Goal: Task Accomplishment & Management: Manage account settings

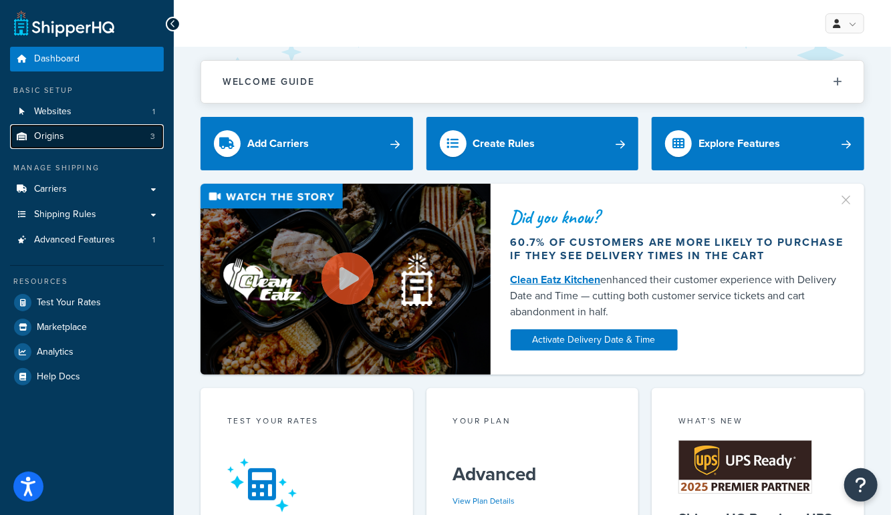
click span "Origins"
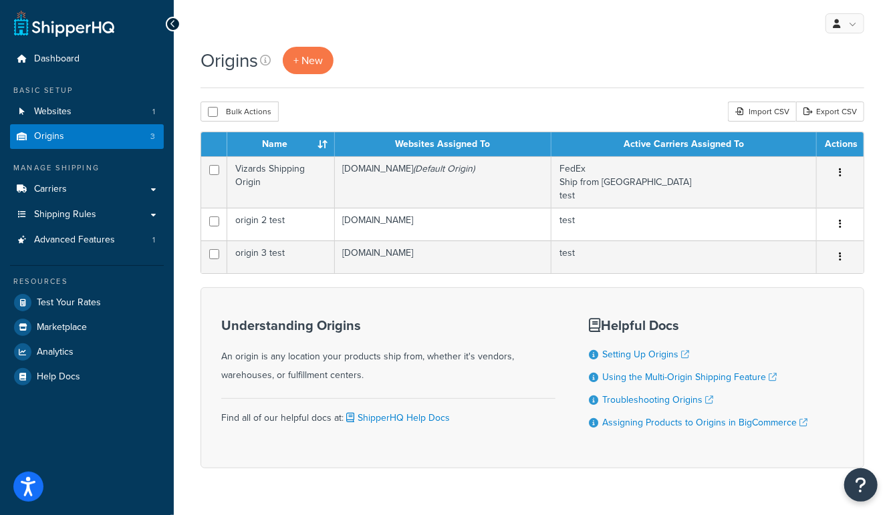
click at [299, 279] on form "Name Websites Assigned To Active Carriers Assigned To Actions Vizards Shipping …" at bounding box center [532, 300] width 664 height 337
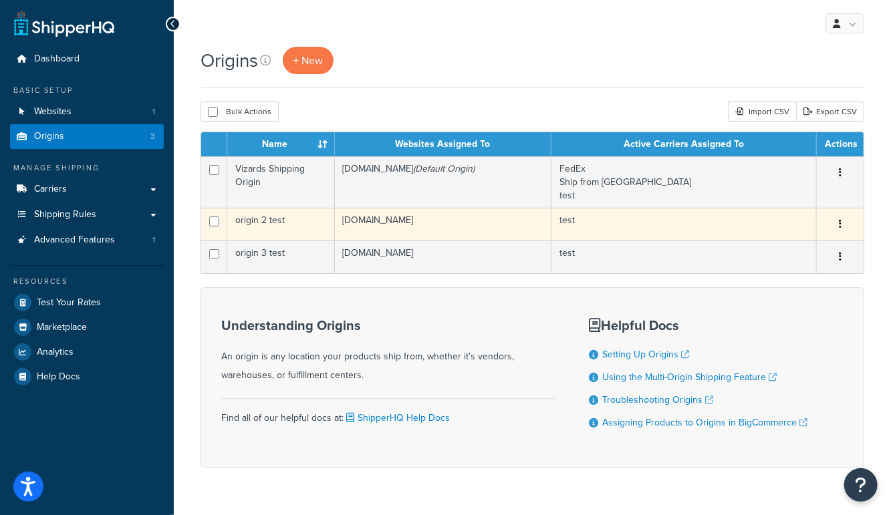
click at [275, 221] on td "origin 2 test" at bounding box center [281, 224] width 108 height 33
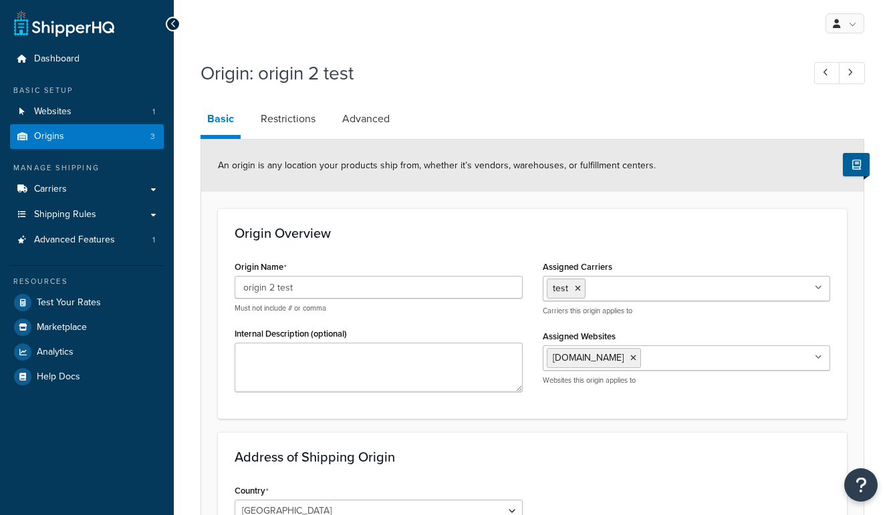
select select "13"
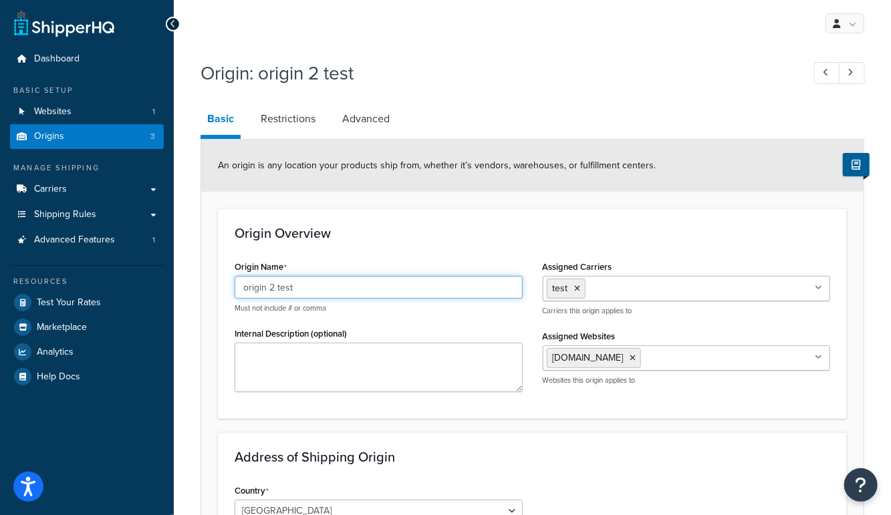
drag, startPoint x: 315, startPoint y: 291, endPoint x: 156, endPoint y: 275, distance: 159.8
click at [156, 275] on div "Dashboard Basic Setup Websites 1 Origins 3 Manage Shipping Carriers Carriers Al…" at bounding box center [445, 479] width 891 height 959
type input "Sports South"
click at [379, 239] on h3 "Origin Overview" at bounding box center [532, 233] width 595 height 15
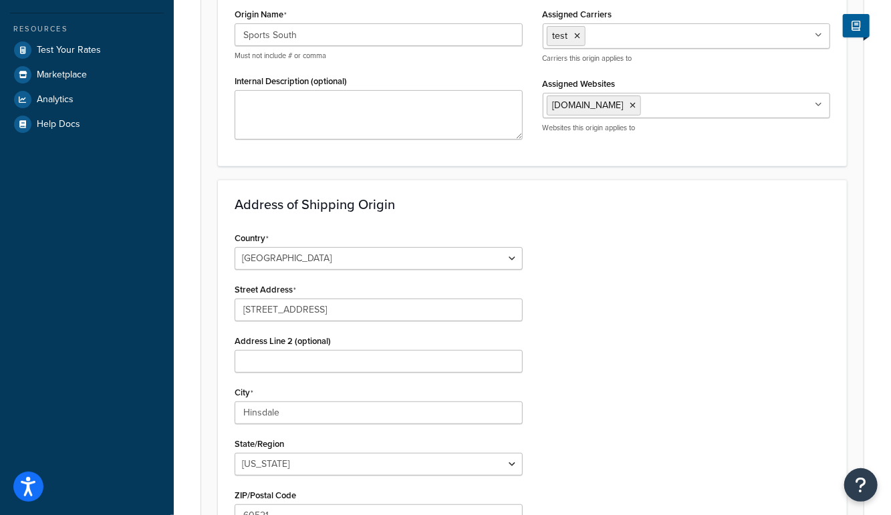
scroll to position [441, 0]
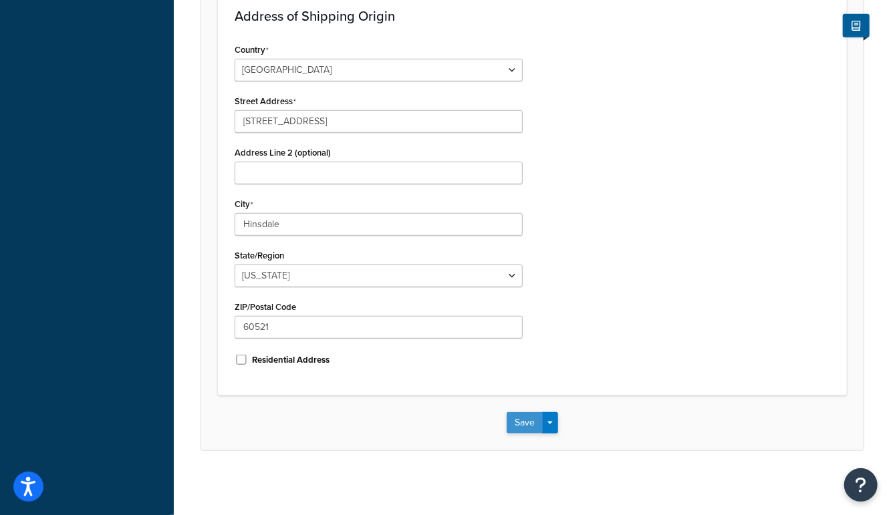
click at [517, 420] on button "Save" at bounding box center [525, 422] width 36 height 21
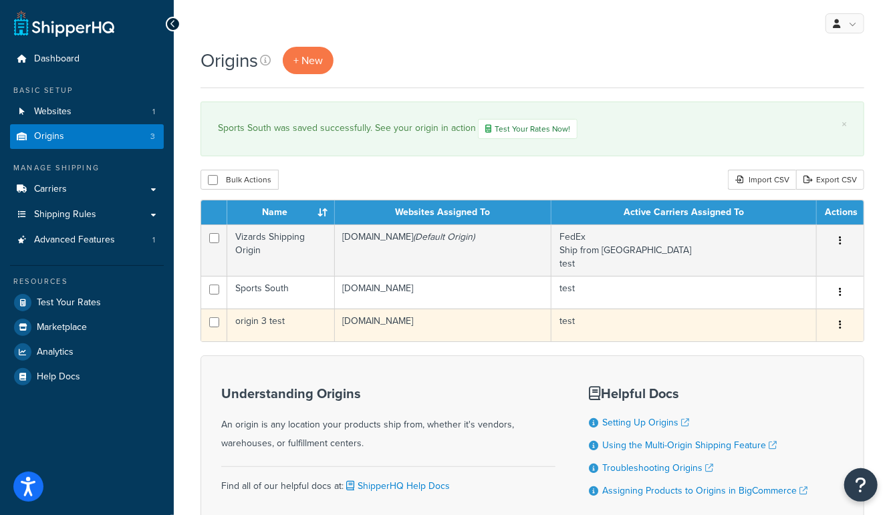
click at [273, 325] on td "origin 3 test" at bounding box center [281, 325] width 108 height 33
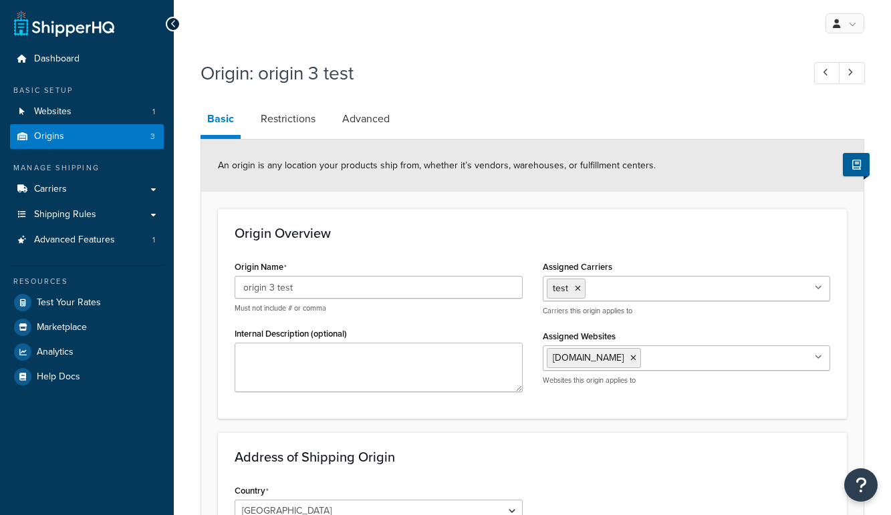
select select "5"
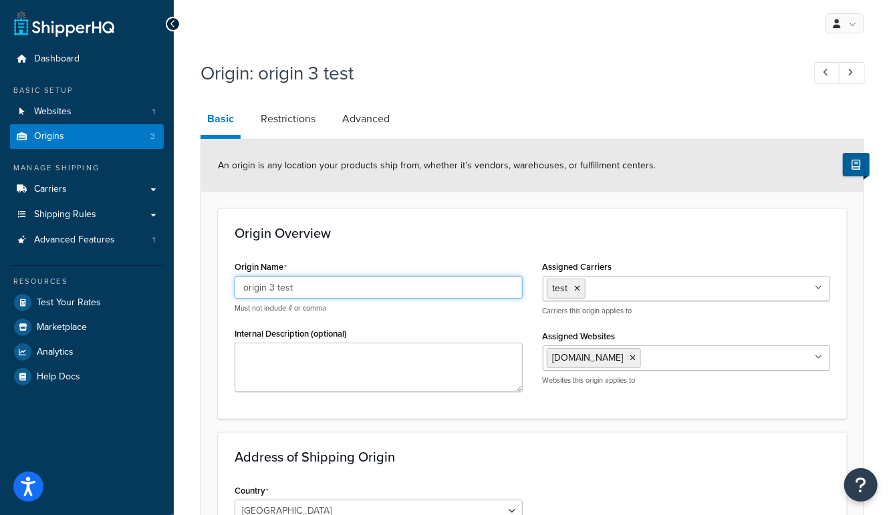
drag, startPoint x: 303, startPoint y: 285, endPoint x: 144, endPoint y: 277, distance: 159.3
click at [144, 277] on div "Dashboard Basic Setup Websites 1 Origins 3 Manage Shipping Carriers Carriers Al…" at bounding box center [445, 479] width 891 height 959
type input "RSR Group"
click at [288, 228] on h3 "Origin Overview" at bounding box center [532, 233] width 595 height 15
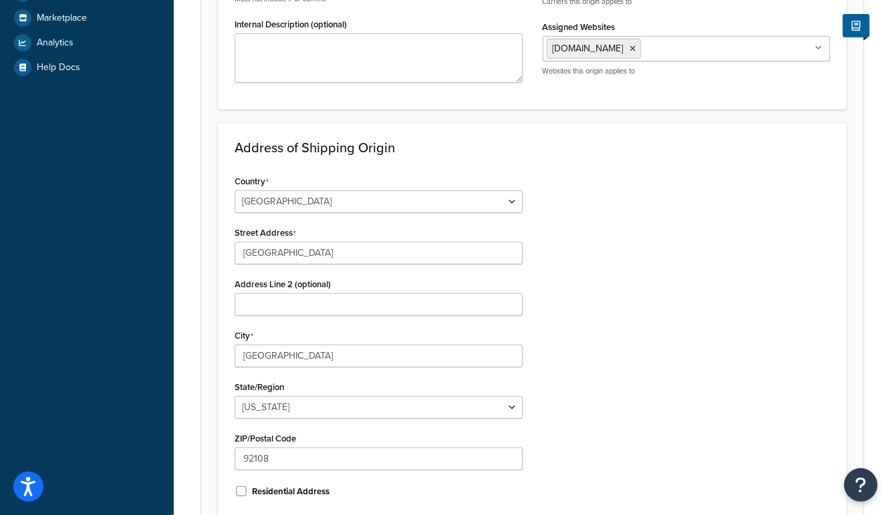
scroll to position [441, 0]
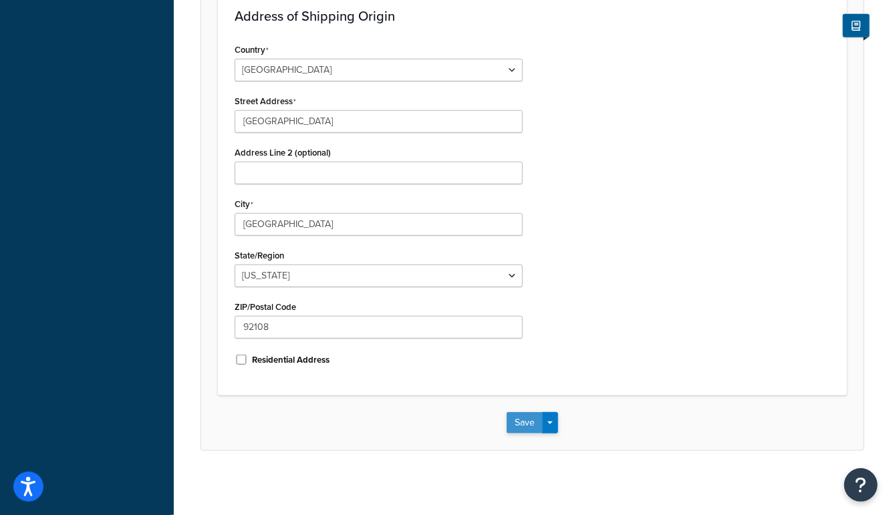
click at [521, 418] on button "Save" at bounding box center [525, 422] width 36 height 21
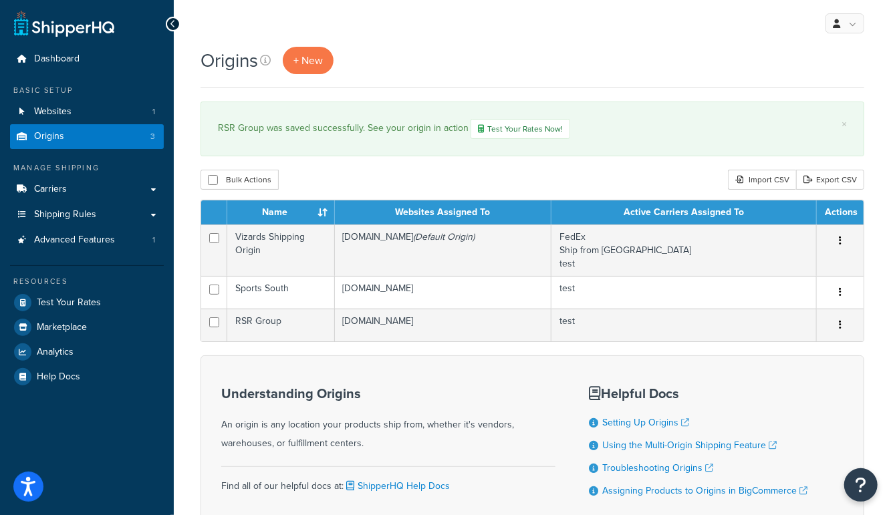
drag, startPoint x: 384, startPoint y: 196, endPoint x: 326, endPoint y: 115, distance: 99.6
click at [383, 193] on div "Origins + New × RSR Group was saved successfully. See your origin in action Tes…" at bounding box center [532, 315] width 717 height 537
click at [310, 67] on span "+ New" at bounding box center [307, 60] width 29 height 15
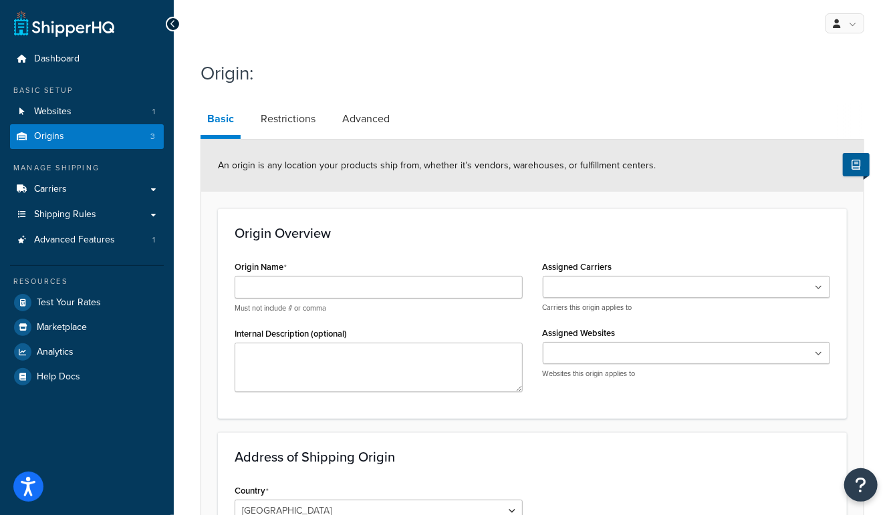
scroll to position [1, 0]
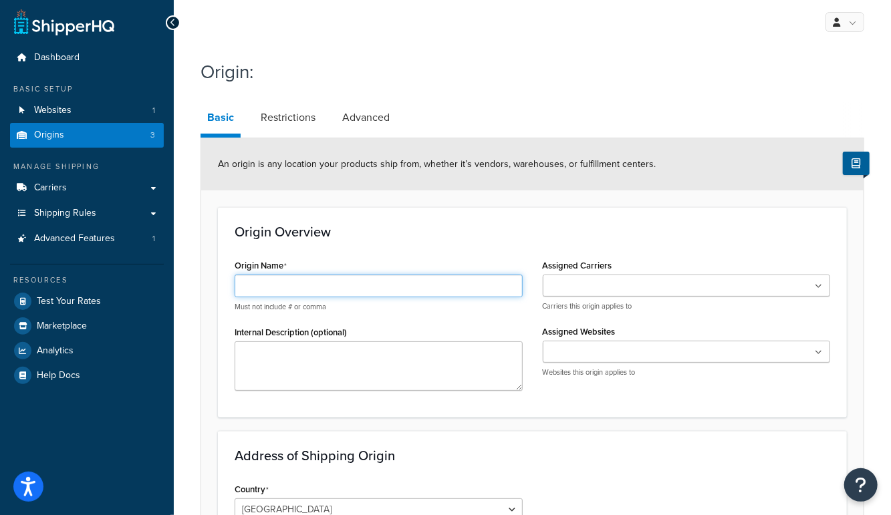
click at [304, 285] on input "Origin Name" at bounding box center [379, 286] width 288 height 23
type input "[PERSON_NAME]"
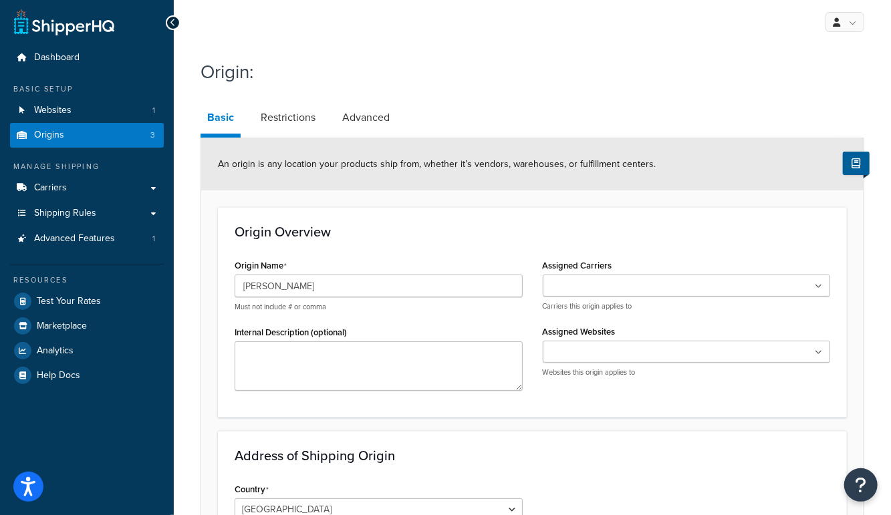
click at [712, 352] on ul at bounding box center [687, 352] width 288 height 22
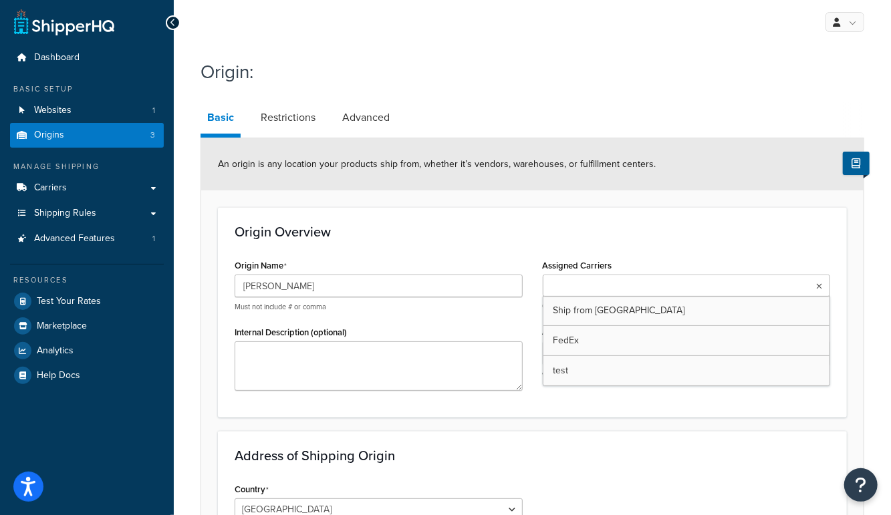
click at [634, 287] on input "Assigned Carriers" at bounding box center [606, 286] width 118 height 15
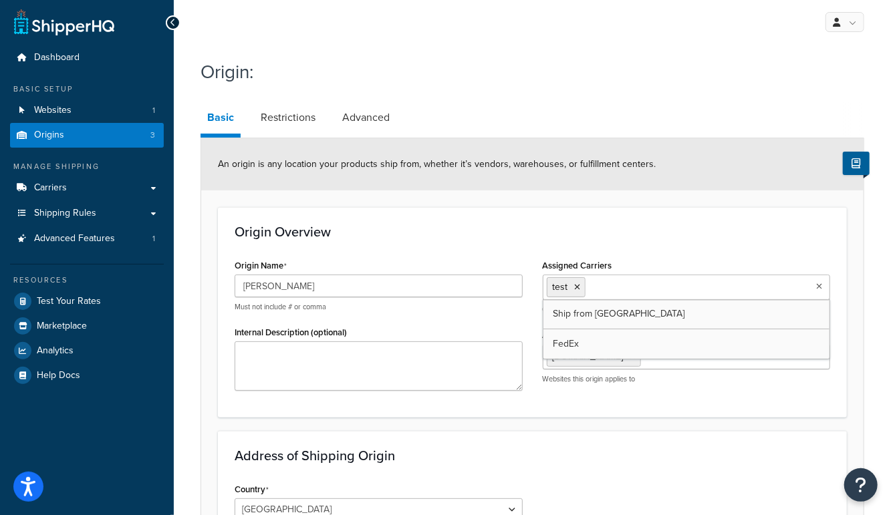
drag, startPoint x: 589, startPoint y: 370, endPoint x: 591, endPoint y: 420, distance: 49.5
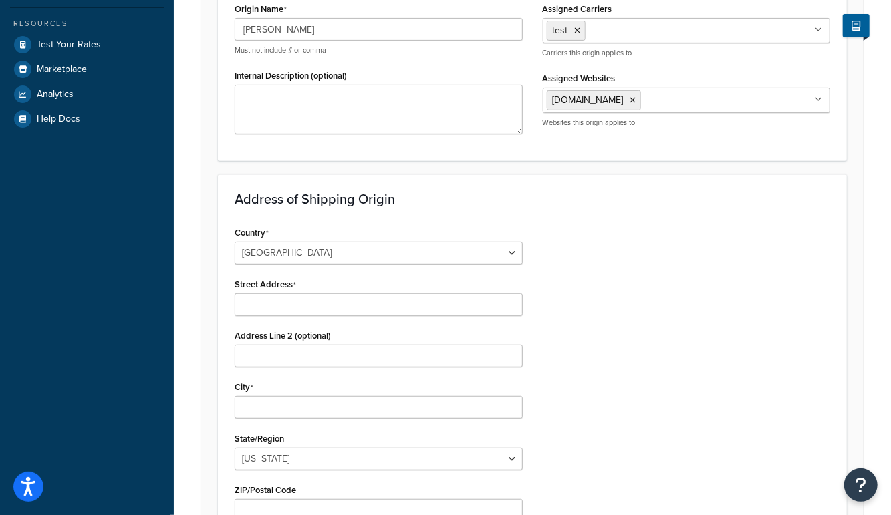
scroll to position [264, 0]
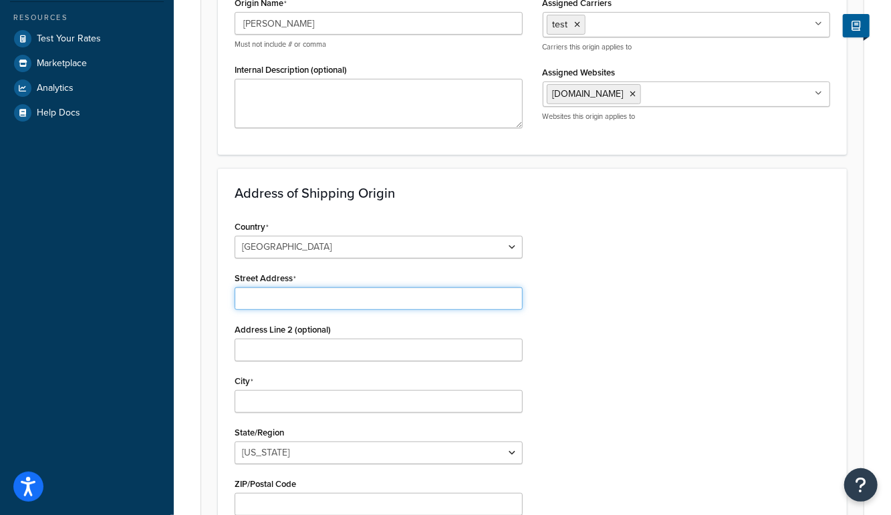
click at [309, 297] on input "Street Address" at bounding box center [379, 298] width 288 height 23
paste input "154 Cedar Swamp Lane"
type input "154 Cedar Swamp Lane"
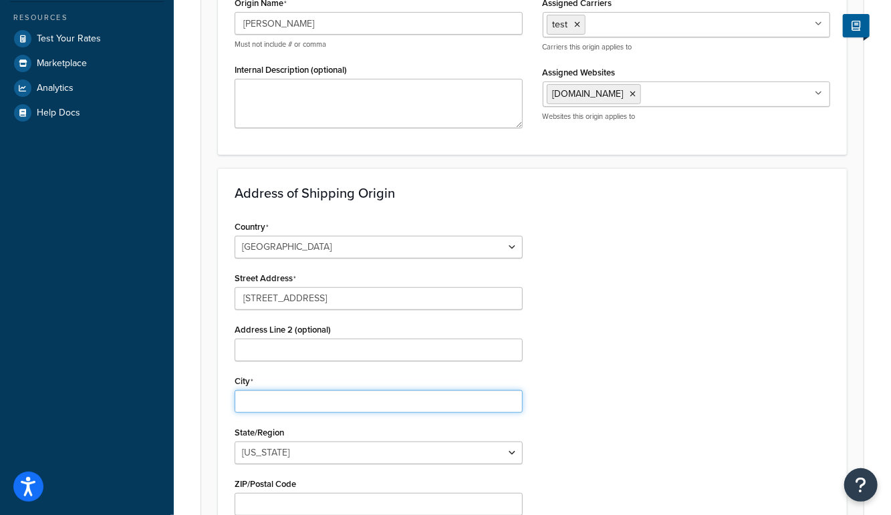
click at [295, 401] on input "City" at bounding box center [379, 401] width 288 height 23
paste input "Mebane"
type input "Mebane"
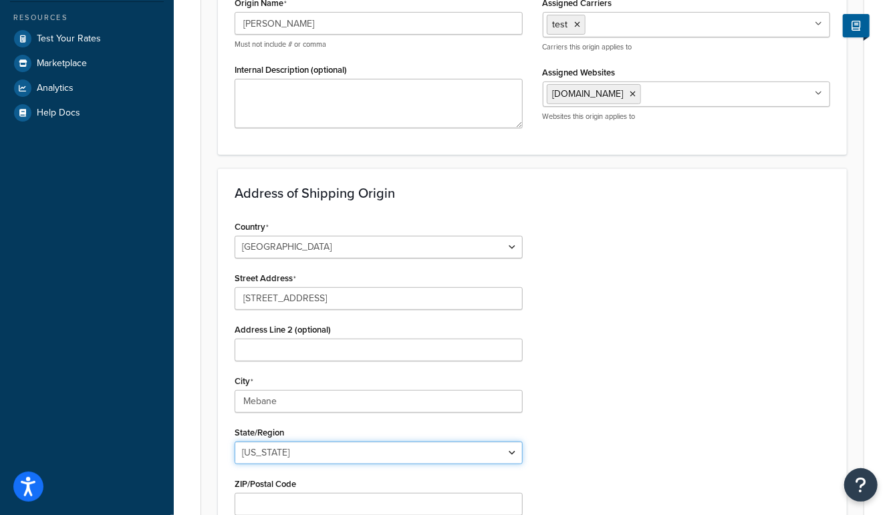
click at [287, 452] on select "[US_STATE] [US_STATE] [US_STATE] [US_STATE] [US_STATE] Armed Forces Americas Ar…" at bounding box center [379, 453] width 288 height 23
select select "33"
click at [235, 442] on select "[US_STATE] [US_STATE] [US_STATE] [US_STATE] [US_STATE] Armed Forces Americas Ar…" at bounding box center [379, 453] width 288 height 23
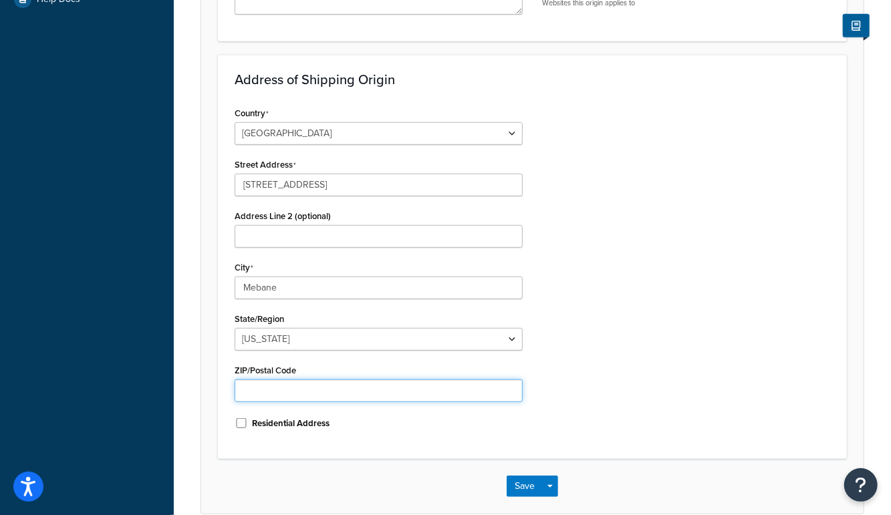
scroll to position [384, 0]
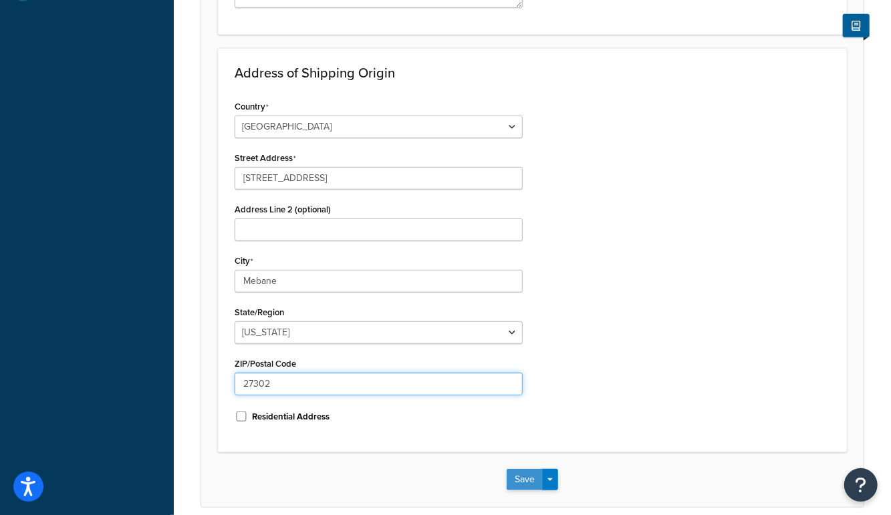
type input "27302"
click at [517, 478] on button "Save" at bounding box center [525, 479] width 36 height 21
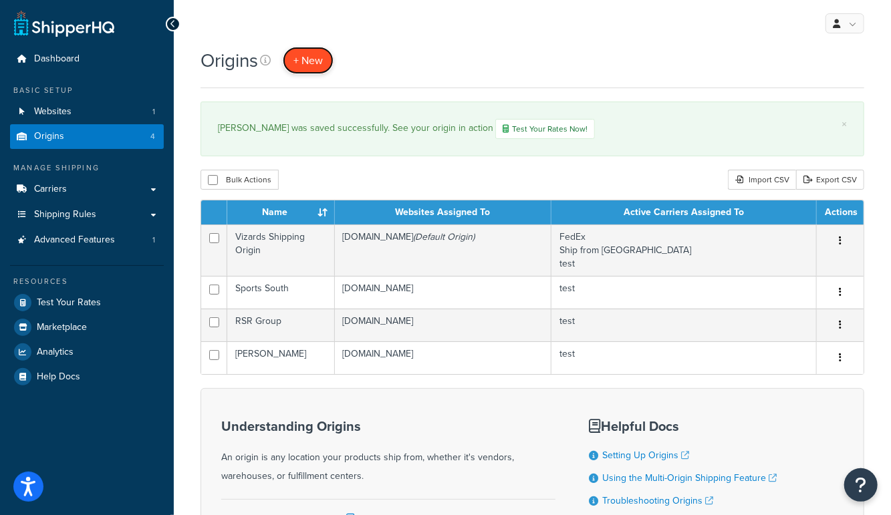
click at [315, 65] on span "+ New" at bounding box center [307, 60] width 29 height 15
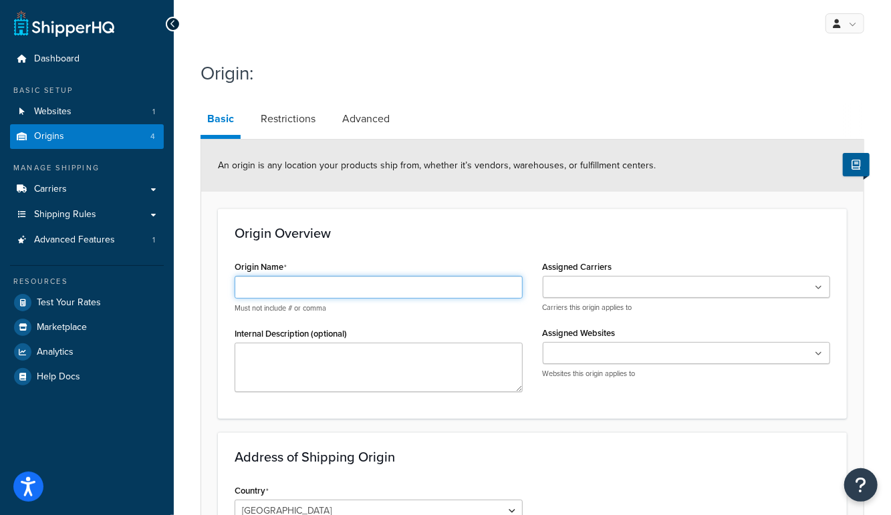
click at [311, 284] on input "Origin Name" at bounding box center [379, 287] width 288 height 23
paste input "Lipsey's"
type input "Lipsey's"
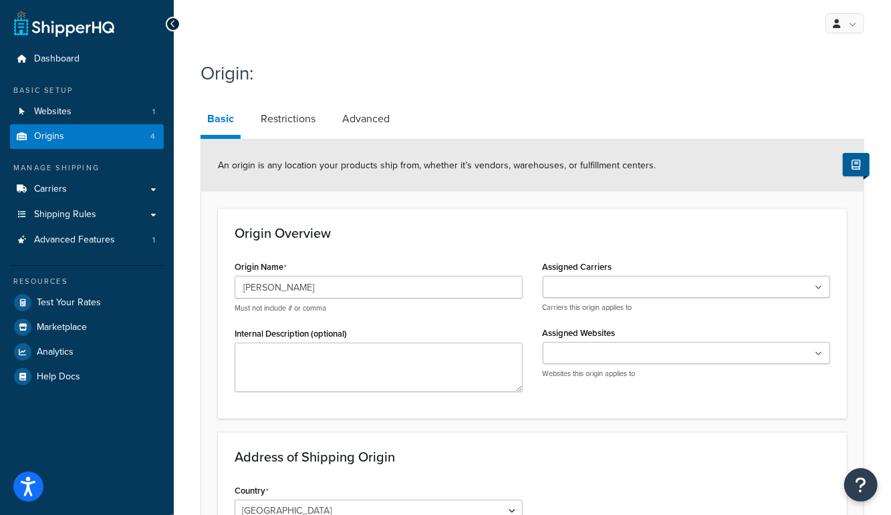
click at [636, 283] on input "Assigned Carriers" at bounding box center [606, 288] width 118 height 15
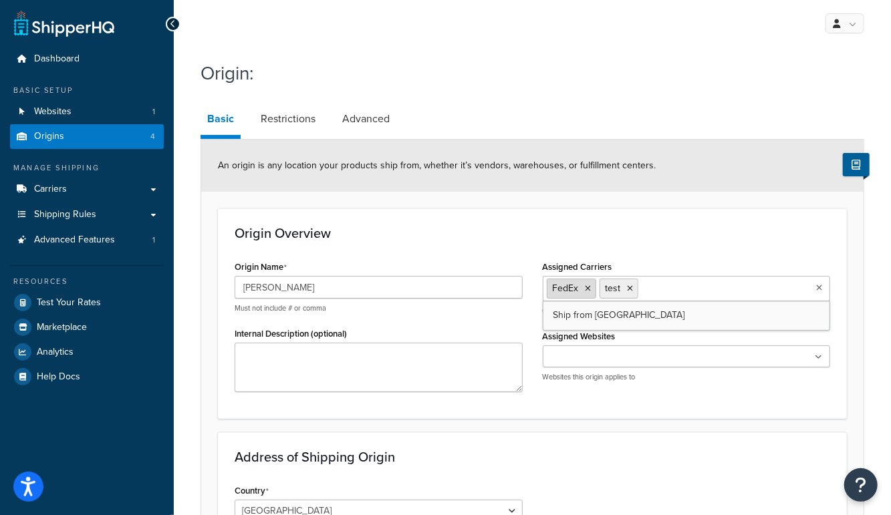
click at [589, 287] on icon at bounding box center [588, 289] width 6 height 8
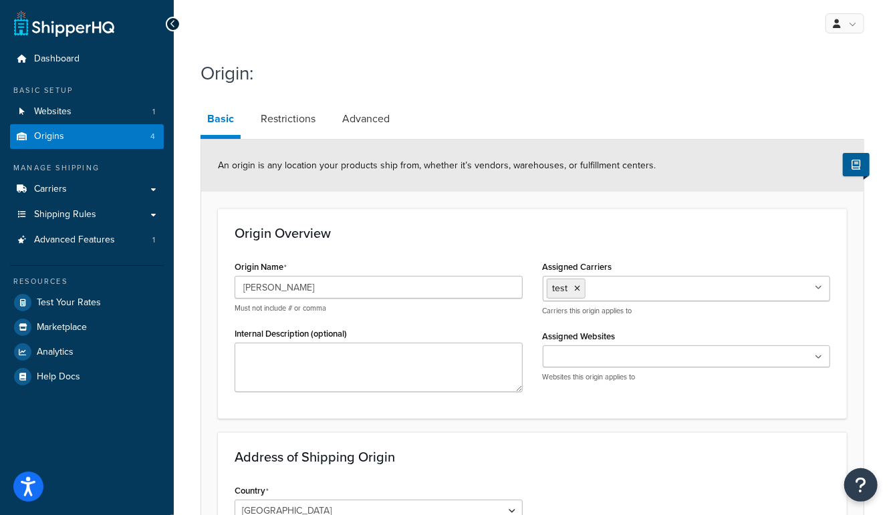
drag, startPoint x: 597, startPoint y: 433, endPoint x: 593, endPoint y: 396, distance: 37.6
click at [605, 351] on input "Assigned Websites" at bounding box center [606, 357] width 118 height 15
drag, startPoint x: 608, startPoint y: 381, endPoint x: 596, endPoint y: 393, distance: 17.0
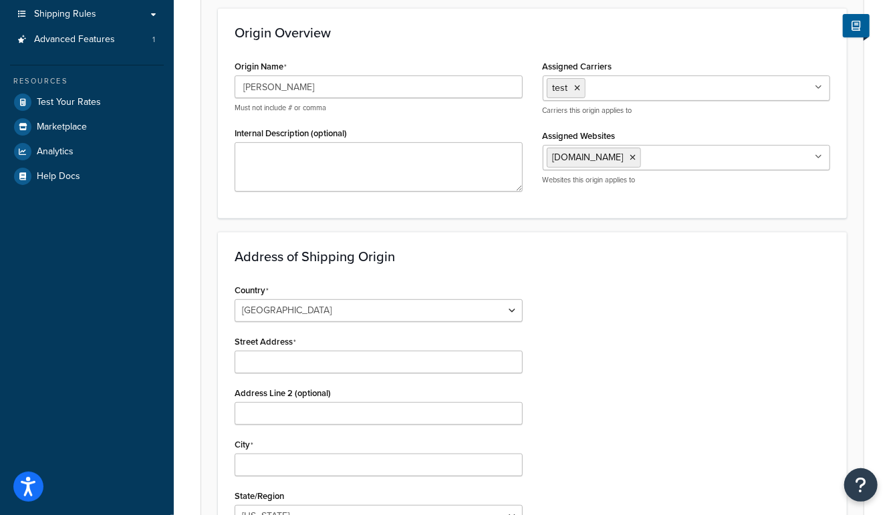
scroll to position [205, 0]
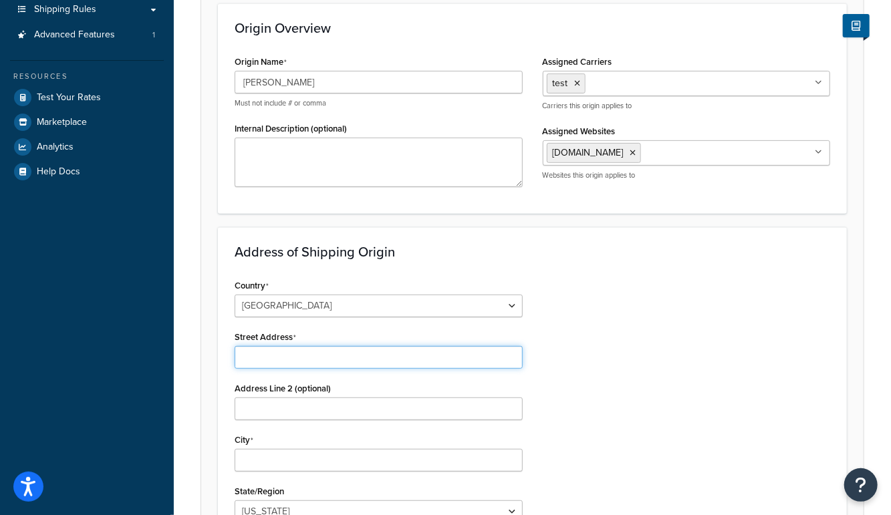
click at [275, 356] on input "Street Address" at bounding box center [379, 357] width 288 height 23
type input "52 hilldale st"
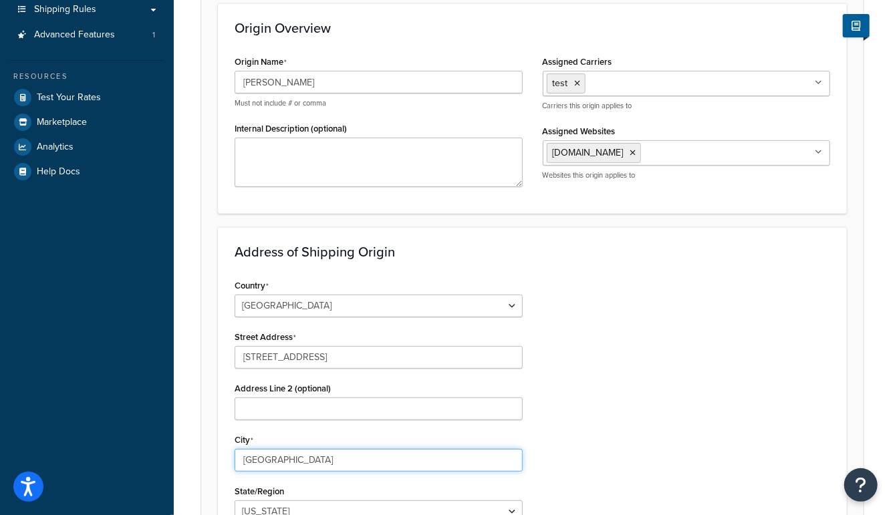
type input "romeoville"
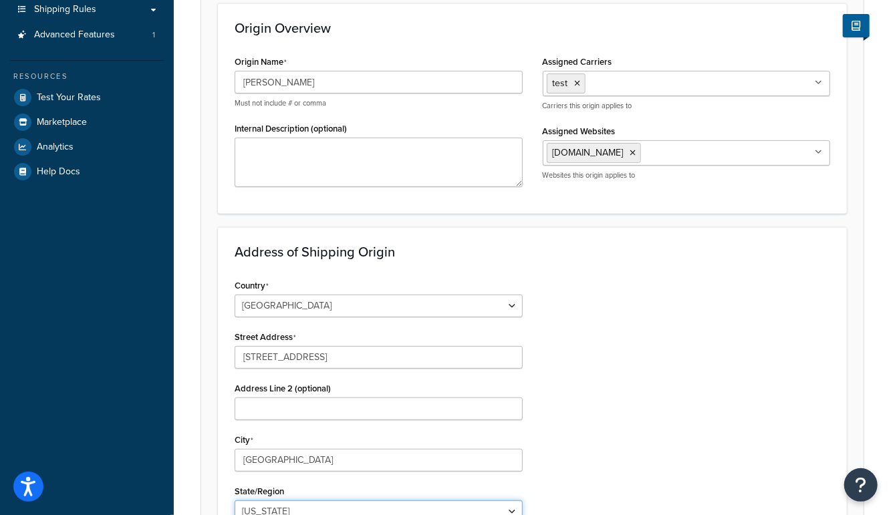
scroll to position [211, 0]
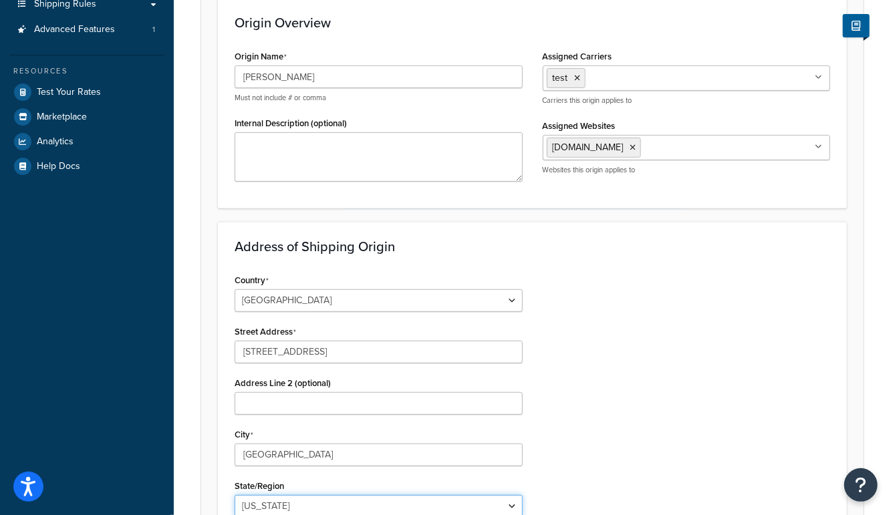
select select "13"
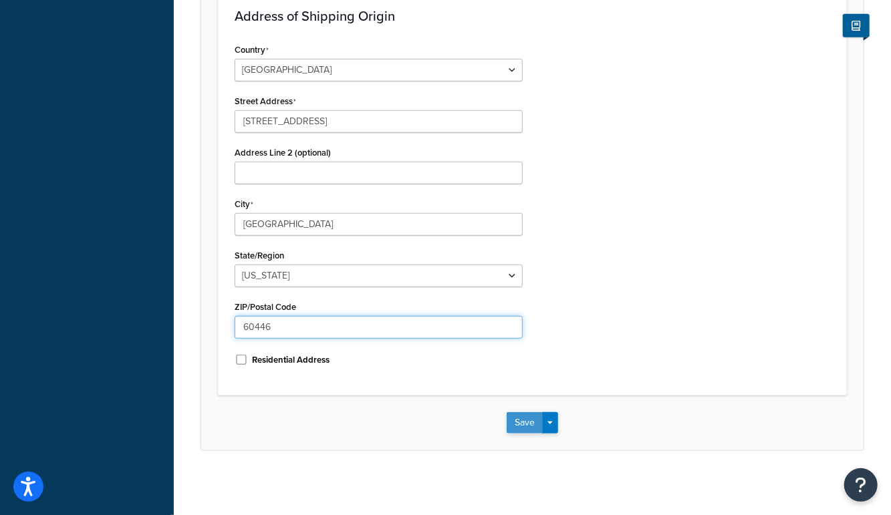
type input "60446"
click at [520, 425] on button "Save" at bounding box center [525, 422] width 36 height 21
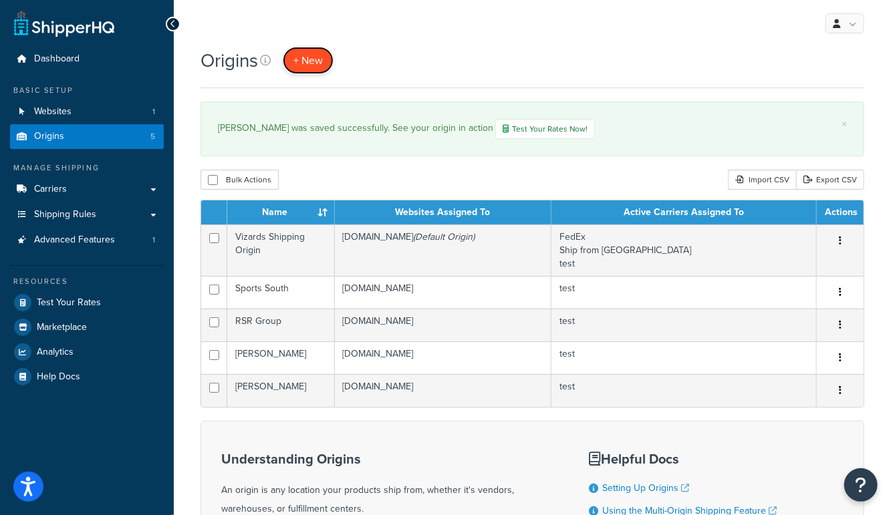
click at [306, 61] on span "+ New" at bounding box center [307, 60] width 29 height 15
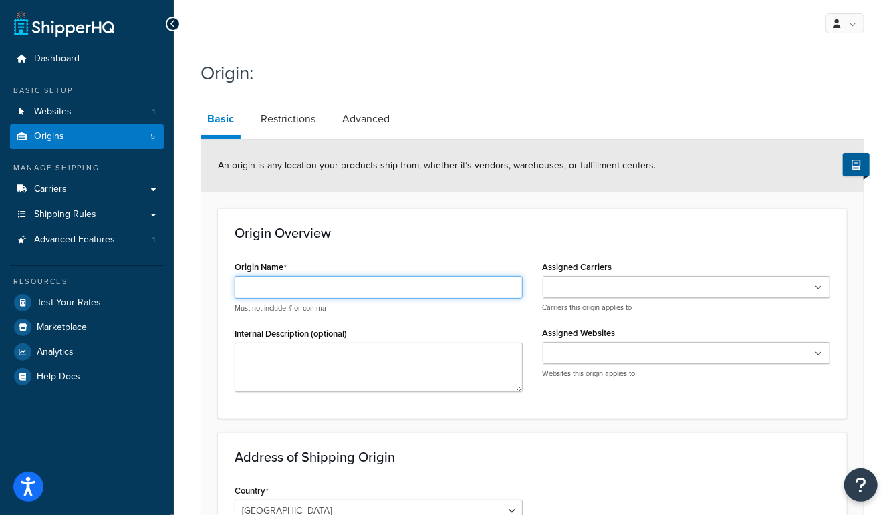
click at [315, 285] on input "Origin Name" at bounding box center [379, 287] width 288 height 23
paste input "[PERSON_NAME]"
type input "[PERSON_NAME]"
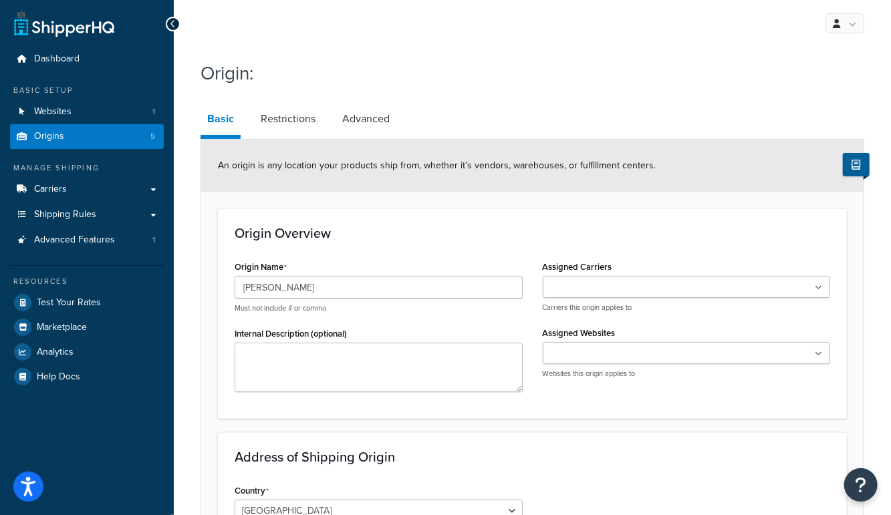
click at [603, 288] on input "Assigned Carriers" at bounding box center [606, 288] width 118 height 15
drag, startPoint x: 573, startPoint y: 431, endPoint x: 575, endPoint y: 363, distance: 68.2
click at [573, 430] on form "An origin is any location your products ship from, whether it’s vendors, wareho…" at bounding box center [532, 515] width 662 height 751
click at [577, 350] on input "Assigned Websites" at bounding box center [606, 357] width 118 height 15
drag, startPoint x: 576, startPoint y: 384, endPoint x: 573, endPoint y: 446, distance: 62.9
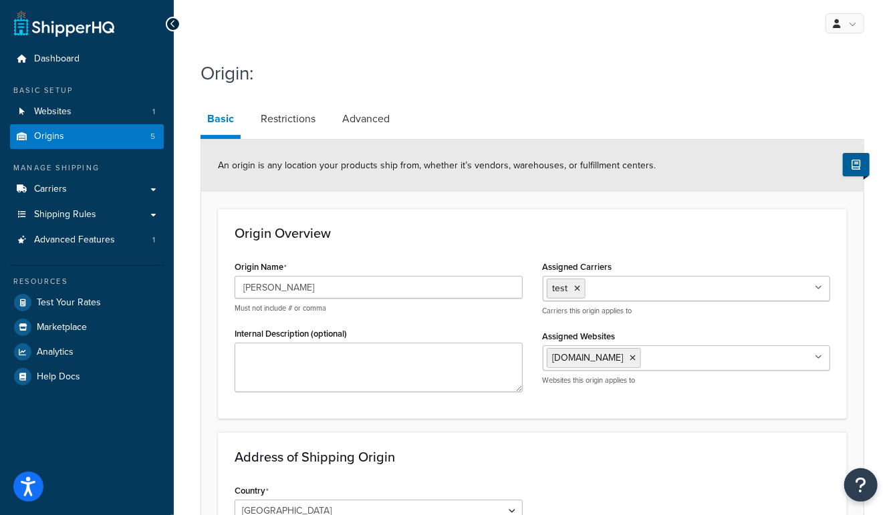
click at [578, 461] on h3 "Address of Shipping Origin" at bounding box center [532, 457] width 595 height 15
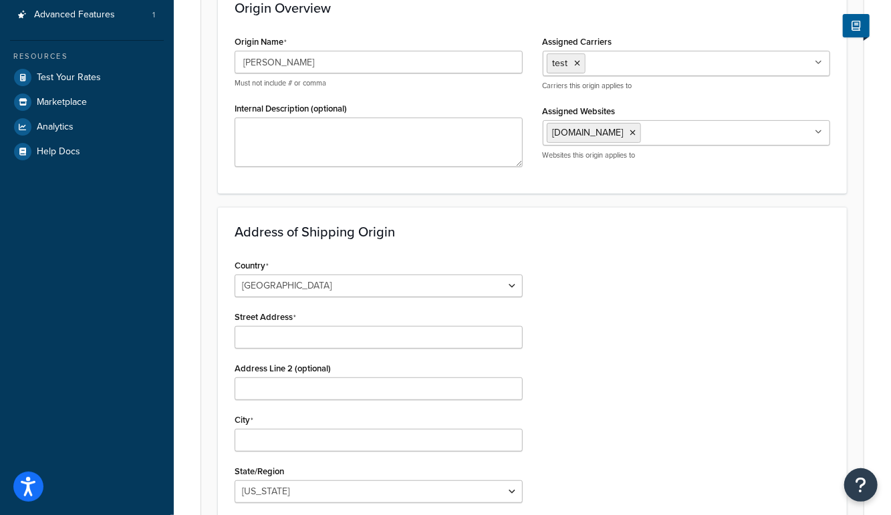
scroll to position [253, 0]
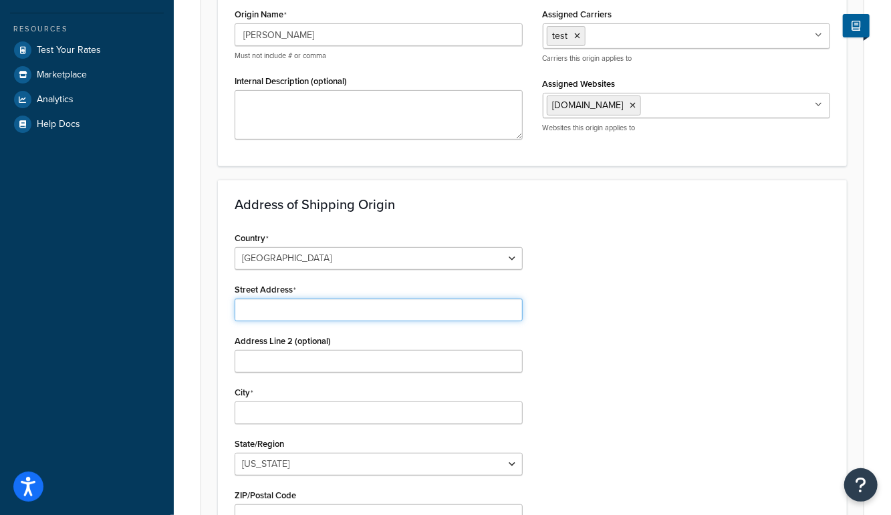
click at [304, 311] on input "Street Address" at bounding box center [379, 310] width 288 height 23
paste input "318 Glen Ridge Lane"
type input "318 Glen Ridge Lane"
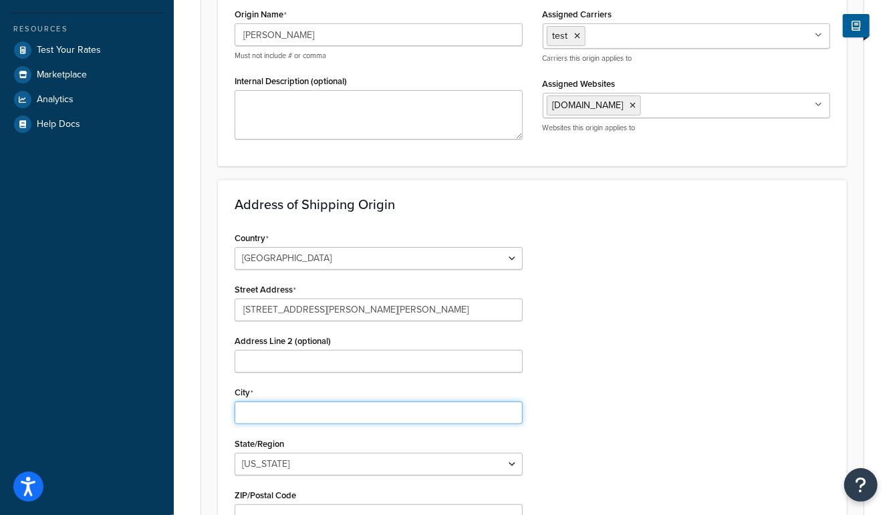
click at [250, 408] on input "City" at bounding box center [379, 413] width 288 height 23
type input "hamburg"
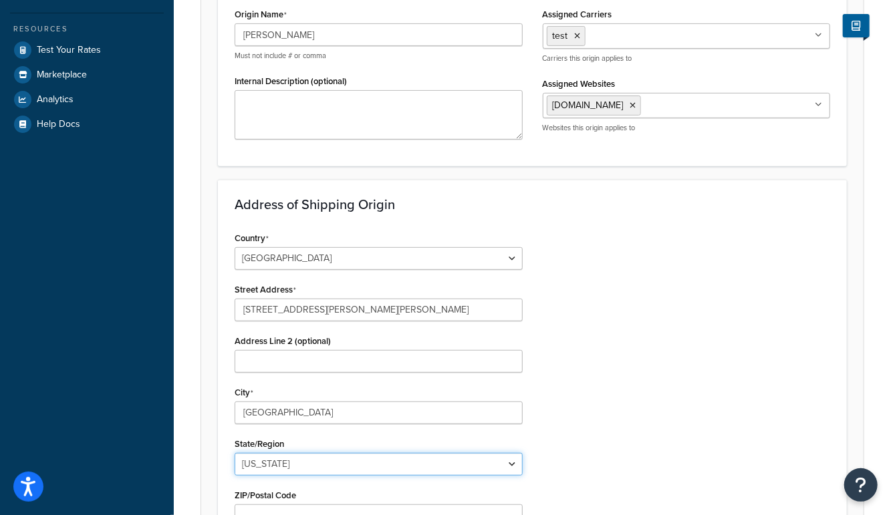
select select "32"
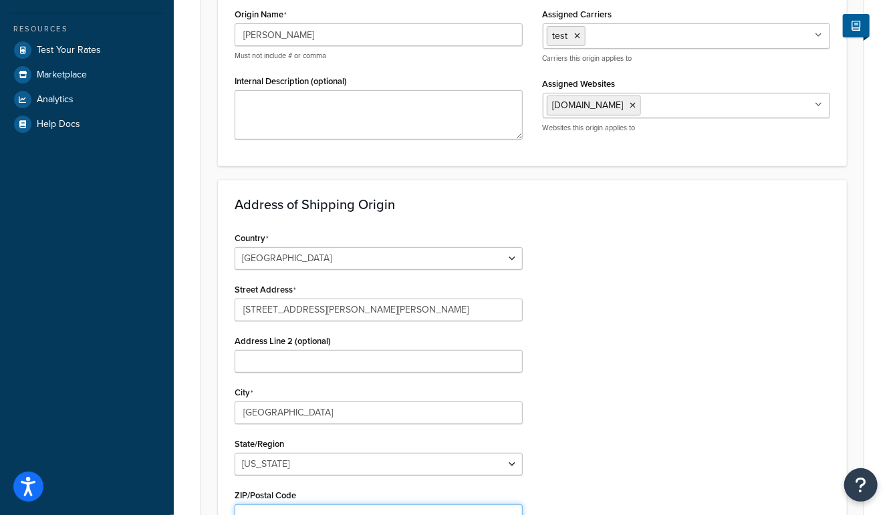
scroll to position [262, 0]
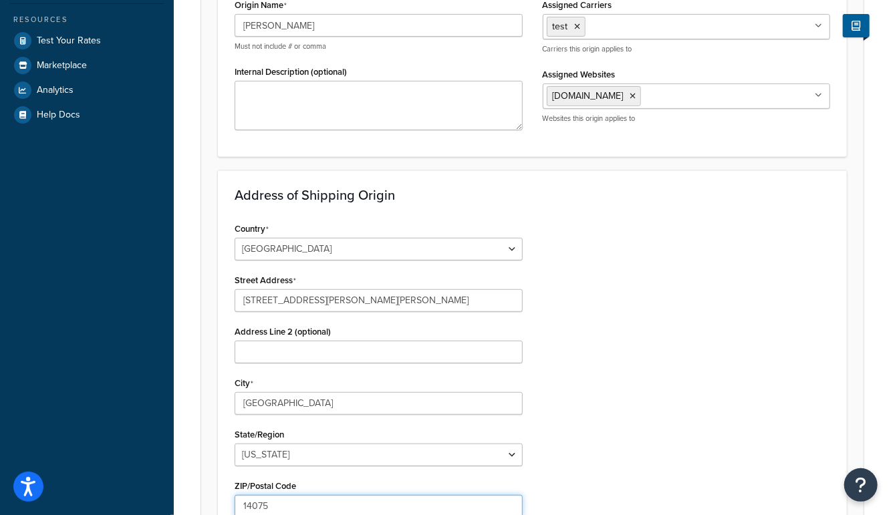
type input "14075"
click at [616, 413] on div "Country United States United Kingdom Afghanistan Åland Islands Albania Algeria …" at bounding box center [532, 388] width 615 height 339
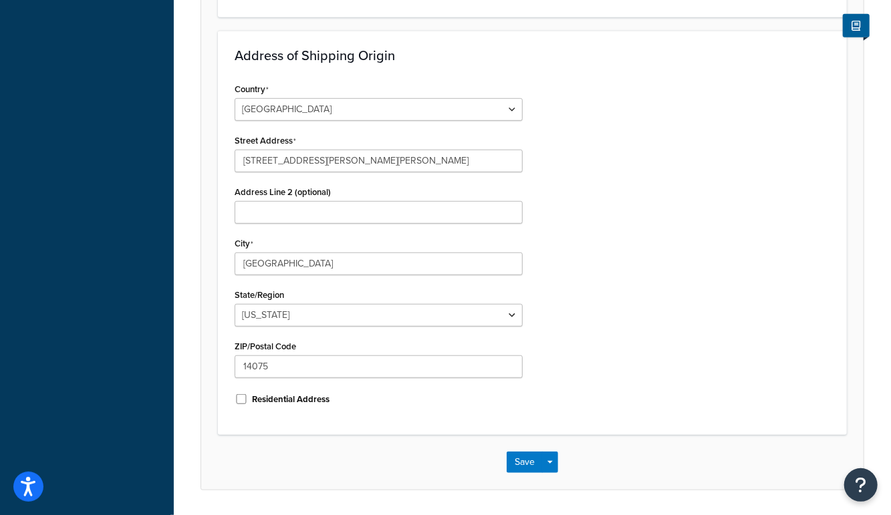
scroll to position [441, 0]
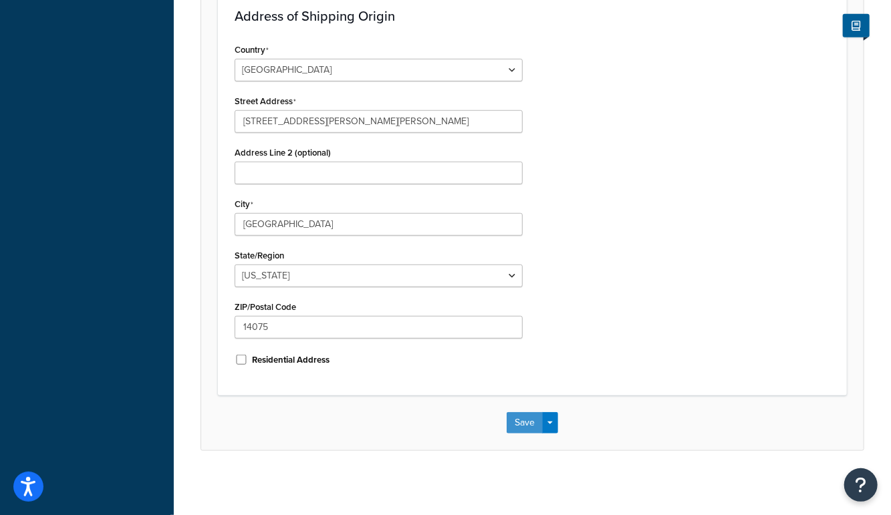
click at [519, 423] on button "Save" at bounding box center [525, 422] width 36 height 21
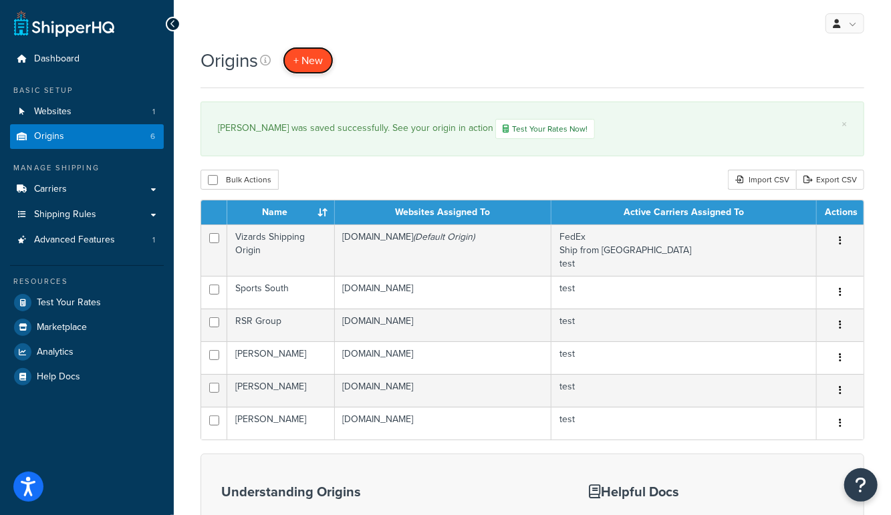
click at [314, 65] on span "+ New" at bounding box center [307, 60] width 29 height 15
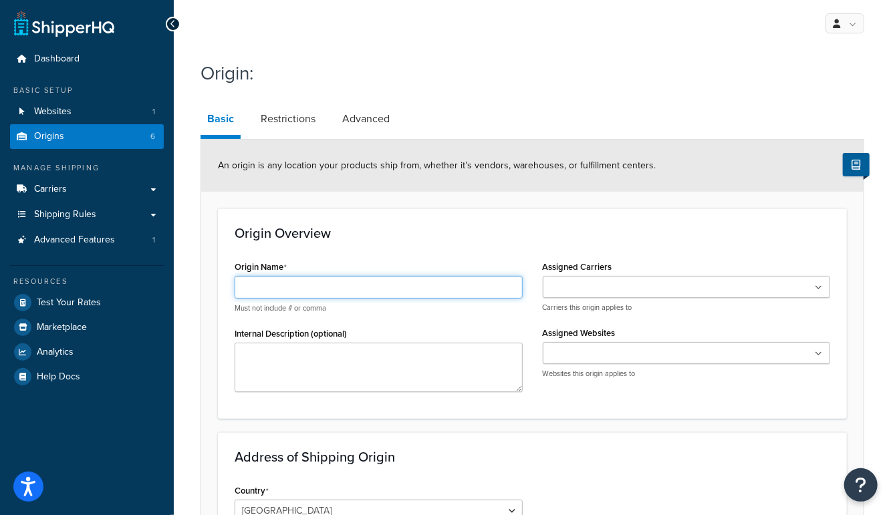
click at [337, 287] on input "Origin Name" at bounding box center [379, 287] width 288 height 23
paste input "Chattanooga"
type input "Chattanooga"
click at [579, 285] on input "Assigned Carriers" at bounding box center [606, 288] width 118 height 15
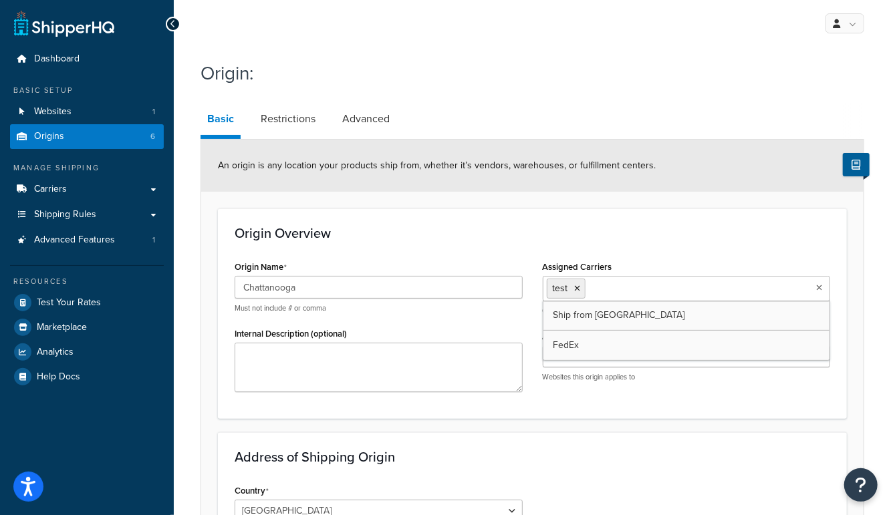
click at [571, 450] on h3 "Address of Shipping Origin" at bounding box center [532, 457] width 595 height 15
click at [570, 341] on div "Assigned Websites VizardsGunsAndAmmo.com Websites this origin applies to" at bounding box center [687, 354] width 288 height 55
click at [569, 348] on ul at bounding box center [687, 357] width 288 height 22
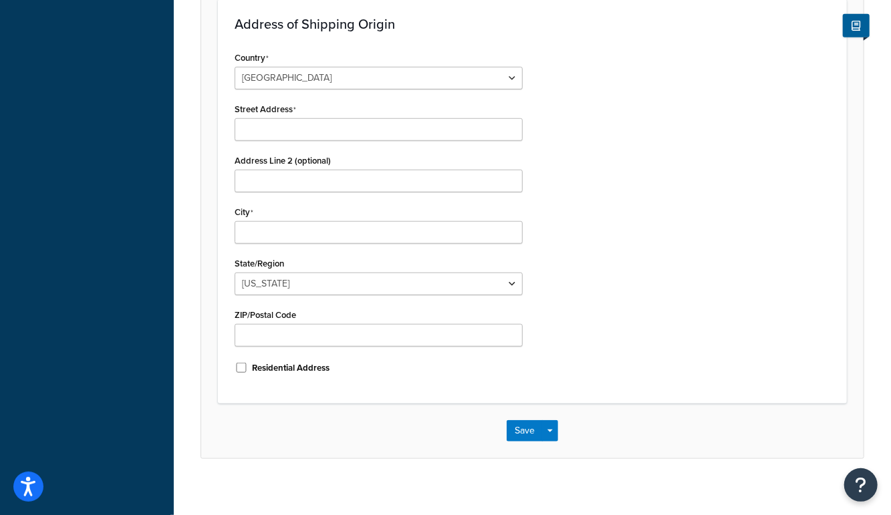
scroll to position [435, 0]
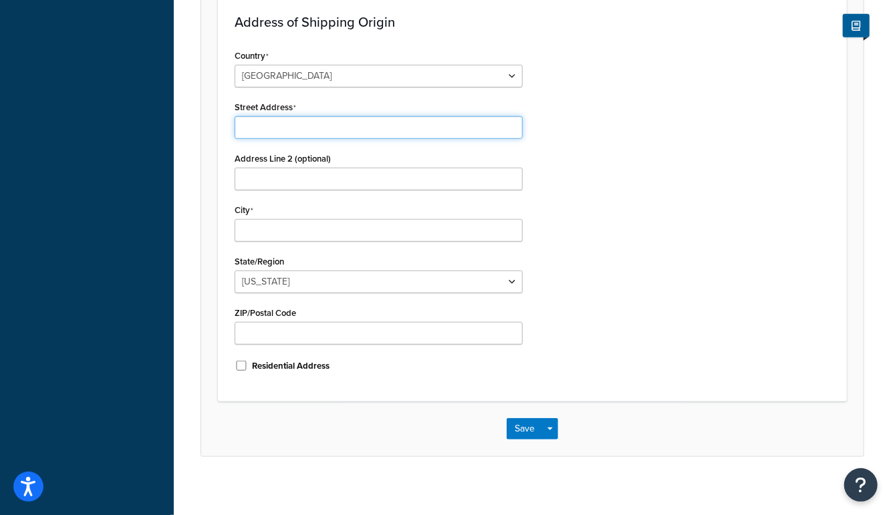
click at [279, 128] on input "Street Address" at bounding box center [379, 127] width 288 height 23
paste input "18 Cypress Ave."
type input "18 Cypress Ave."
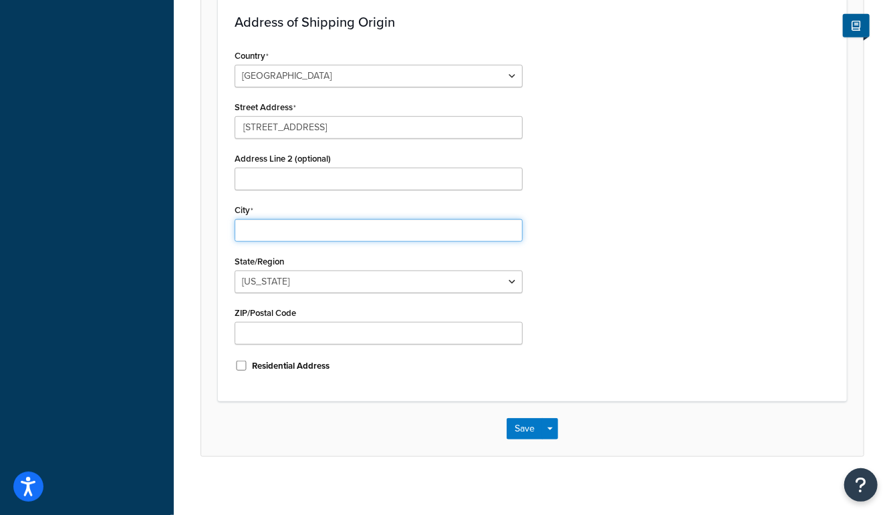
click at [251, 232] on input "City" at bounding box center [379, 230] width 288 height 23
type input "Clermont"
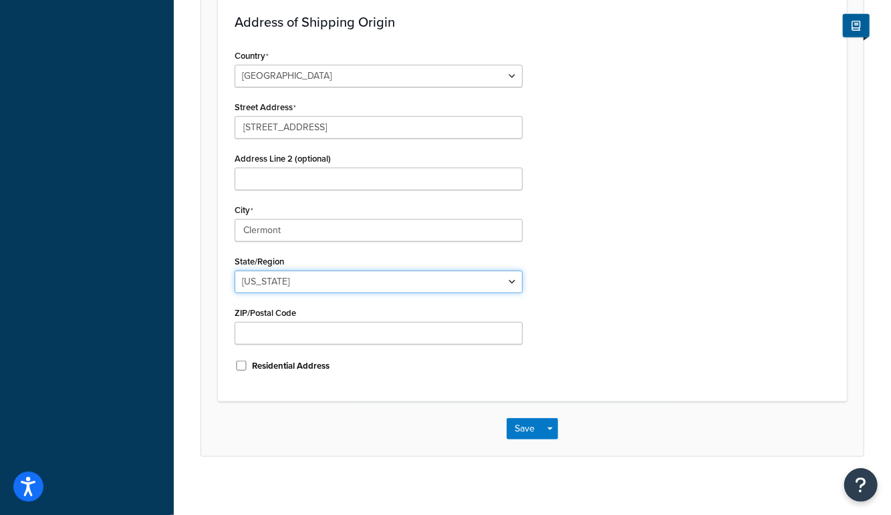
select select "9"
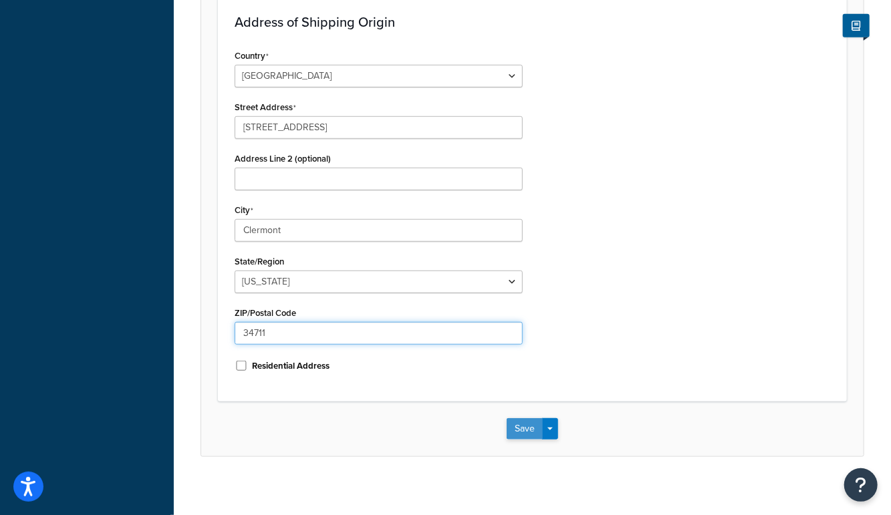
type input "34711"
drag, startPoint x: 525, startPoint y: 428, endPoint x: 200, endPoint y: 429, distance: 324.8
click at [525, 428] on button "Save" at bounding box center [525, 428] width 36 height 21
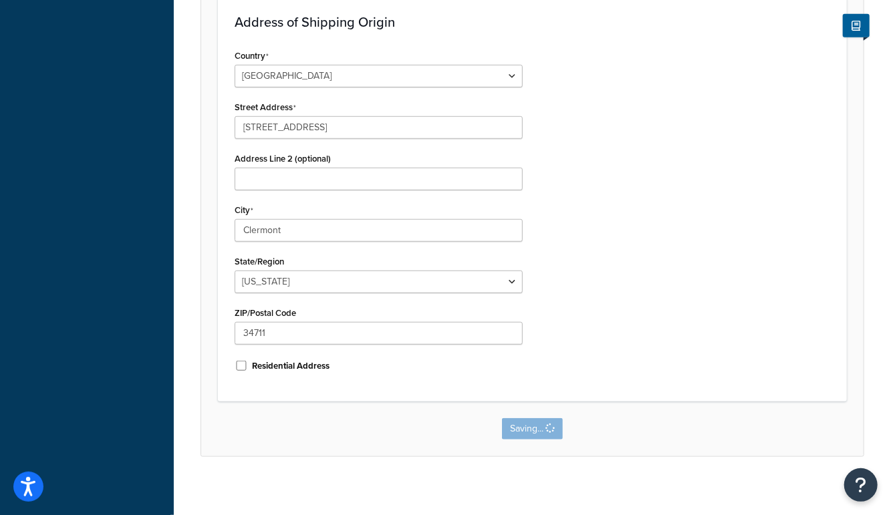
scroll to position [0, 0]
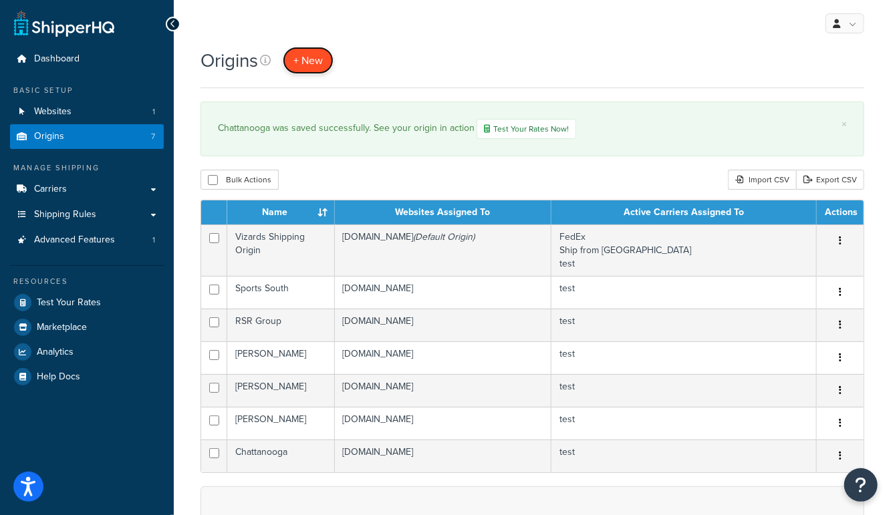
click at [305, 54] on span "+ New" at bounding box center [307, 60] width 29 height 15
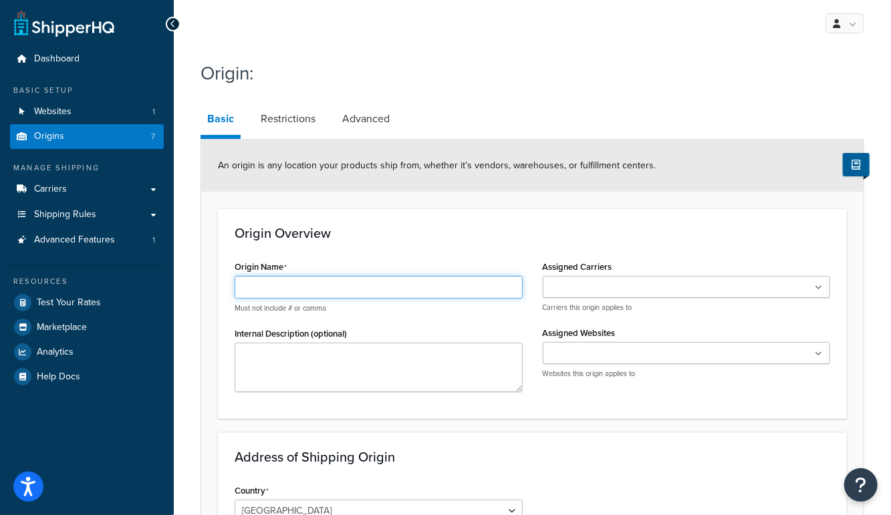
click at [337, 289] on input "Origin Name" at bounding box center [379, 287] width 288 height 23
paste input "[PERSON_NAME]"
type input "[PERSON_NAME]"
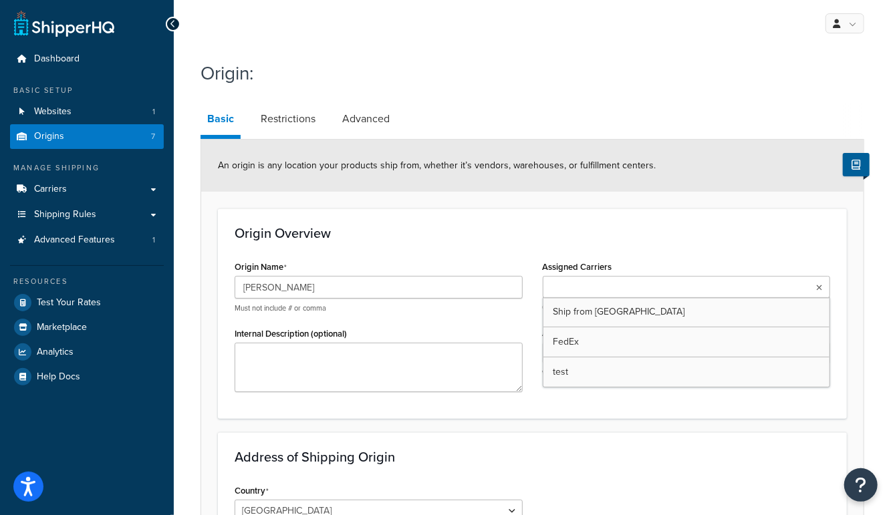
click at [609, 283] on input "Assigned Carriers" at bounding box center [606, 288] width 118 height 15
drag, startPoint x: 579, startPoint y: 368, endPoint x: 581, endPoint y: 391, distance: 22.8
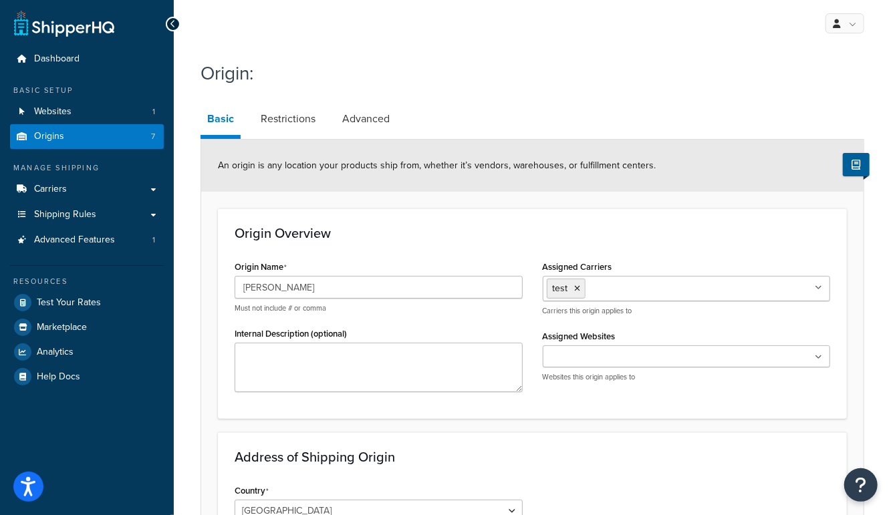
drag, startPoint x: 580, startPoint y: 455, endPoint x: 562, endPoint y: 388, distance: 69.9
click at [578, 454] on h3 "Address of Shipping Origin" at bounding box center [532, 457] width 595 height 15
click at [565, 358] on input "Assigned Websites" at bounding box center [606, 357] width 118 height 15
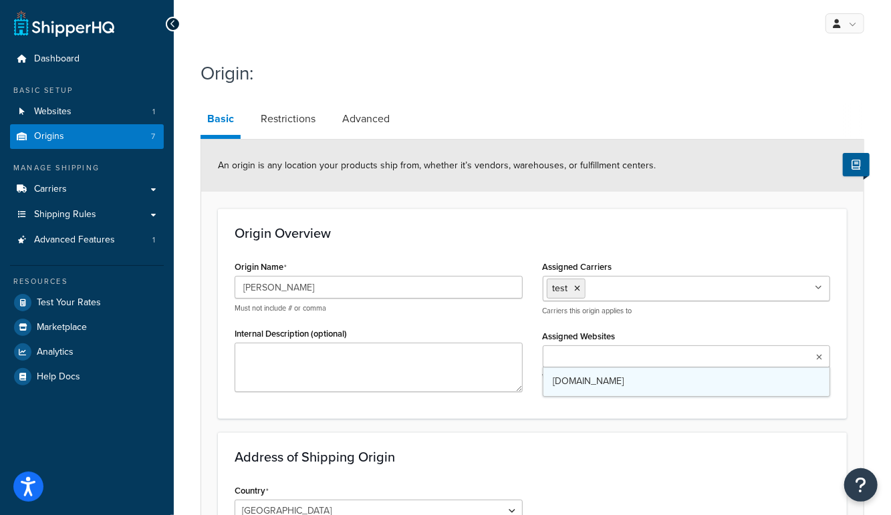
drag, startPoint x: 565, startPoint y: 378, endPoint x: 454, endPoint y: 440, distance: 127.7
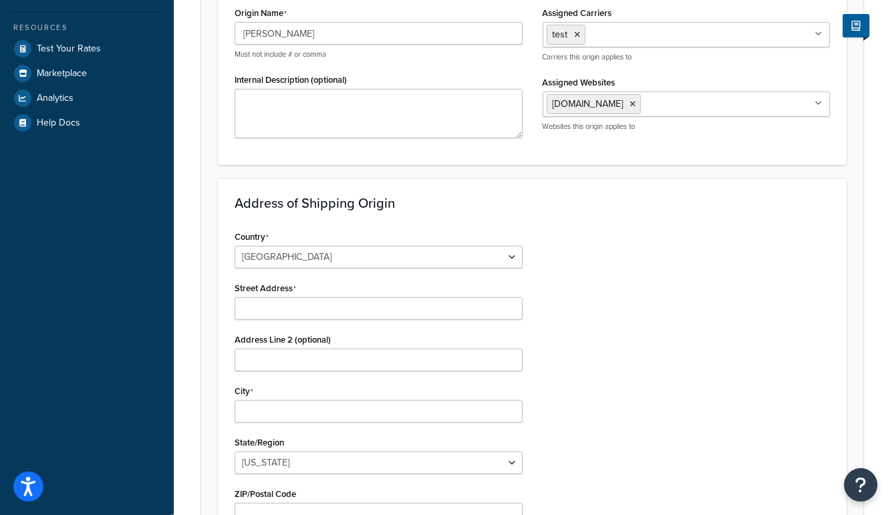
scroll to position [262, 0]
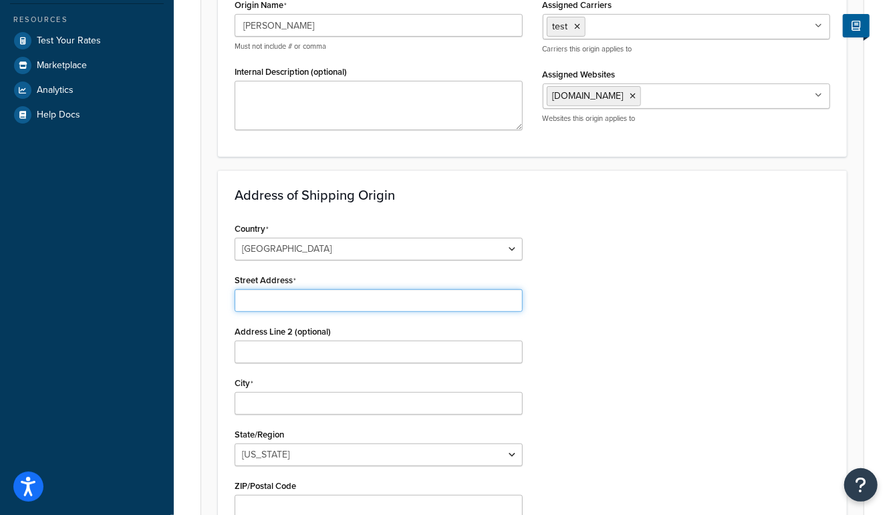
click at [292, 302] on input "Street Address" at bounding box center [379, 300] width 288 height 23
paste input "714 Mayflower Ave."
type input "714 Mayflower Ave."
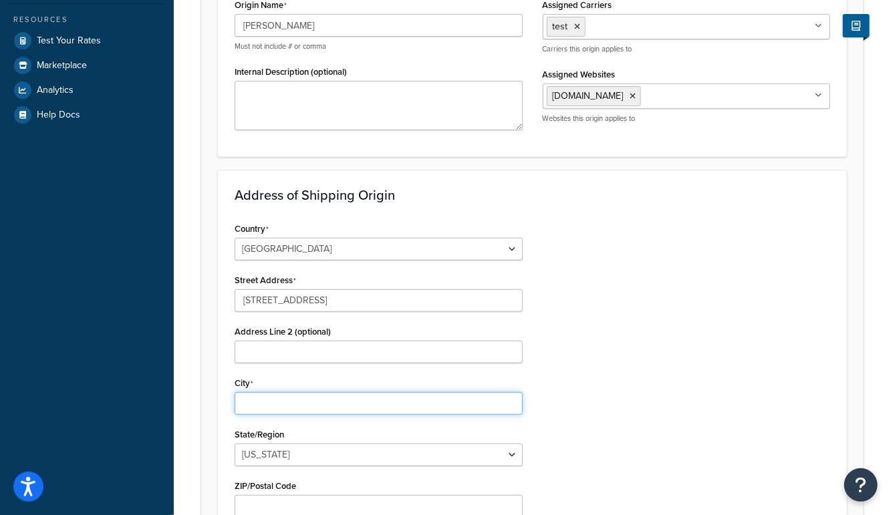
click at [287, 398] on input "City" at bounding box center [379, 403] width 288 height 23
type input "collierville"
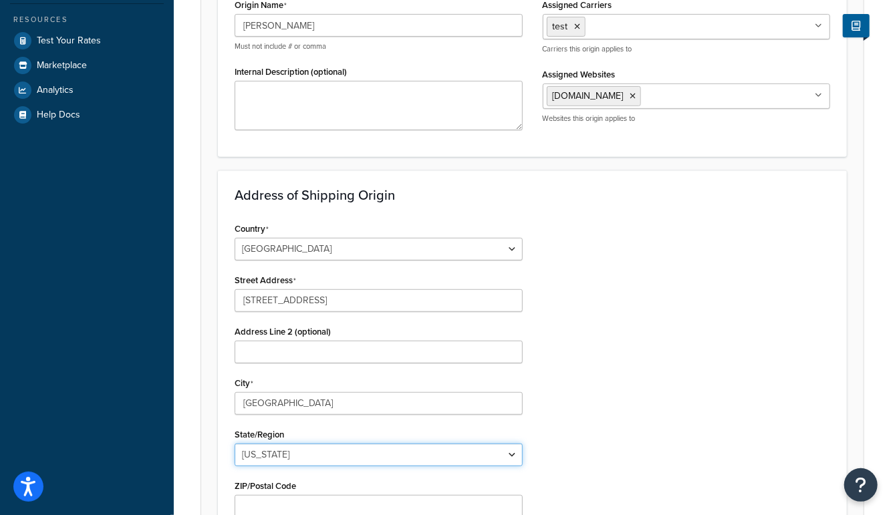
select select "42"
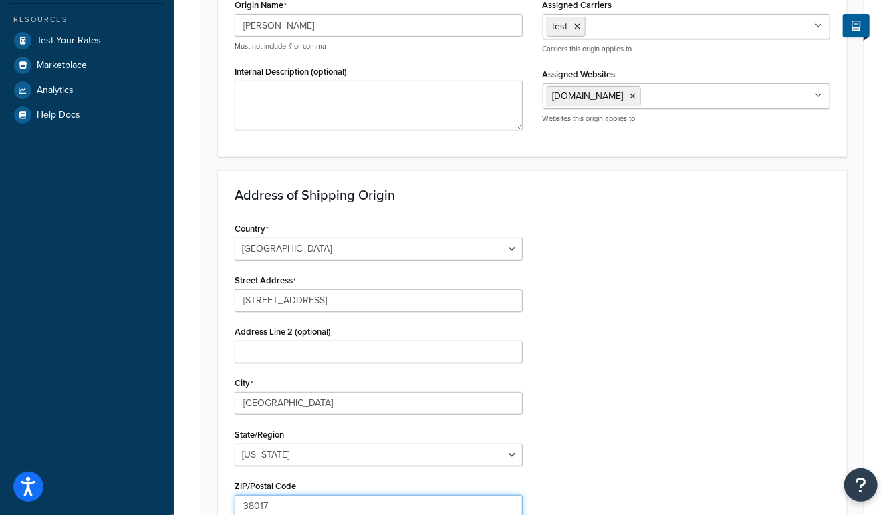
type input "38017"
click at [737, 421] on div "Country United States United Kingdom Afghanistan Åland Islands Albania Algeria …" at bounding box center [532, 388] width 615 height 339
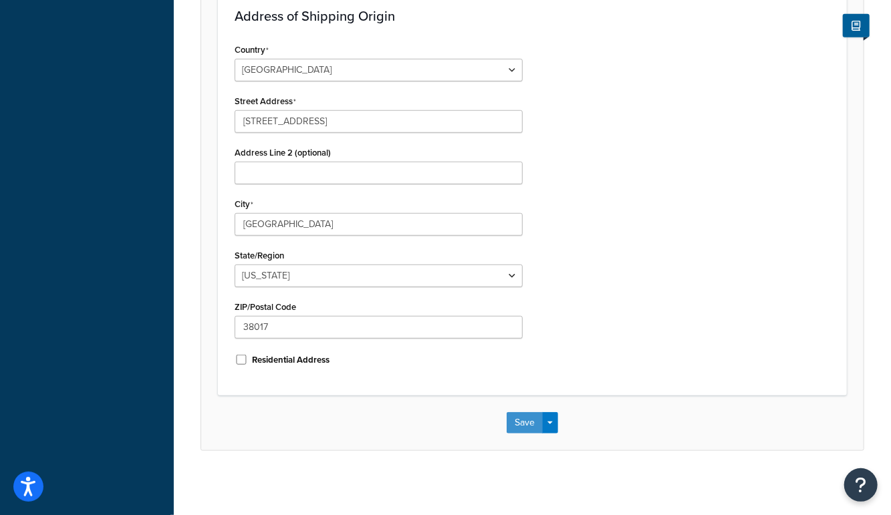
click at [522, 419] on button "Save" at bounding box center [525, 422] width 36 height 21
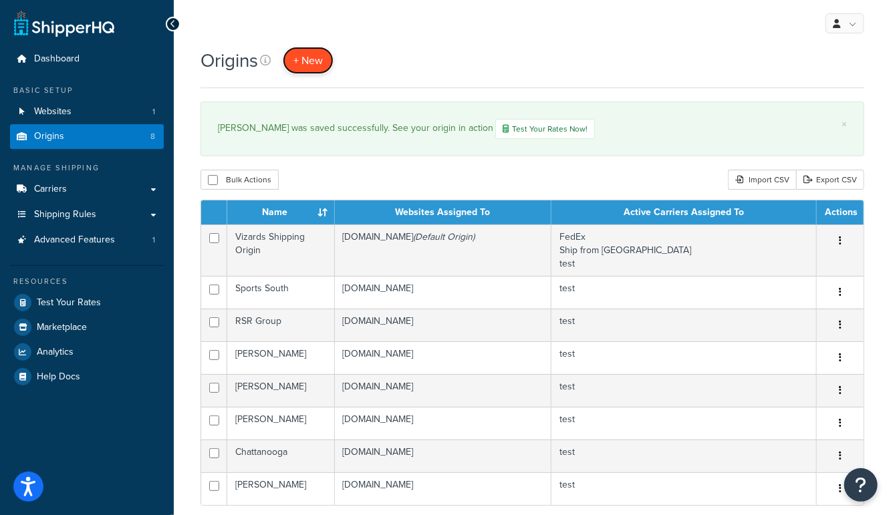
click at [312, 64] on span "+ New" at bounding box center [307, 60] width 29 height 15
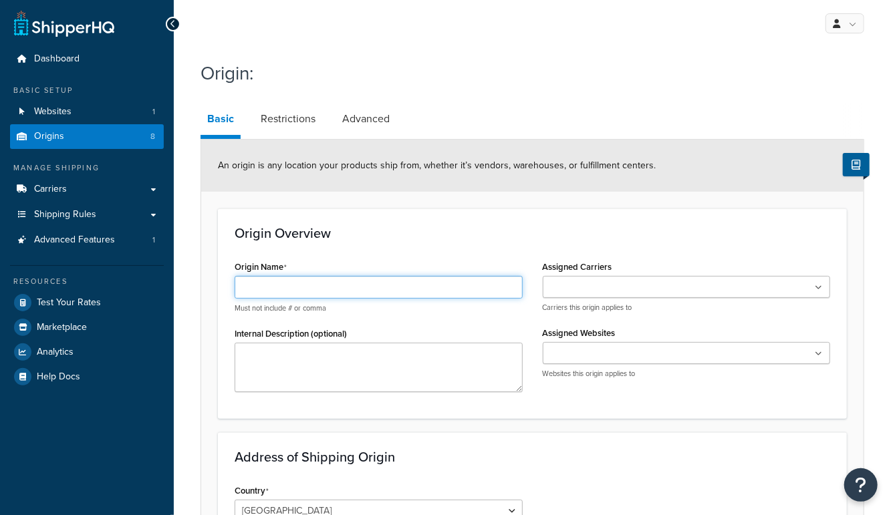
click at [342, 283] on input "Origin Name" at bounding box center [379, 287] width 288 height 23
paste input "[PERSON_NAME]"
type input "[PERSON_NAME]"
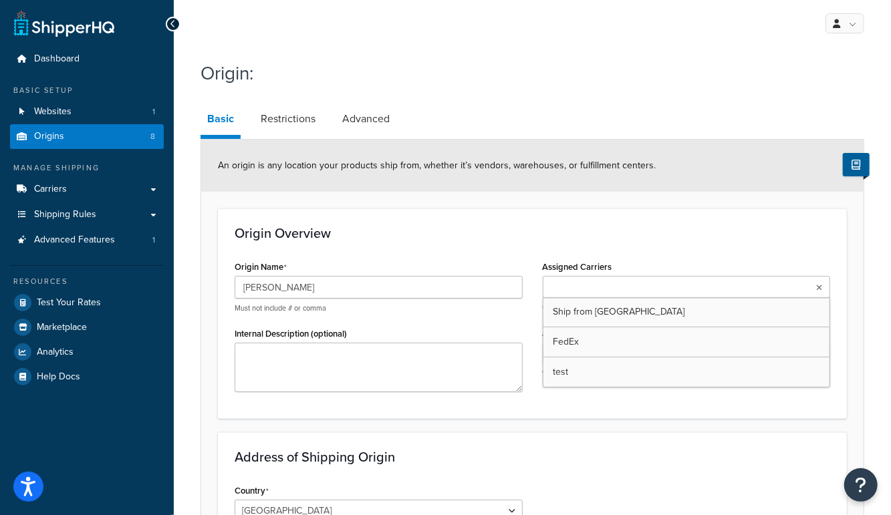
click at [689, 288] on ul at bounding box center [687, 287] width 288 height 22
drag, startPoint x: 564, startPoint y: 420, endPoint x: 565, endPoint y: 403, distance: 17.4
click at [564, 420] on form "An origin is any location your products ship from, whether it’s vendors, wareho…" at bounding box center [532, 515] width 662 height 751
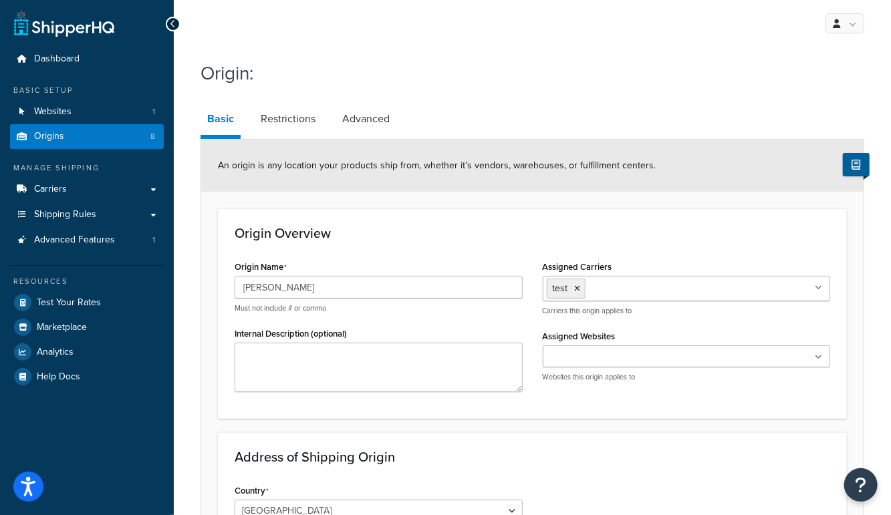
click at [567, 346] on ul at bounding box center [687, 357] width 288 height 22
click at [495, 429] on form "An origin is any location your products ship from, whether it’s vendors, wareho…" at bounding box center [532, 515] width 662 height 751
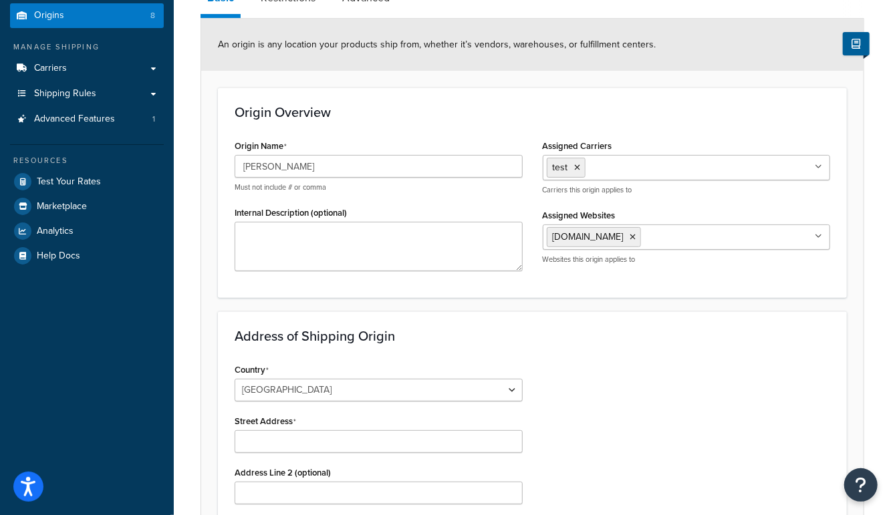
scroll to position [209, 0]
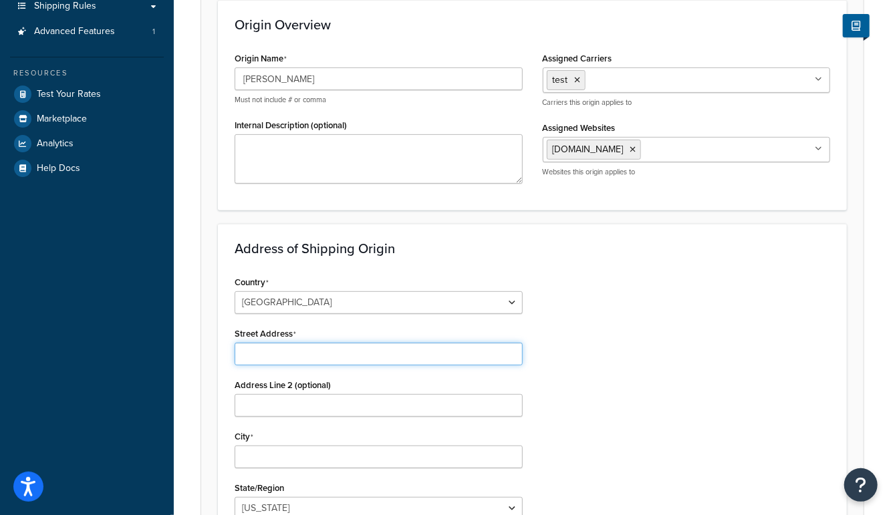
click at [311, 354] on input "Street Address" at bounding box center [379, 354] width 288 height 23
paste input "223 W. Manor Station St."
type input "223 W. Manor Station St."
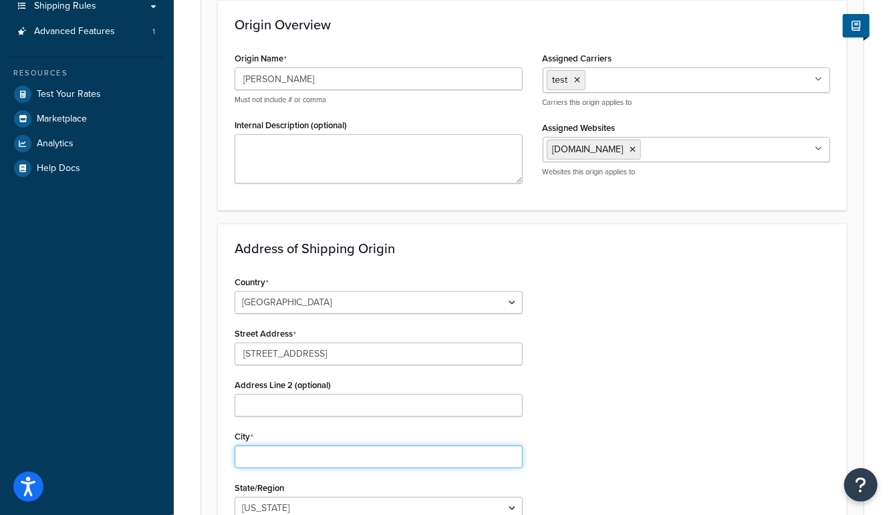
click at [276, 456] on input "City" at bounding box center [379, 457] width 288 height 23
type input "coachella"
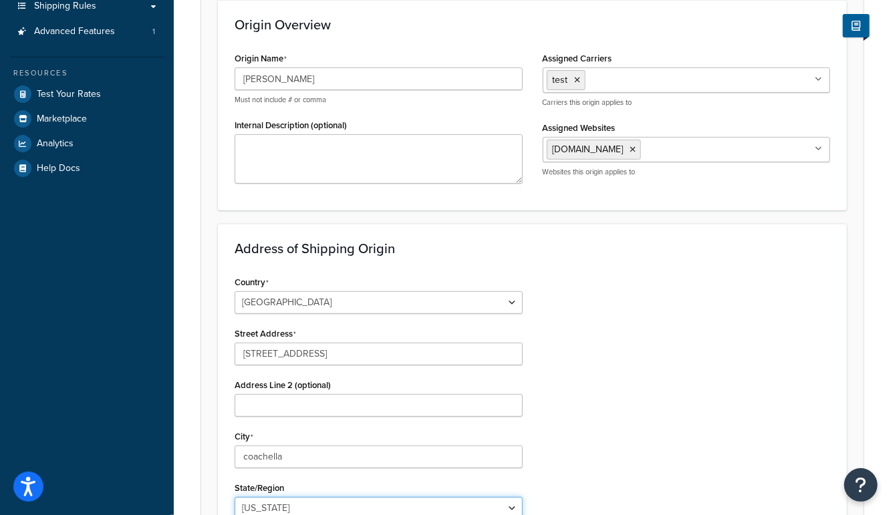
scroll to position [211, 0]
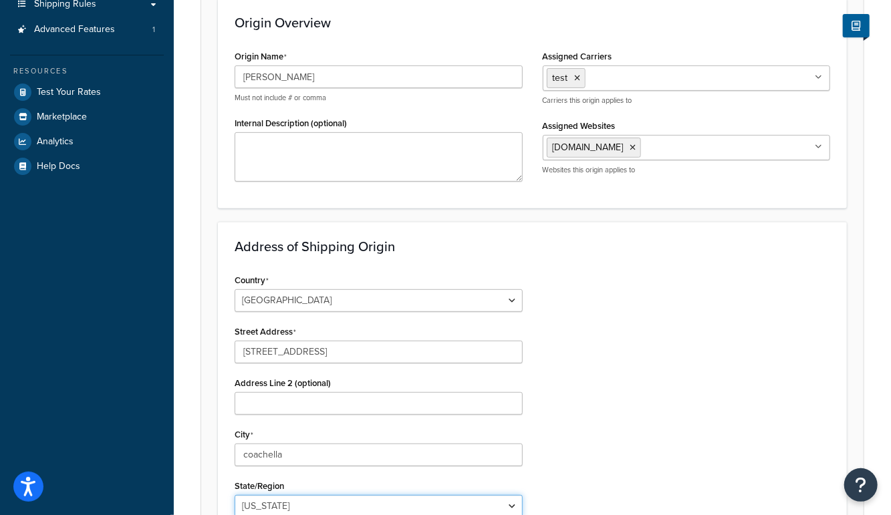
select select "5"
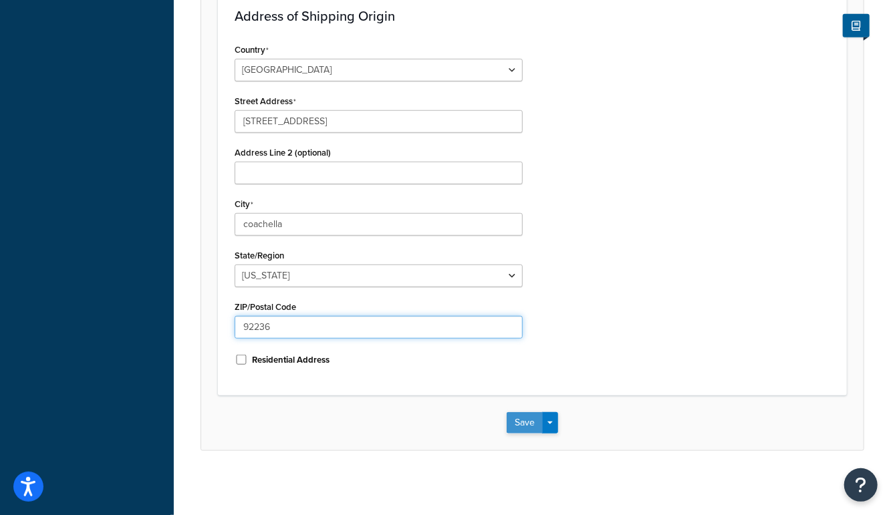
type input "92236"
click at [521, 418] on button "Save" at bounding box center [525, 422] width 36 height 21
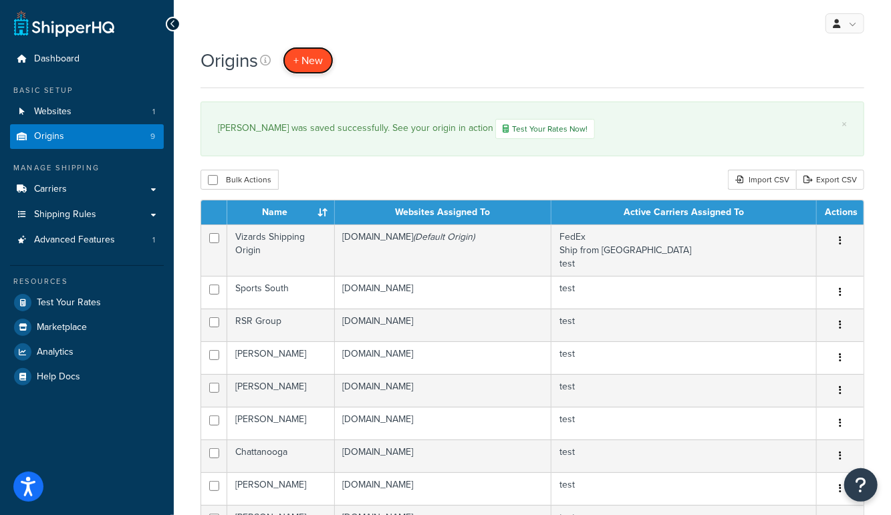
click at [305, 62] on span "+ New" at bounding box center [307, 60] width 29 height 15
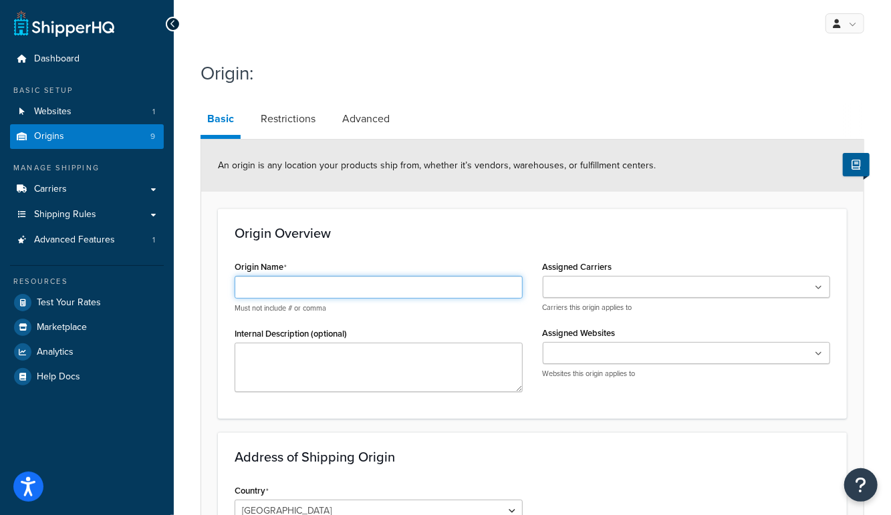
click at [303, 295] on input "Origin Name" at bounding box center [379, 287] width 288 height 23
paste input "[PERSON_NAME]"
type input "[PERSON_NAME]"
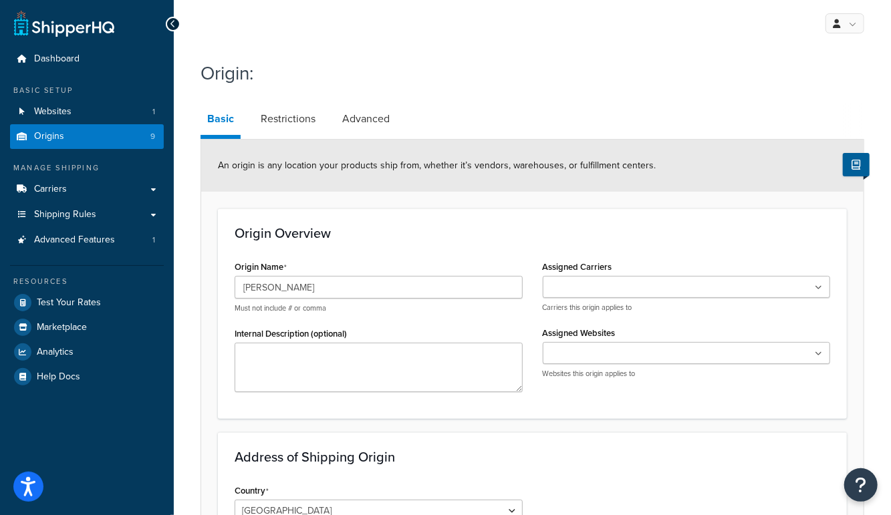
click at [661, 287] on ul at bounding box center [687, 287] width 288 height 22
drag, startPoint x: 569, startPoint y: 394, endPoint x: 565, endPoint y: 356, distance: 37.6
click at [569, 392] on div "Origin Name Kroll Must not include # or comma Internal Description (optional) A…" at bounding box center [532, 329] width 615 height 144
click at [567, 350] on input "Assigned Websites" at bounding box center [606, 357] width 118 height 15
drag, startPoint x: 565, startPoint y: 379, endPoint x: 541, endPoint y: 407, distance: 37.0
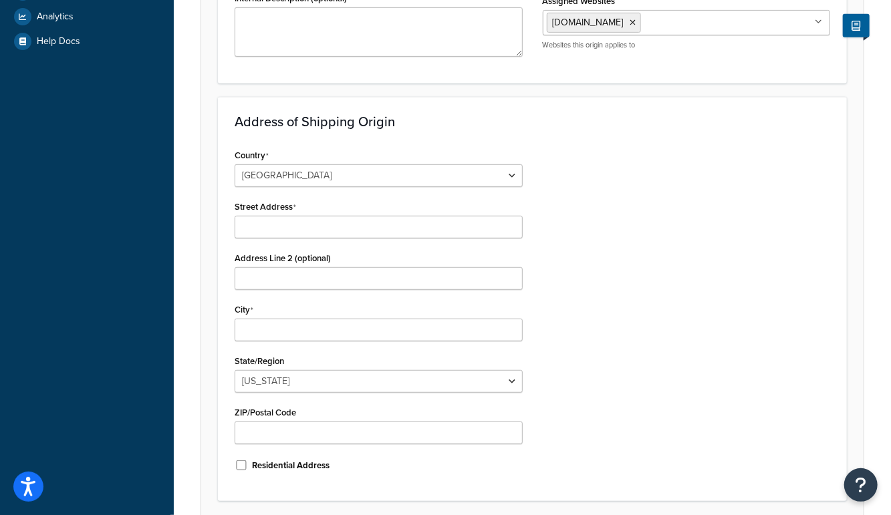
scroll to position [338, 0]
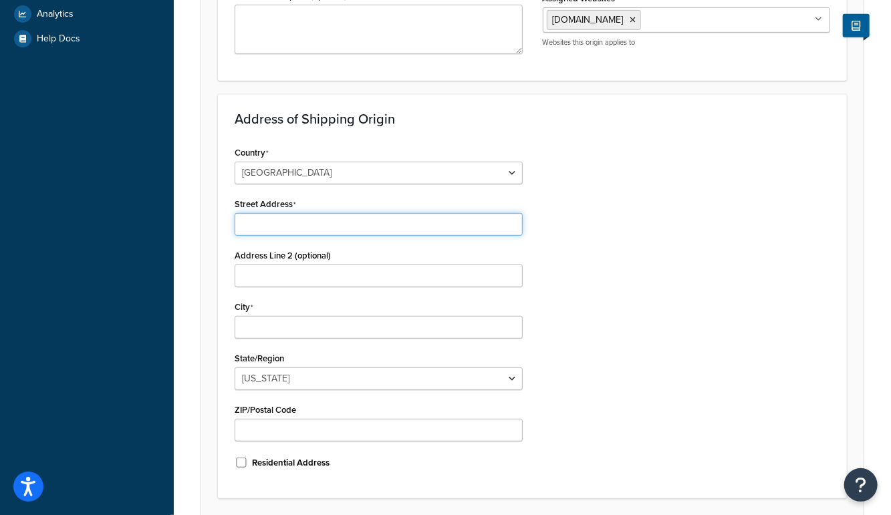
click at [281, 229] on input "Street Address" at bounding box center [379, 224] width 288 height 23
paste input "83 Joy Ridge Dr."
type input "83 Joy Ridge Dr."
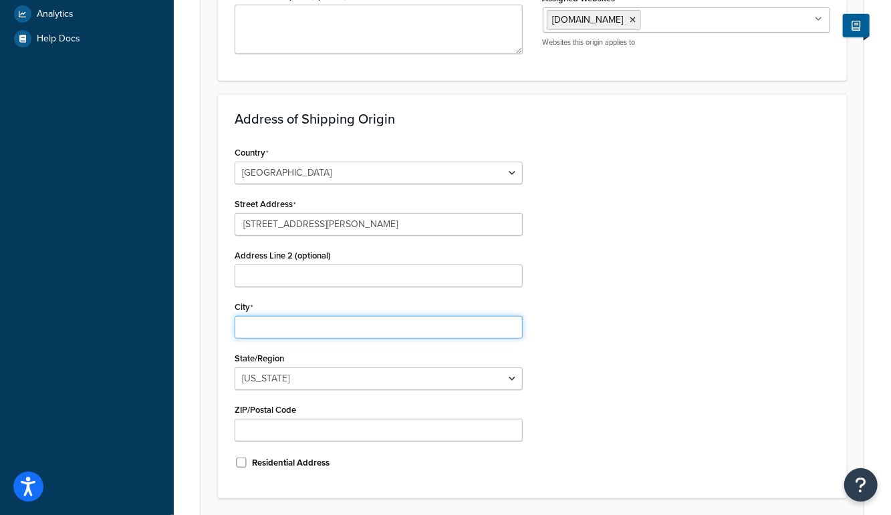
click at [261, 327] on input "City" at bounding box center [379, 327] width 288 height 23
type input "richardson"
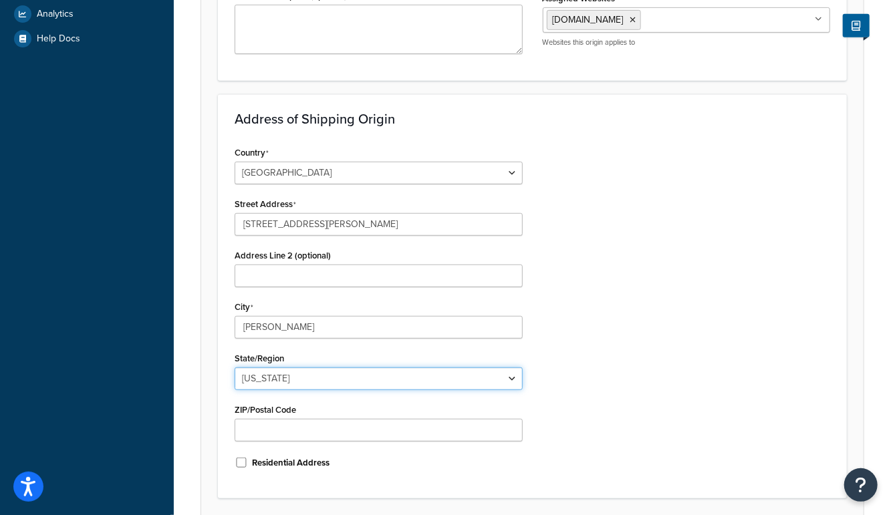
select select "43"
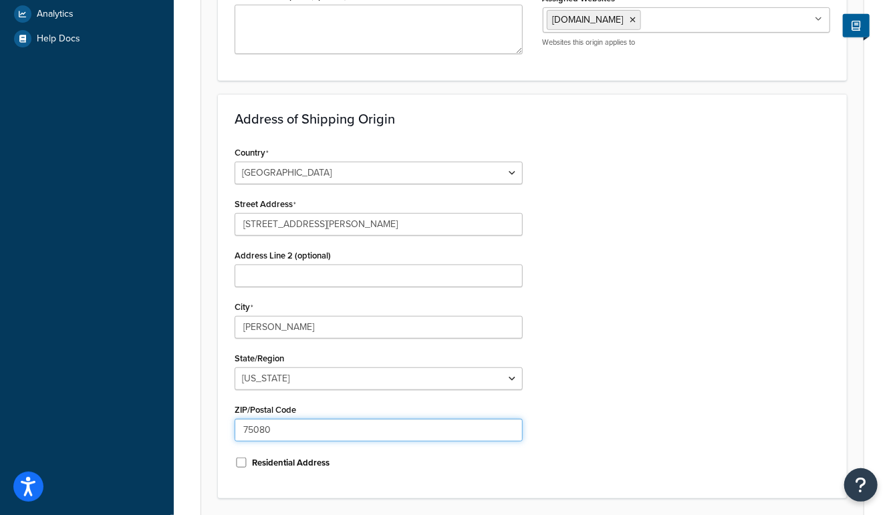
type input "75080"
click at [694, 392] on div "Country United States United Kingdom Afghanistan Åland Islands Albania Algeria …" at bounding box center [532, 312] width 615 height 339
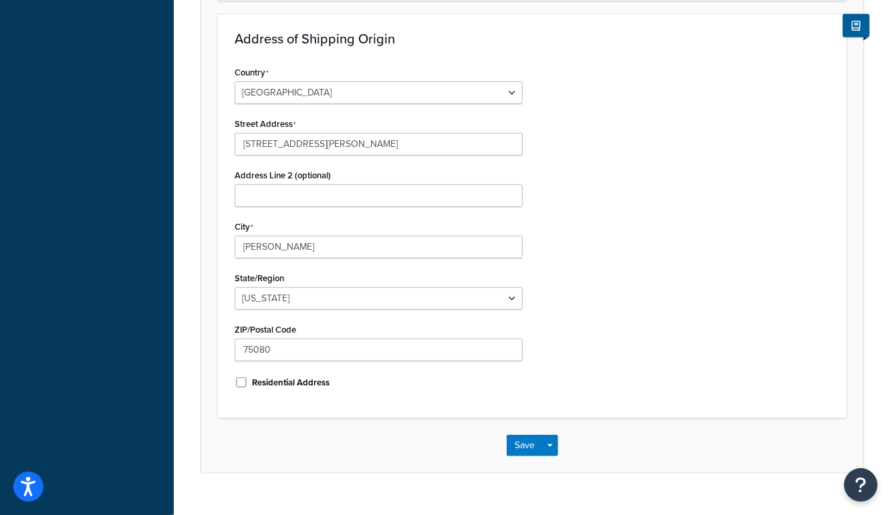
scroll to position [441, 0]
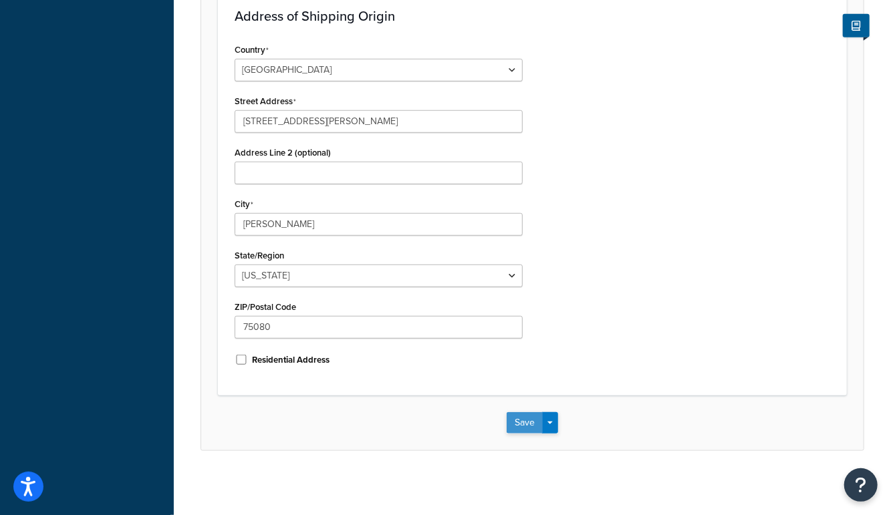
click at [527, 422] on button "Save" at bounding box center [525, 422] width 36 height 21
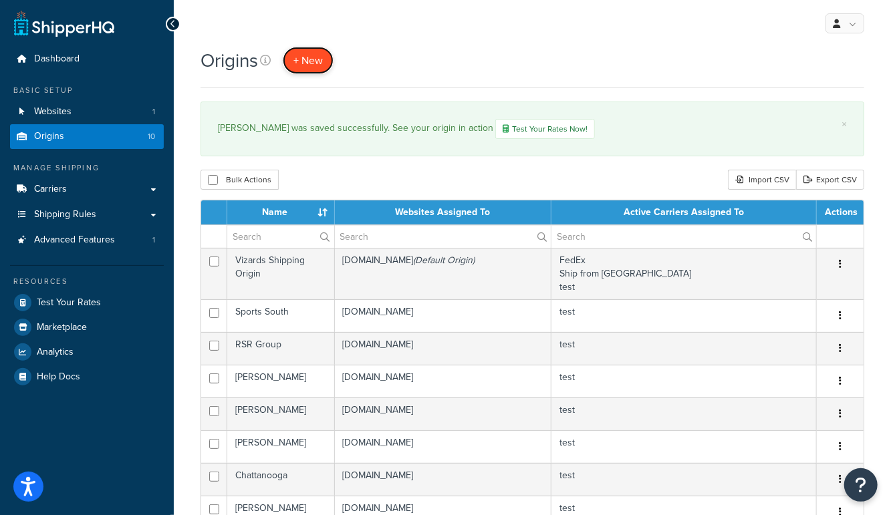
click at [298, 59] on span "+ New" at bounding box center [307, 60] width 29 height 15
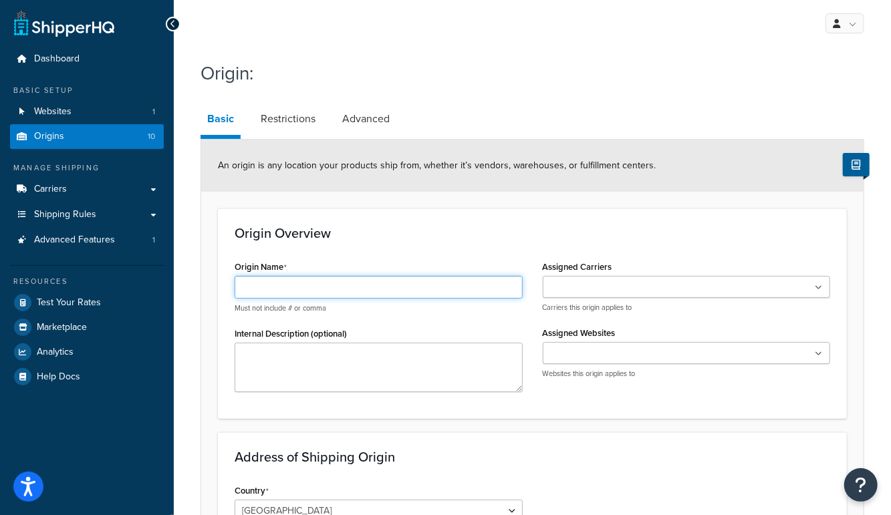
click at [379, 287] on input "Origin Name" at bounding box center [379, 287] width 288 height 23
paste input "Orion Wholesale"
type input "Orion Wholesale"
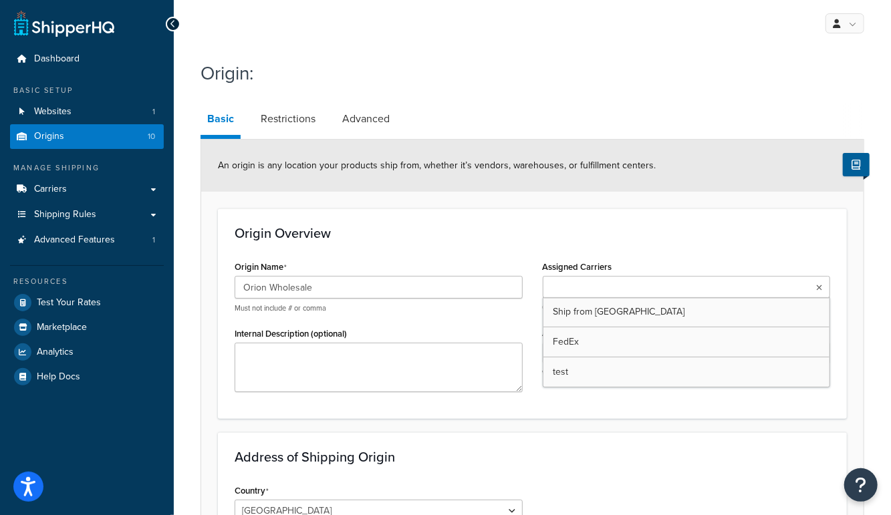
click at [610, 281] on input "Assigned Carriers" at bounding box center [606, 288] width 118 height 15
drag, startPoint x: 561, startPoint y: 370, endPoint x: 559, endPoint y: 388, distance: 18.2
click at [553, 410] on div "Origin Overview Origin Name Orion Wholesale Must not include # or comma Interna…" at bounding box center [532, 314] width 629 height 210
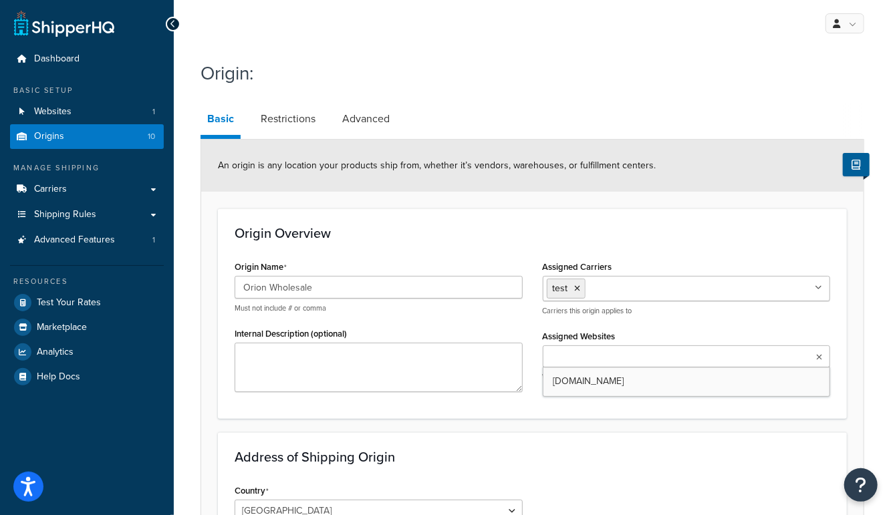
click at [563, 350] on input "Assigned Websites" at bounding box center [606, 357] width 118 height 15
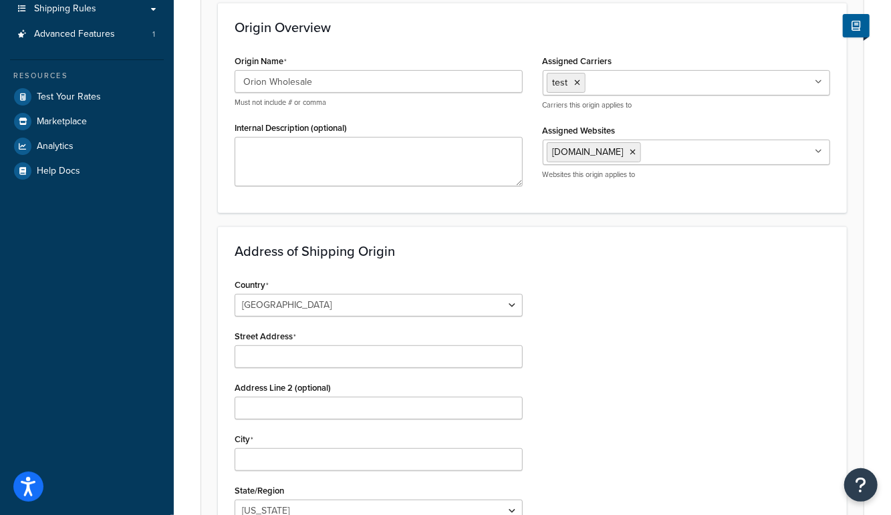
scroll to position [215, 0]
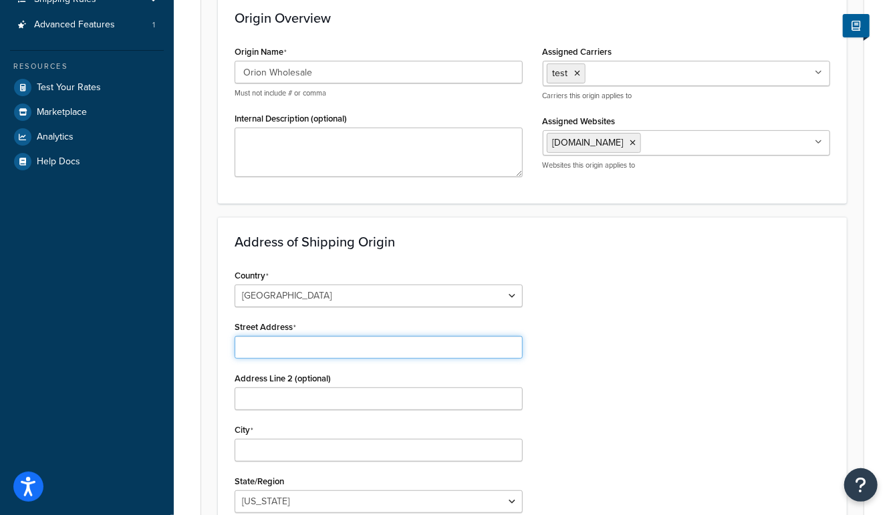
click at [305, 350] on input "Street Address" at bounding box center [379, 347] width 288 height 23
paste input "[STREET_ADDRESS]"
type input "[STREET_ADDRESS]"
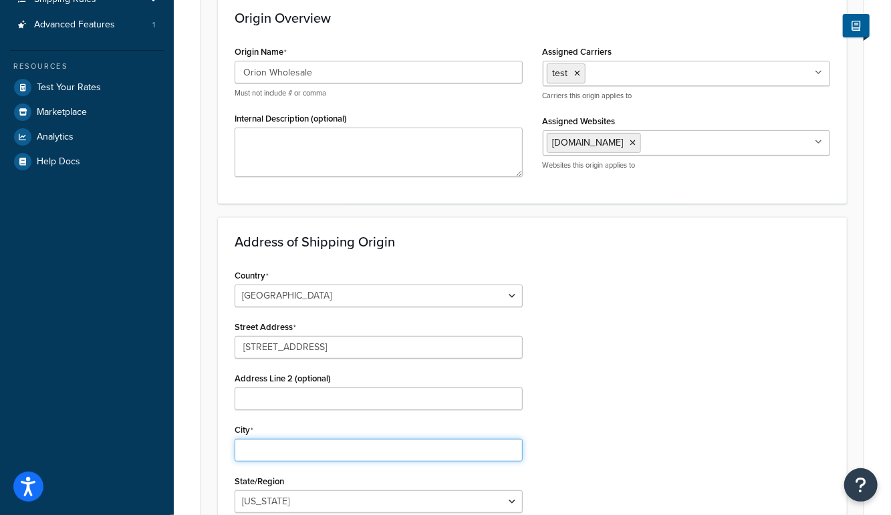
click at [255, 444] on input "City" at bounding box center [379, 450] width 288 height 23
type input "lynnwood"
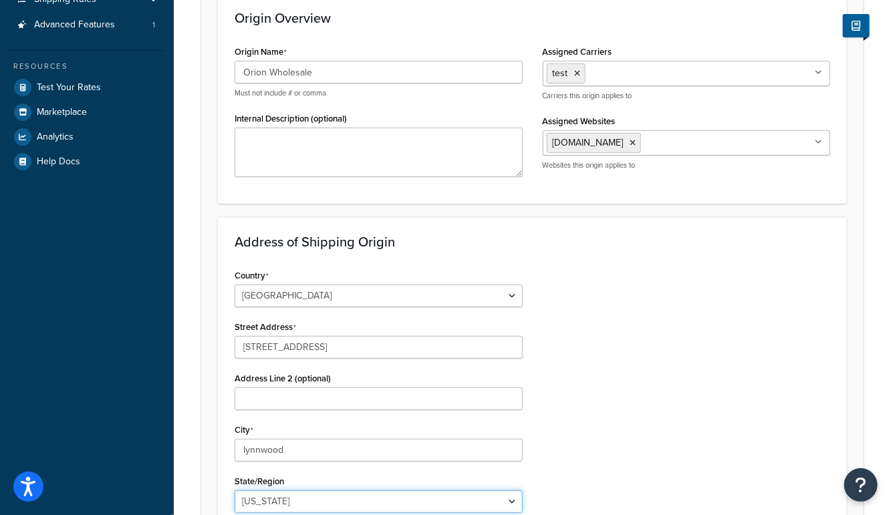
select select "47"
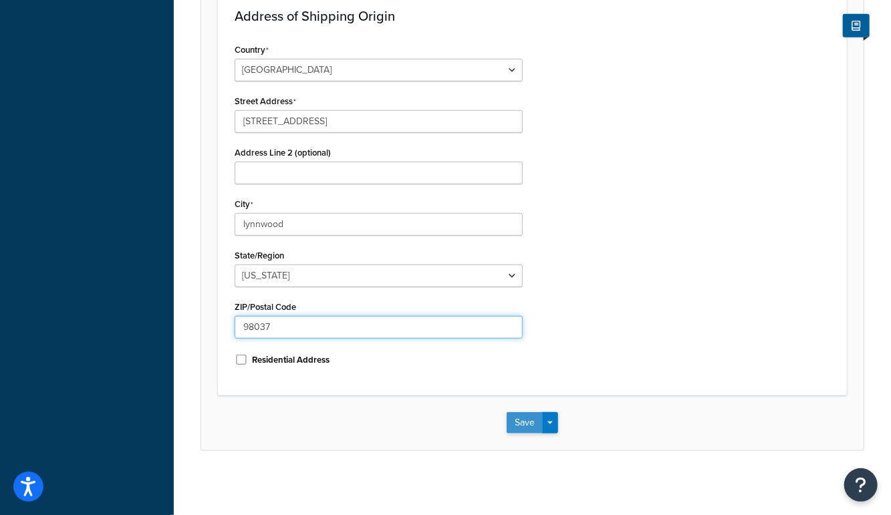
type input "98037"
click at [527, 420] on button "Save" at bounding box center [525, 422] width 36 height 21
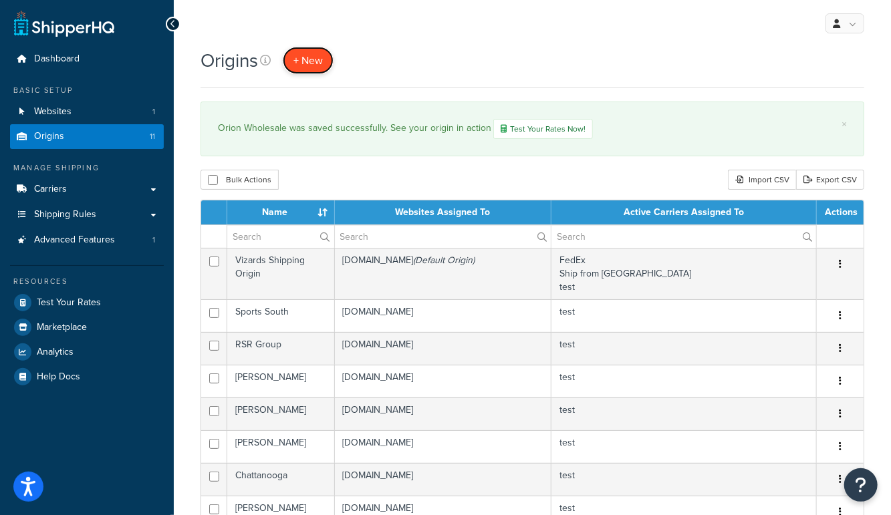
click at [314, 63] on span "+ New" at bounding box center [307, 60] width 29 height 15
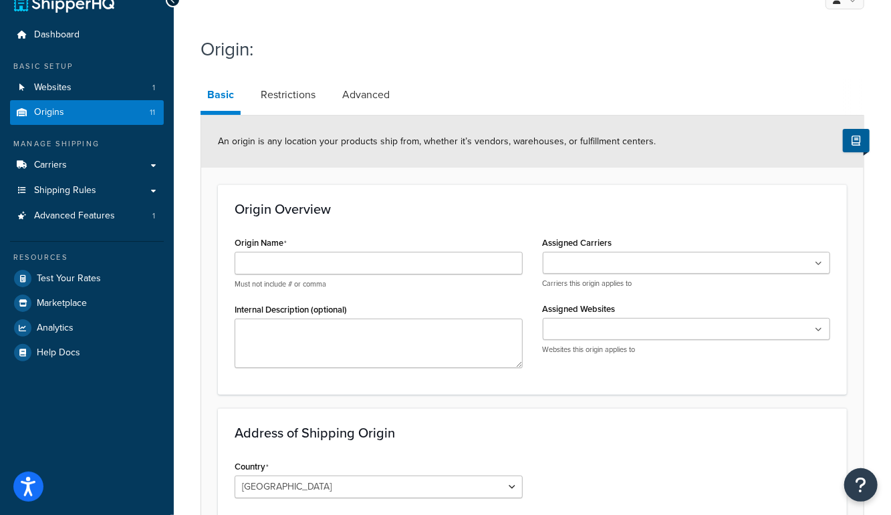
scroll to position [25, 0]
click at [335, 253] on input "Origin Name" at bounding box center [379, 262] width 288 height 23
paste input "Rothco"
type input "Rothco"
click at [612, 259] on input "Assigned Carriers" at bounding box center [606, 263] width 118 height 15
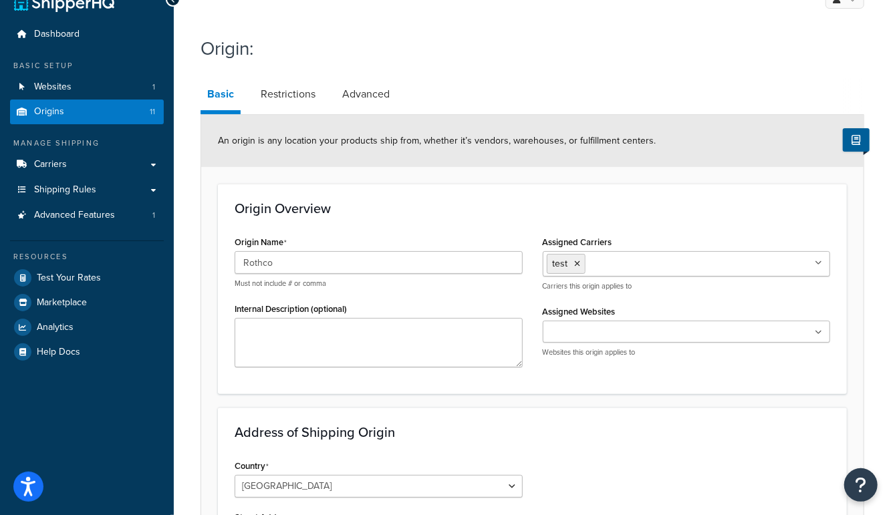
drag, startPoint x: 569, startPoint y: 390, endPoint x: 566, endPoint y: 353, distance: 37.6
click at [569, 390] on div "Origin Overview Origin Name Rothco Must not include # or comma Internal Descrip…" at bounding box center [532, 289] width 629 height 210
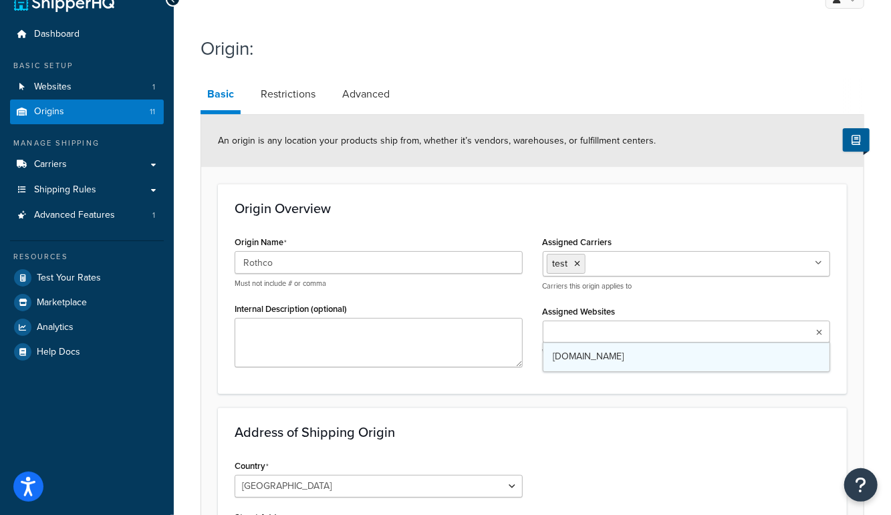
drag, startPoint x: 571, startPoint y: 323, endPoint x: 569, endPoint y: 354, distance: 30.8
click at [571, 325] on input "Assigned Websites" at bounding box center [606, 332] width 118 height 15
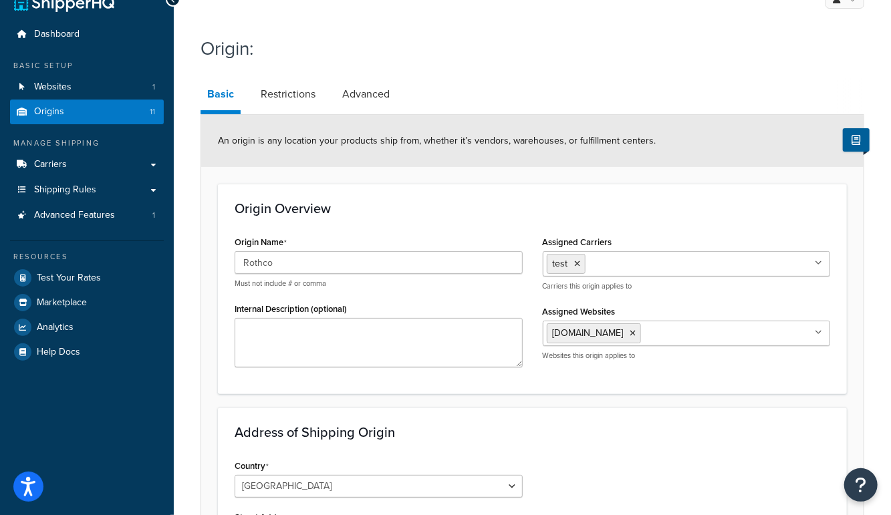
click at [549, 404] on form "An origin is any location your products ship from, whether it’s vendors, wareho…" at bounding box center [532, 490] width 662 height 751
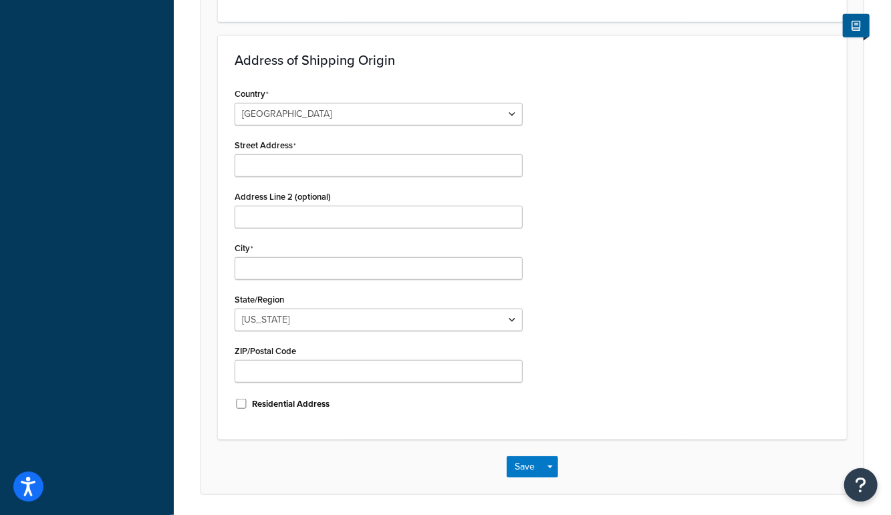
scroll to position [398, 0]
click at [289, 164] on input "Street Address" at bounding box center [379, 164] width 288 height 23
paste input "950 Old Walnutwood Ave."
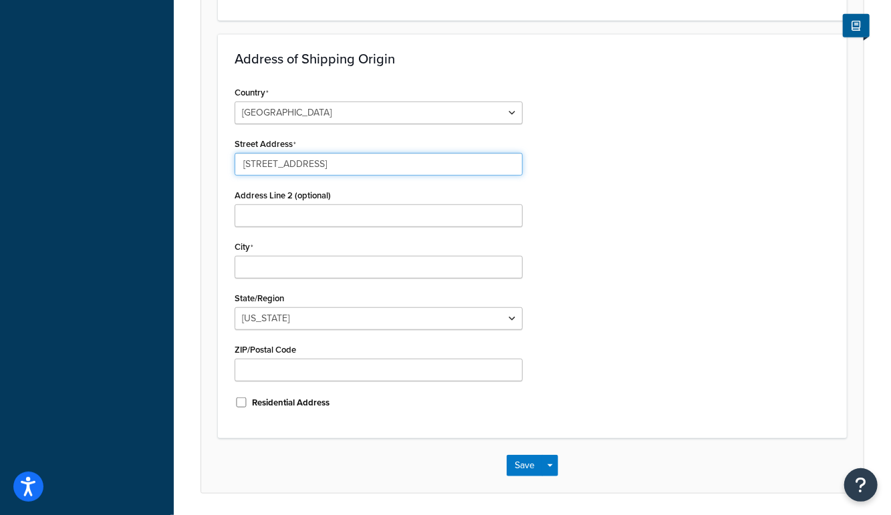
type input "950 Old Walnutwood Ave."
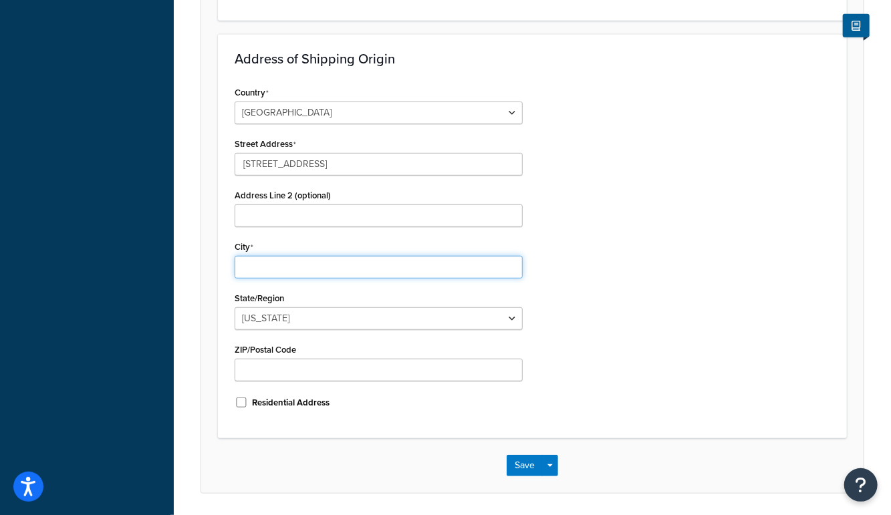
click at [261, 266] on input "City" at bounding box center [379, 267] width 288 height 23
type input "Missoula"
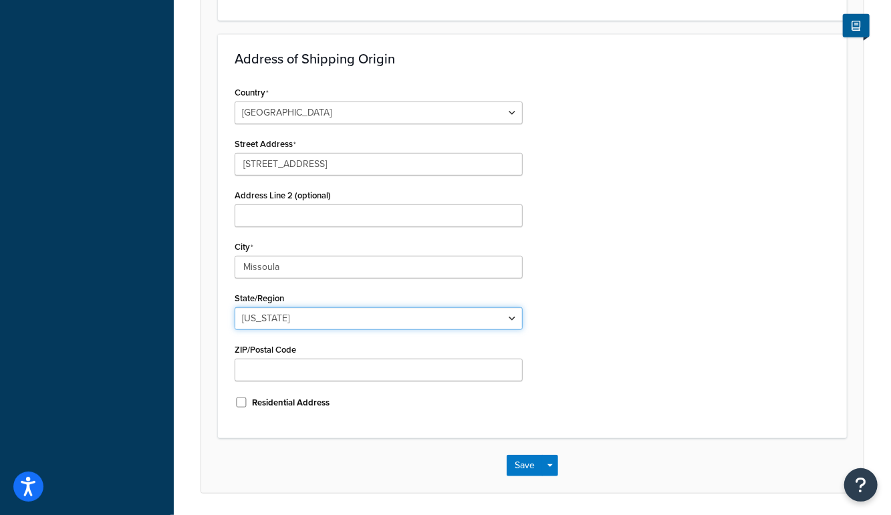
select select "26"
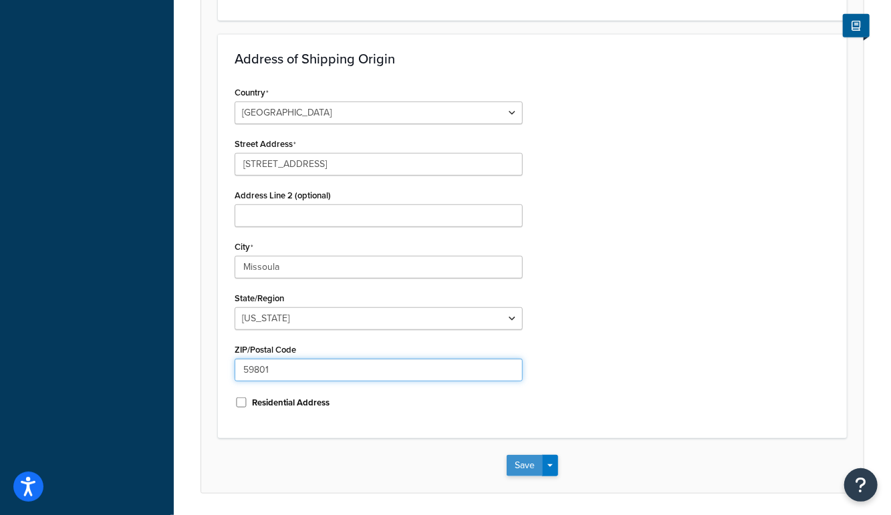
type input "59801"
click at [526, 464] on button "Save" at bounding box center [525, 465] width 36 height 21
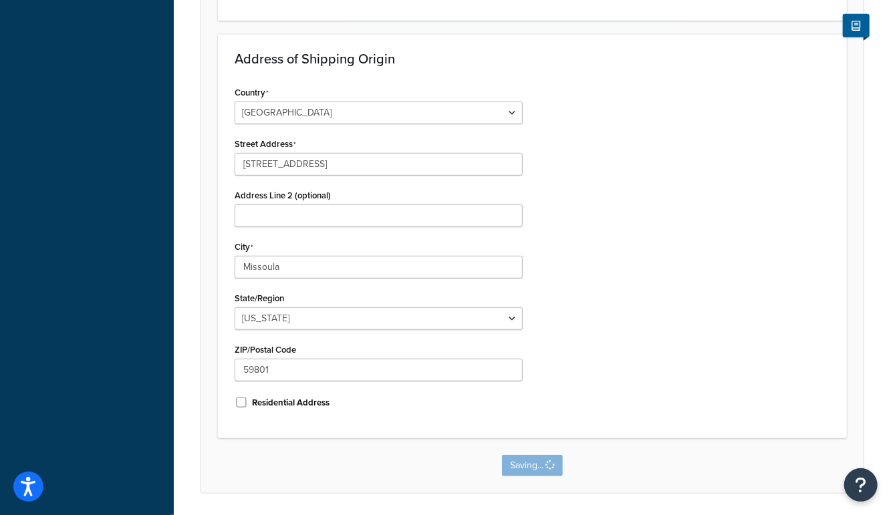
scroll to position [0, 0]
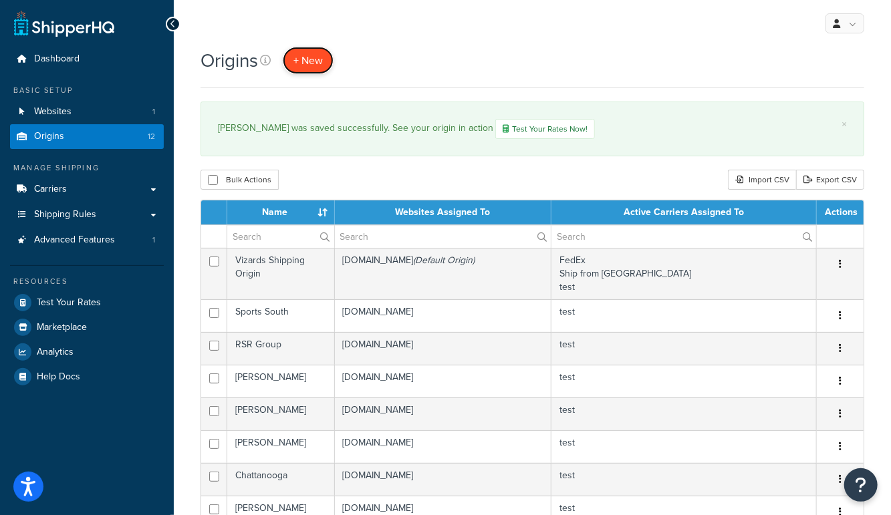
click at [311, 63] on span "+ New" at bounding box center [307, 60] width 29 height 15
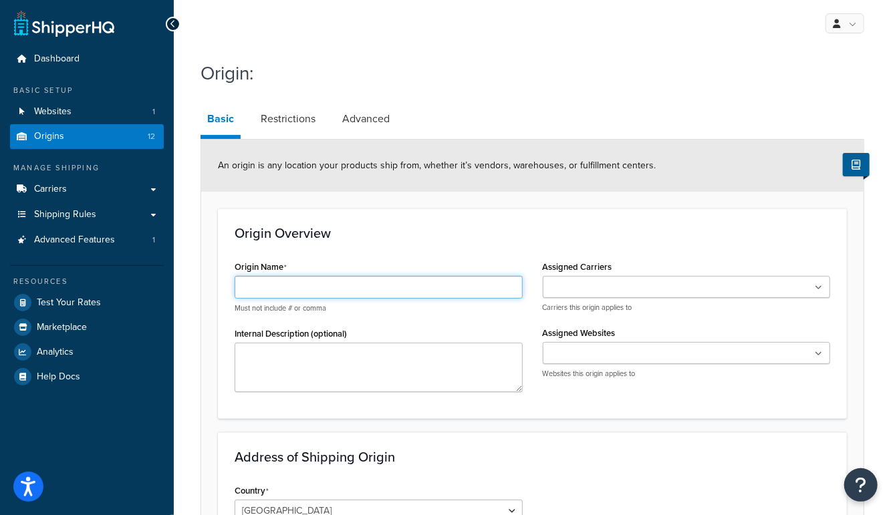
click at [356, 295] on input "Origin Name" at bounding box center [379, 287] width 288 height 23
paste input "Second Amendment Wholesale"
type input "Second Amendment Wholesale"
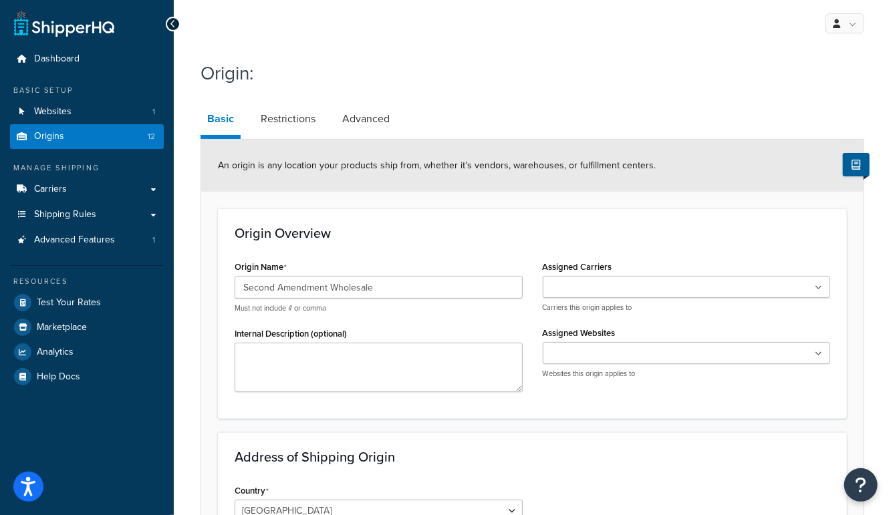
click at [599, 276] on ul at bounding box center [687, 287] width 288 height 22
click at [555, 406] on div "Origin Overview Origin Name Second Amendment Wholesale Must not include # or co…" at bounding box center [532, 314] width 629 height 210
click at [565, 350] on input "Assigned Websites" at bounding box center [606, 357] width 118 height 15
click at [519, 422] on form "An origin is any location your products ship from, whether it’s vendors, wareho…" at bounding box center [532, 515] width 662 height 751
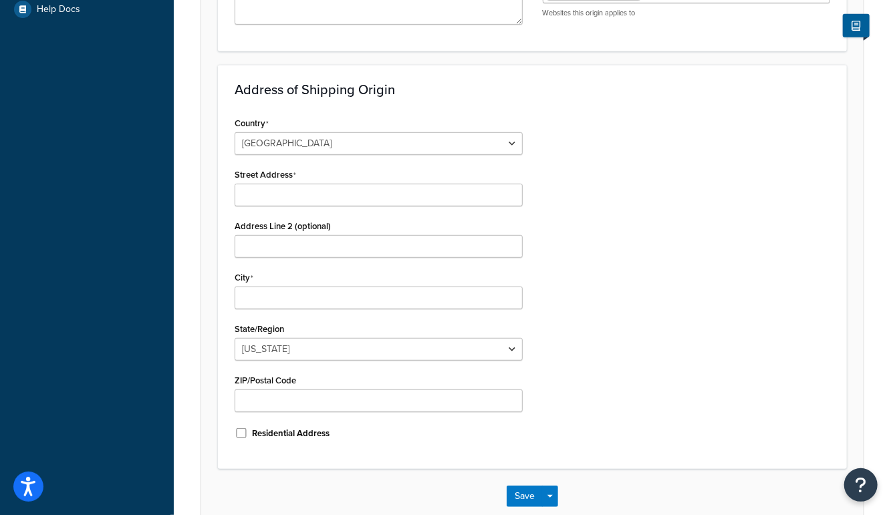
scroll to position [372, 0]
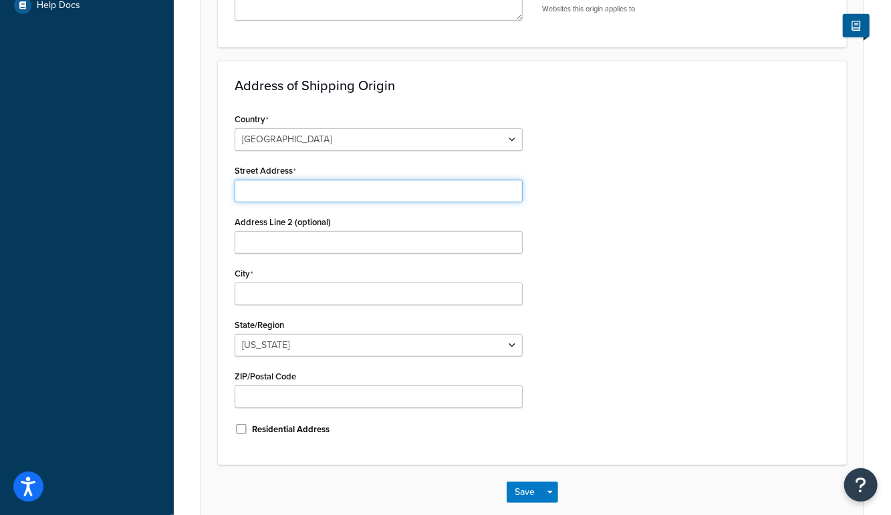
click at [289, 188] on input "Street Address" at bounding box center [379, 191] width 288 height 23
paste input "9266 Broad Court"
type input "9266 Broad Court"
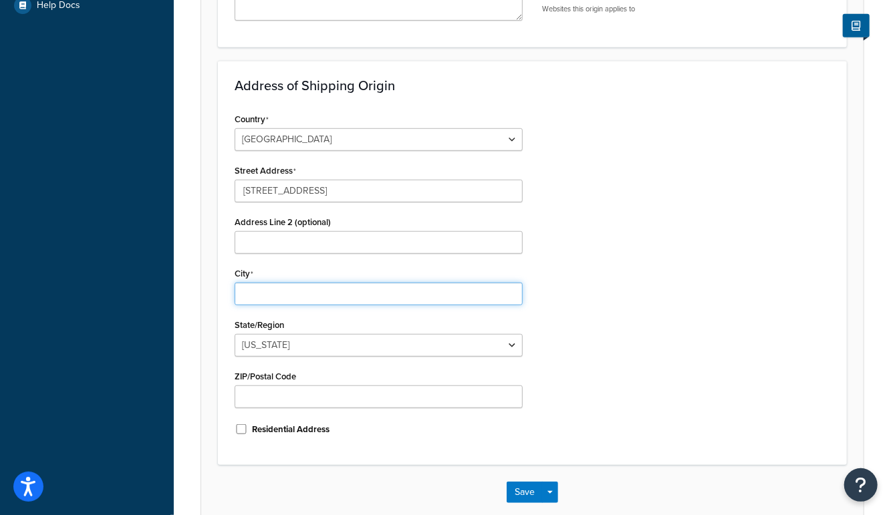
click at [258, 293] on input "City" at bounding box center [379, 294] width 288 height 23
type input "New Orleans"
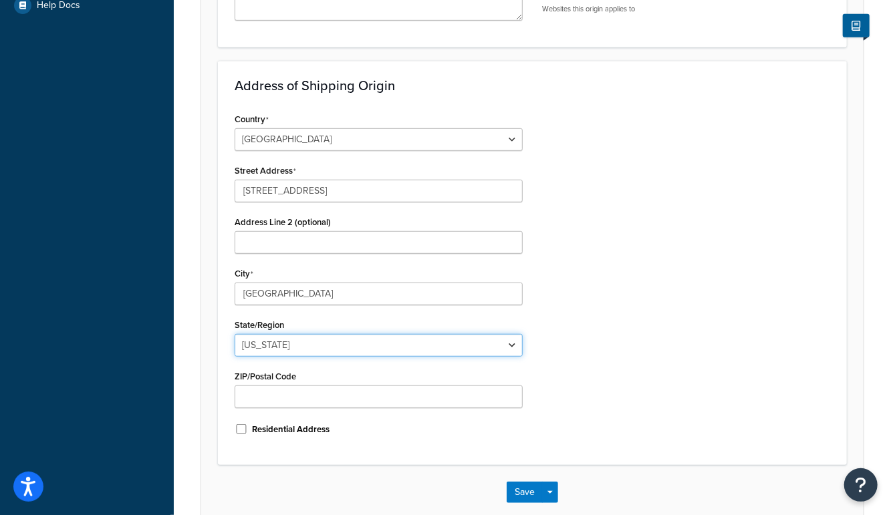
select select "18"
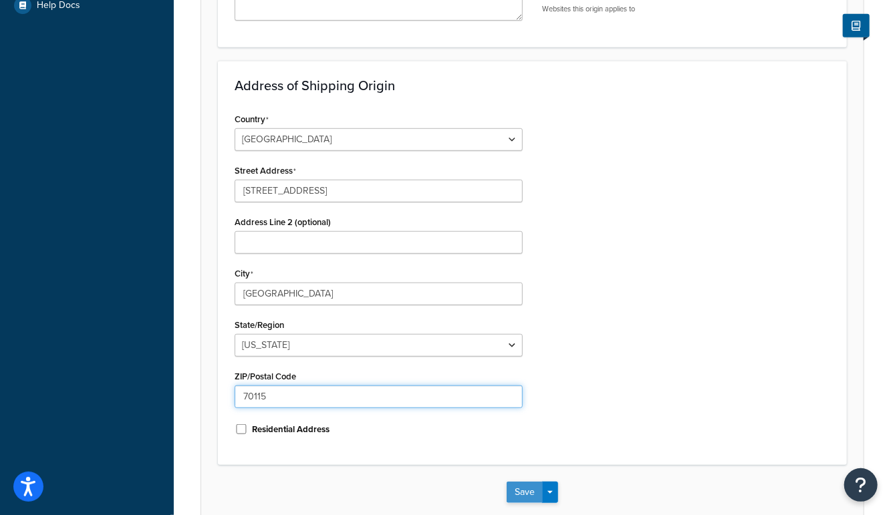
type input "70115"
click at [515, 490] on button "Save" at bounding box center [525, 492] width 36 height 21
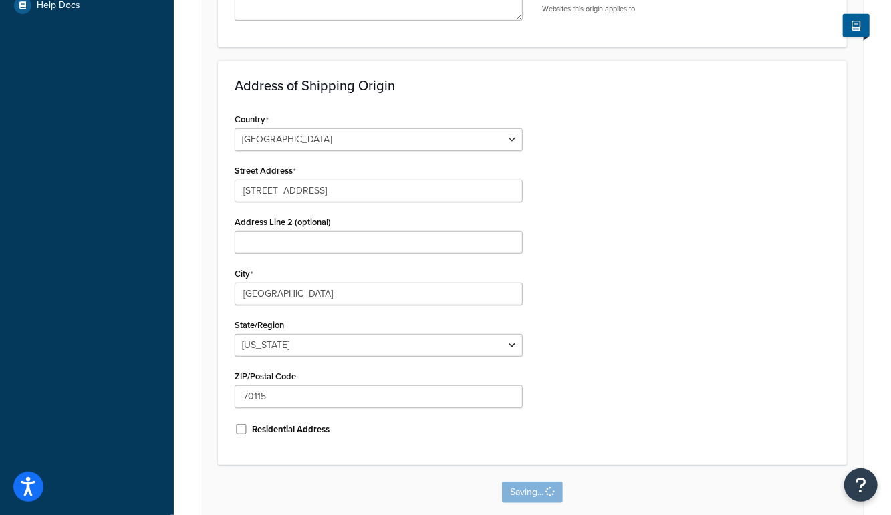
scroll to position [0, 0]
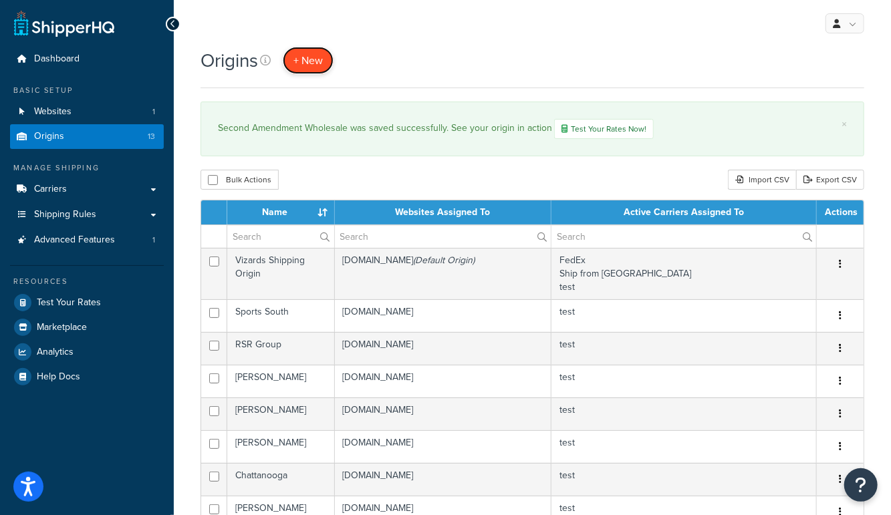
click at [307, 63] on span "+ New" at bounding box center [307, 60] width 29 height 15
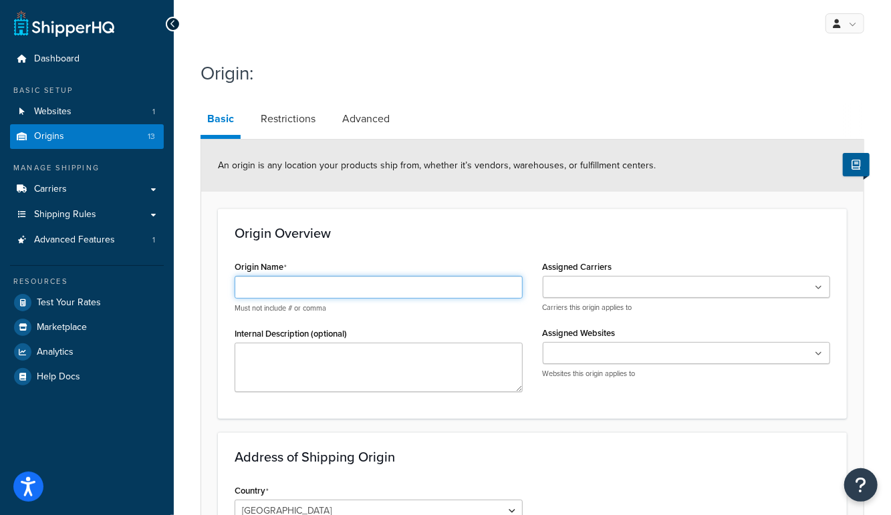
click at [358, 285] on input "Origin Name" at bounding box center [379, 287] width 288 height 23
paste input "Iron Valley"
type input "Iron Valley"
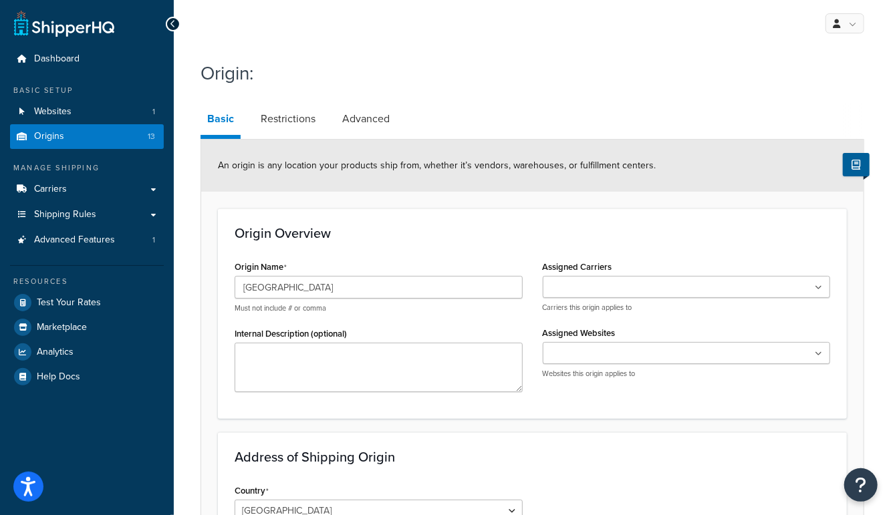
click at [650, 280] on ul at bounding box center [687, 287] width 288 height 22
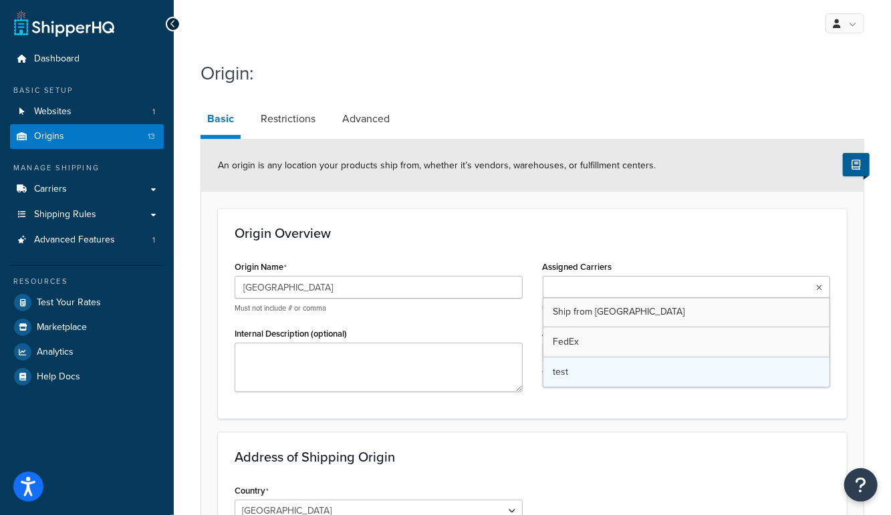
drag, startPoint x: 567, startPoint y: 368, endPoint x: 565, endPoint y: 386, distance: 17.5
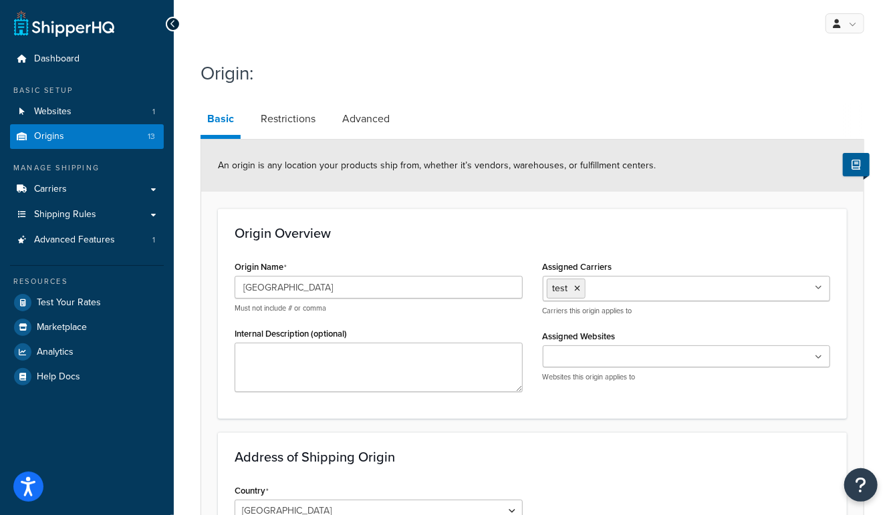
drag, startPoint x: 563, startPoint y: 412, endPoint x: 565, endPoint y: 366, distance: 46.8
click at [561, 409] on div "Origin Overview Origin Name Iron Valley Must not include # or comma Internal De…" at bounding box center [532, 314] width 629 height 210
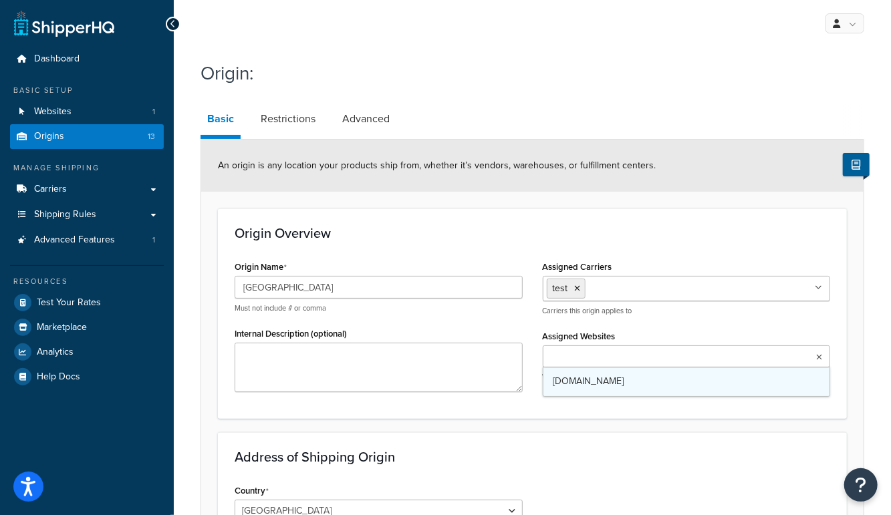
drag, startPoint x: 571, startPoint y: 348, endPoint x: 570, endPoint y: 379, distance: 31.4
click at [571, 350] on input "Assigned Websites" at bounding box center [606, 357] width 118 height 15
drag, startPoint x: 573, startPoint y: 378, endPoint x: 567, endPoint y: 387, distance: 11.5
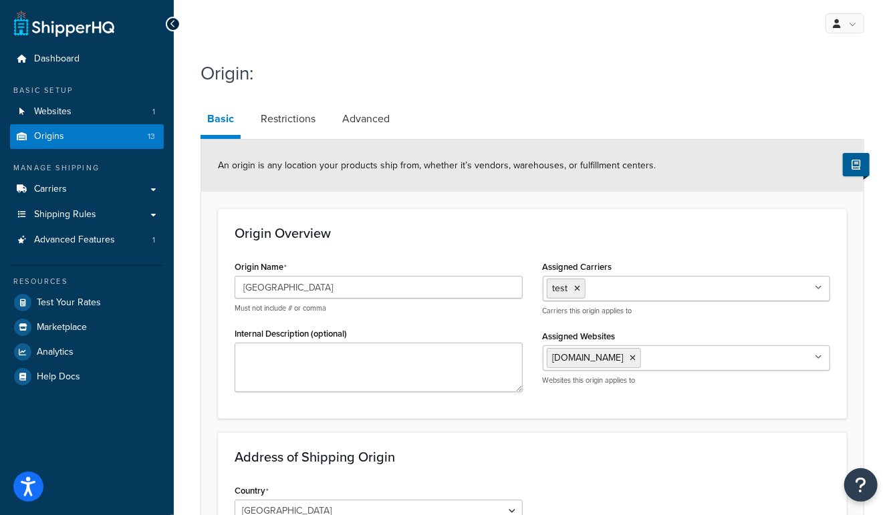
click at [557, 421] on form "An origin is any location your products ship from, whether it’s vendors, wareho…" at bounding box center [532, 515] width 662 height 751
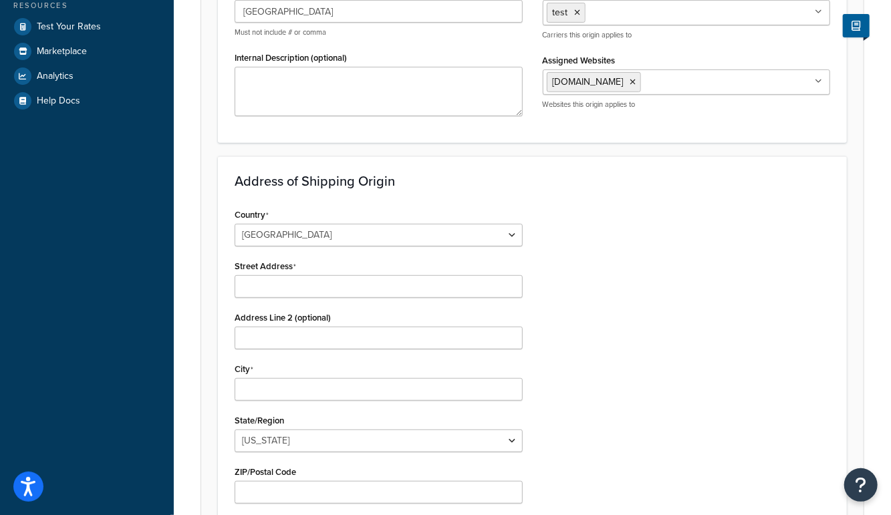
scroll to position [277, 0]
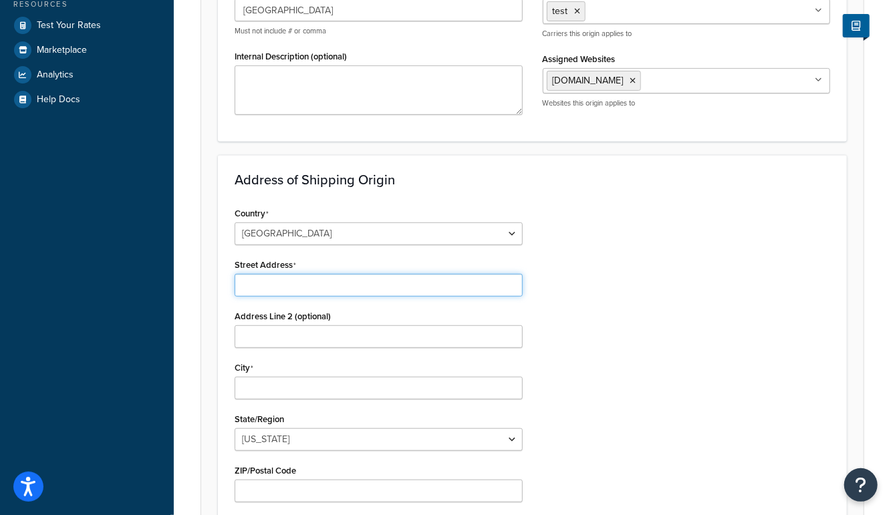
click at [293, 285] on input "Street Address" at bounding box center [379, 285] width 288 height 23
paste input "9632 Berkshire Court"
type input "9632 Berkshire Court"
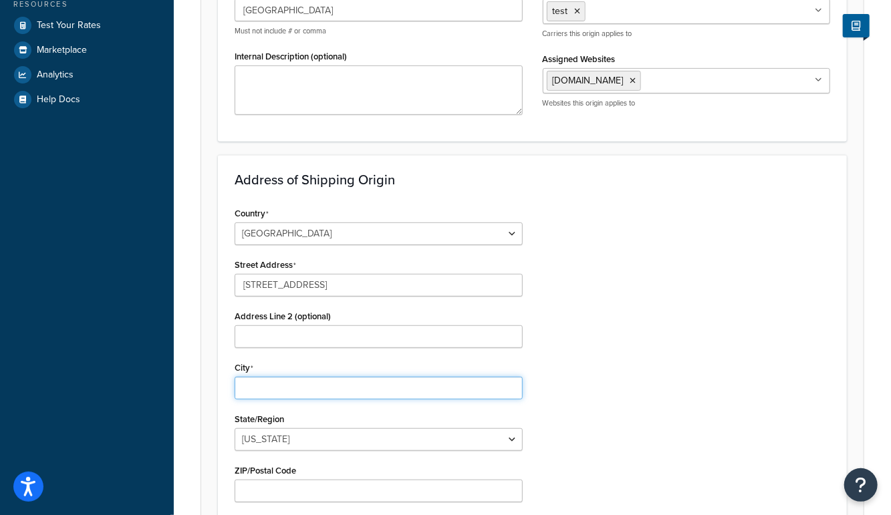
click at [273, 388] on input "City" at bounding box center [379, 388] width 288 height 23
type input "Fort Myers"
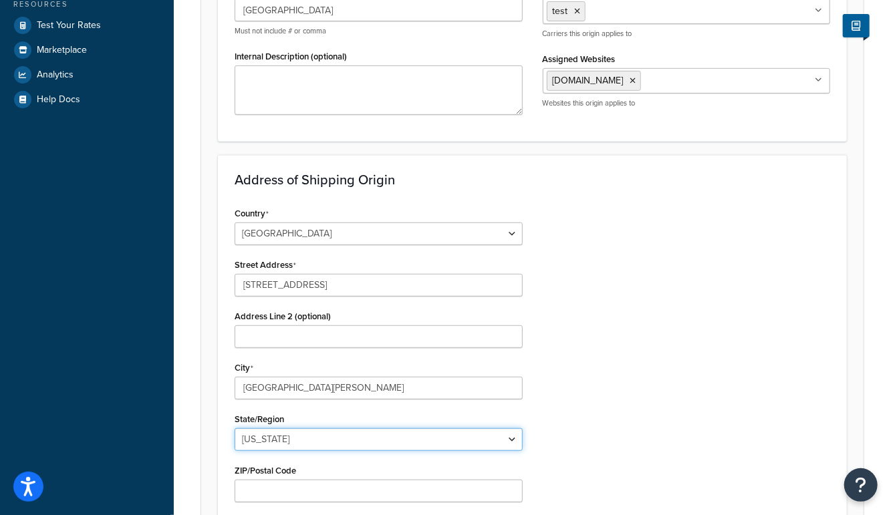
select select "9"
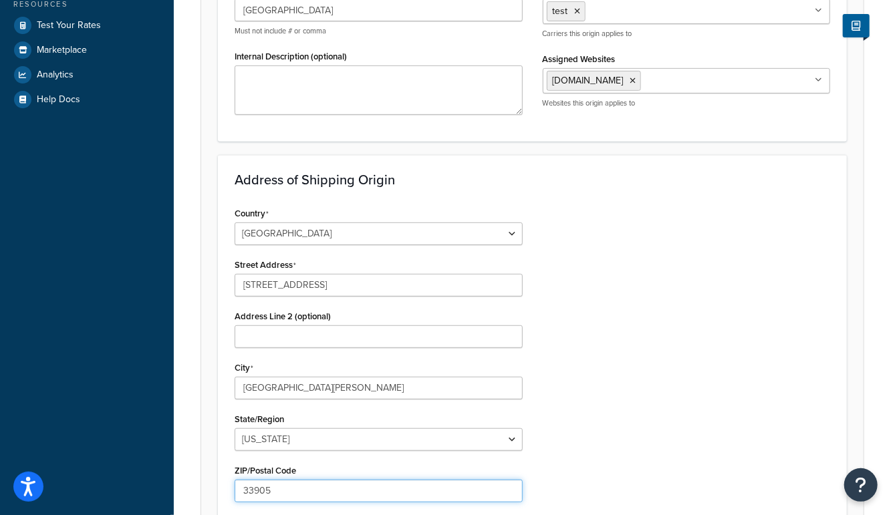
type input "33905"
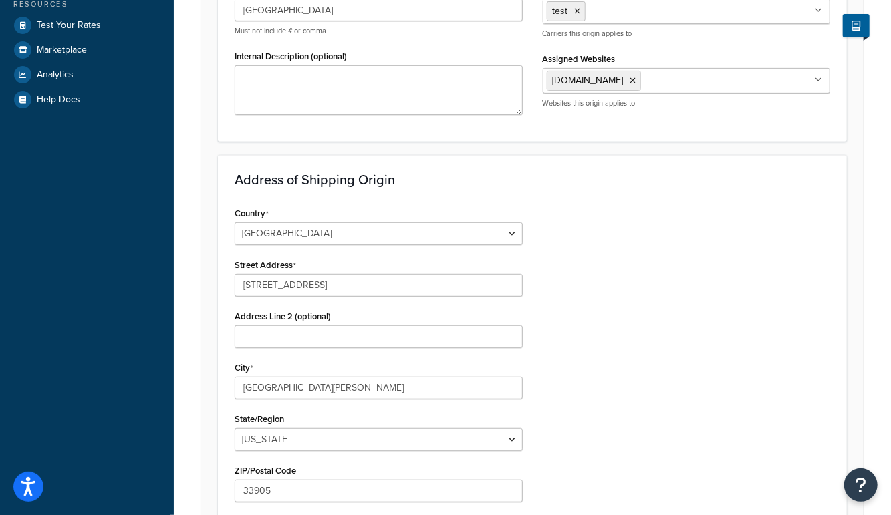
click at [170, 420] on div "Dashboard Basic Setup Websites 1 Origins 13 Manage Shipping Carriers Carriers A…" at bounding box center [87, 202] width 174 height 959
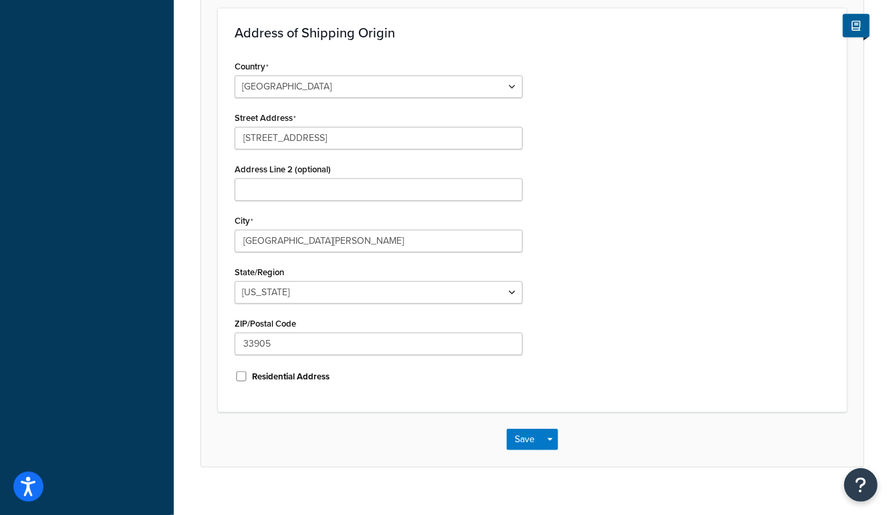
scroll to position [441, 0]
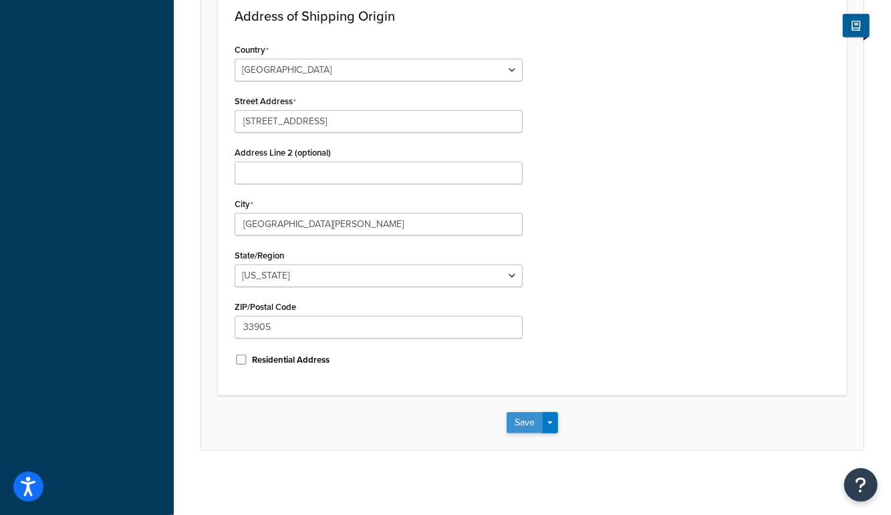
click at [523, 422] on button "Save" at bounding box center [525, 422] width 36 height 21
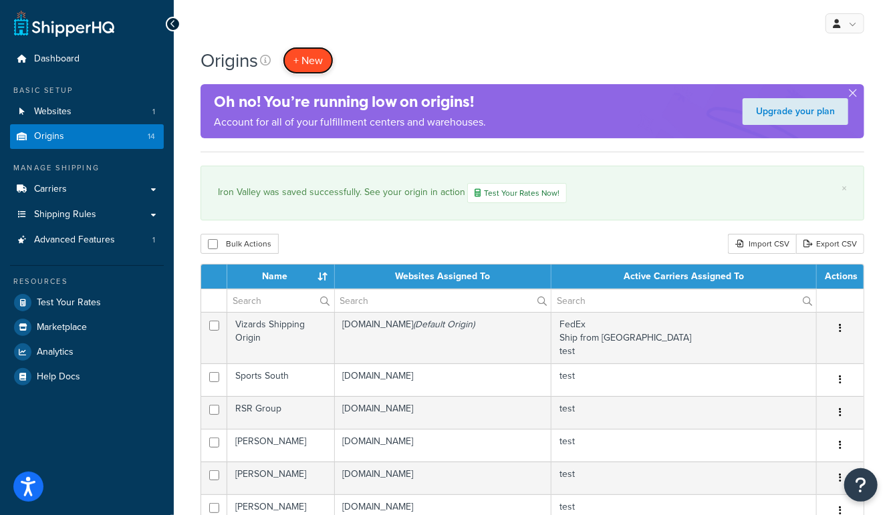
click at [328, 57] on link "+ New" at bounding box center [308, 60] width 51 height 27
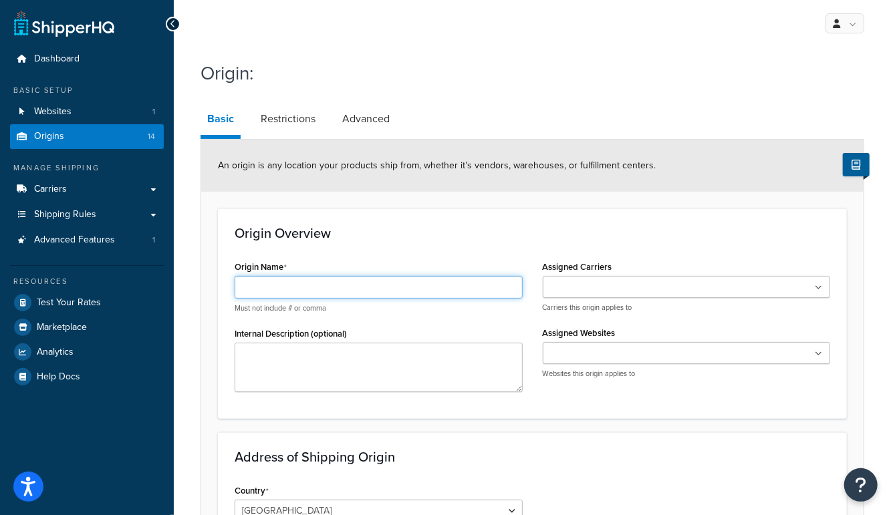
click at [280, 290] on input "Origin Name" at bounding box center [379, 287] width 288 height 23
paste input "Davidsons Inc"
type input "Davidsons Inc"
drag, startPoint x: 617, startPoint y: 242, endPoint x: 599, endPoint y: 267, distance: 31.5
click at [617, 243] on div "Origin Overview Origin Name Davidsons Inc Must not include # or comma Internal …" at bounding box center [532, 314] width 629 height 210
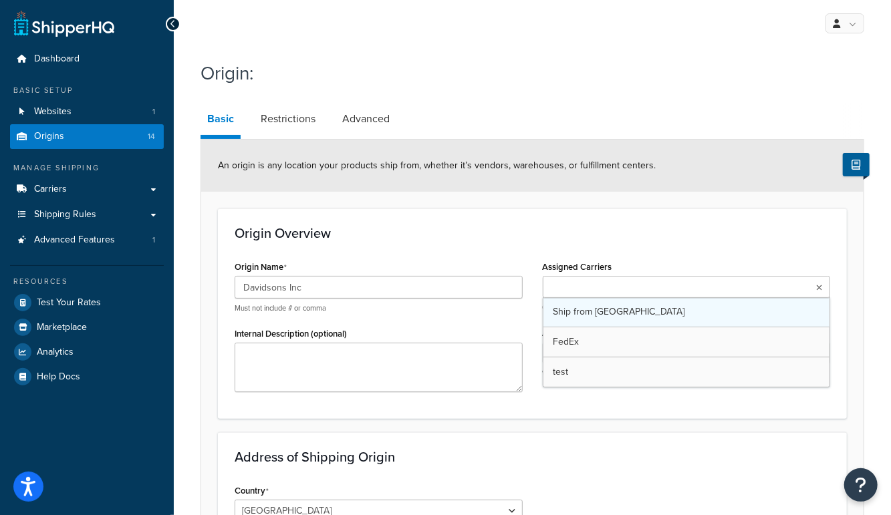
drag, startPoint x: 589, startPoint y: 292, endPoint x: 580, endPoint y: 319, distance: 28.7
click at [589, 292] on input "Assigned Carriers" at bounding box center [606, 288] width 118 height 15
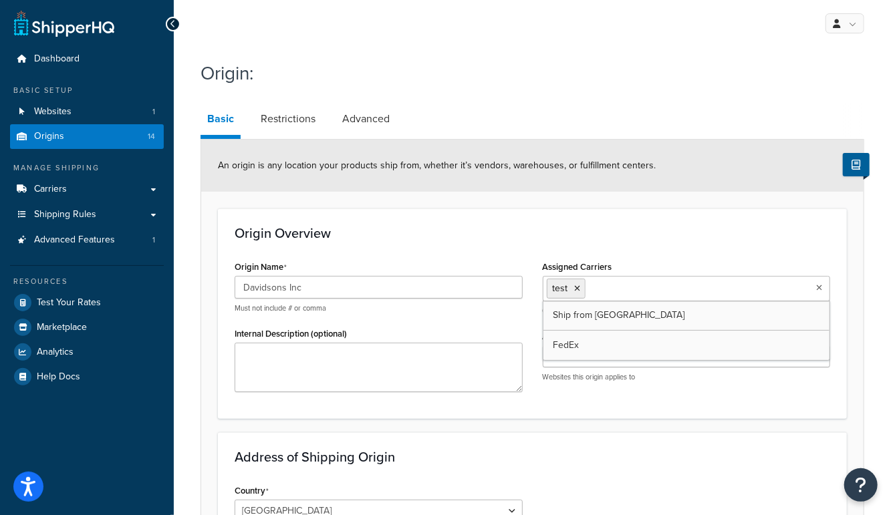
click at [565, 376] on p "Websites this origin applies to" at bounding box center [687, 377] width 288 height 10
drag, startPoint x: 570, startPoint y: 346, endPoint x: 567, endPoint y: 356, distance: 10.4
click at [569, 347] on ul at bounding box center [687, 357] width 288 height 22
drag, startPoint x: 569, startPoint y: 378, endPoint x: 549, endPoint y: 405, distance: 33.8
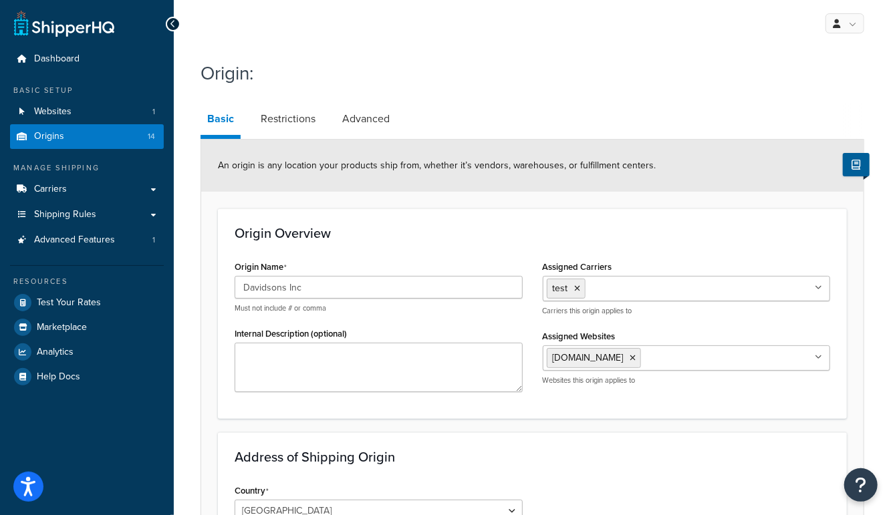
click at [533, 421] on form "An origin is any location your products ship from, whether it’s vendors, wareho…" at bounding box center [532, 515] width 662 height 751
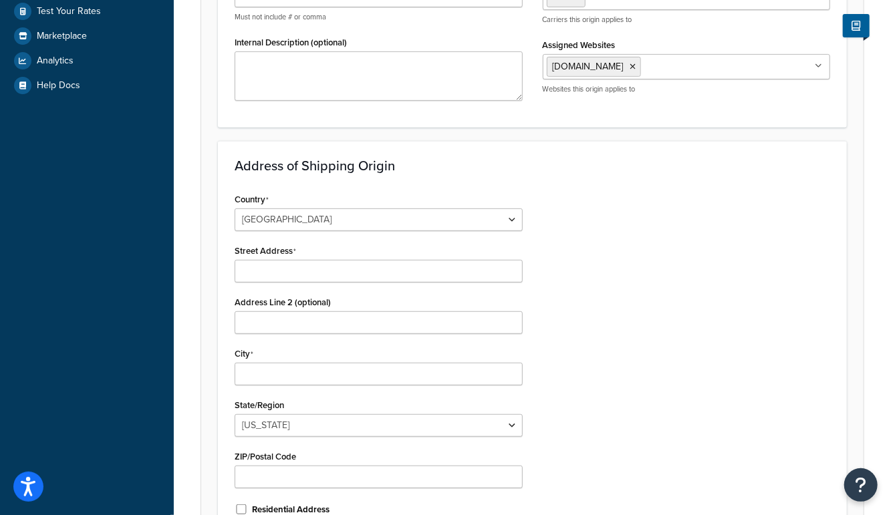
scroll to position [293, 0]
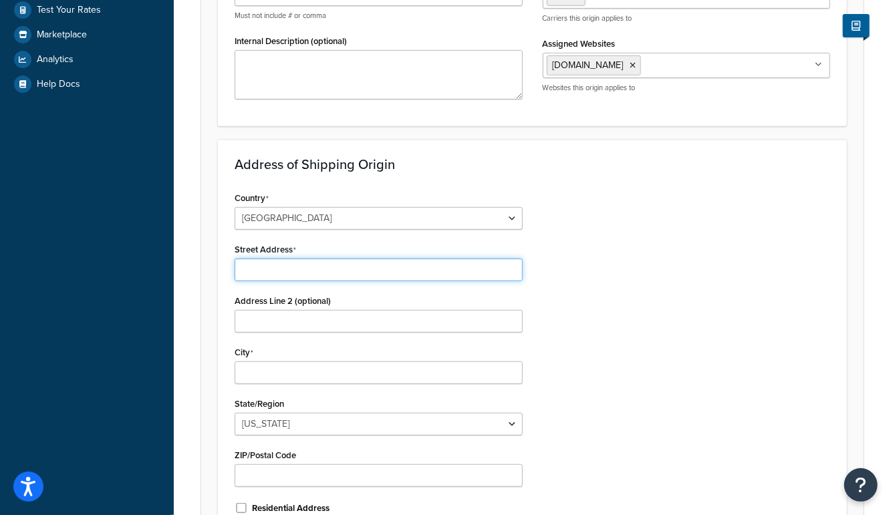
click at [269, 266] on input "Street Address" at bounding box center [379, 270] width 288 height 23
paste input "7476 Walt Whitman Street"
type input "7476 Walt Whitman Street"
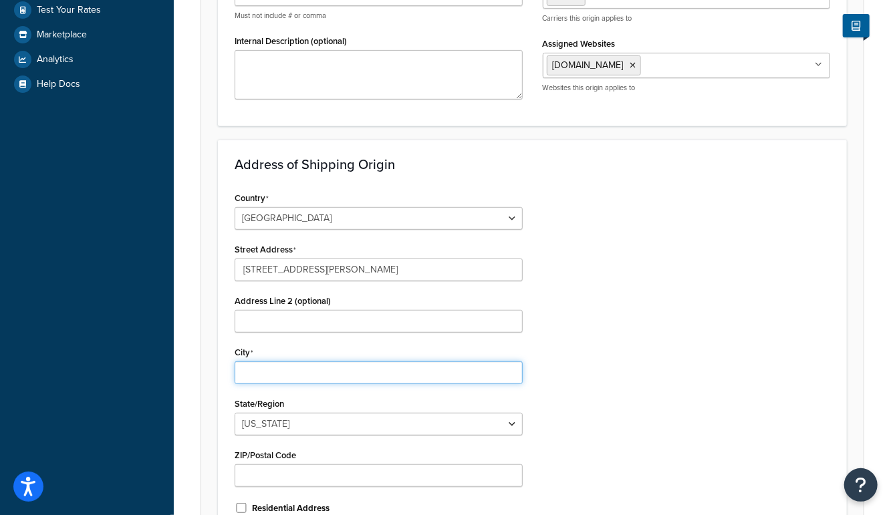
click at [259, 374] on input "City" at bounding box center [379, 373] width 288 height 23
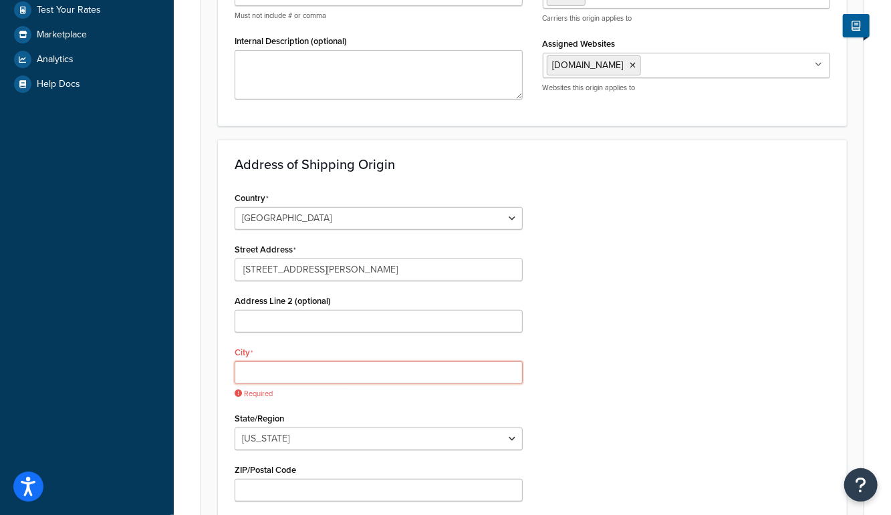
paste input "Shepherdsville"
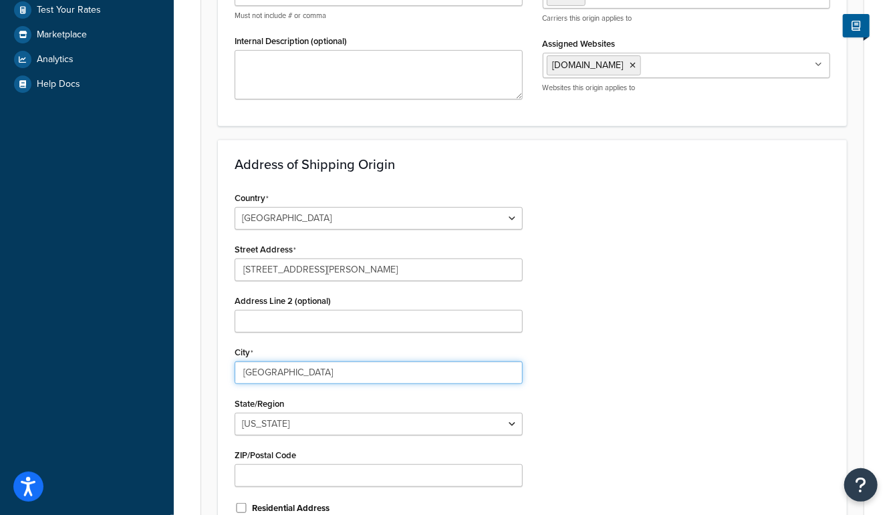
type input "Shepherdsville"
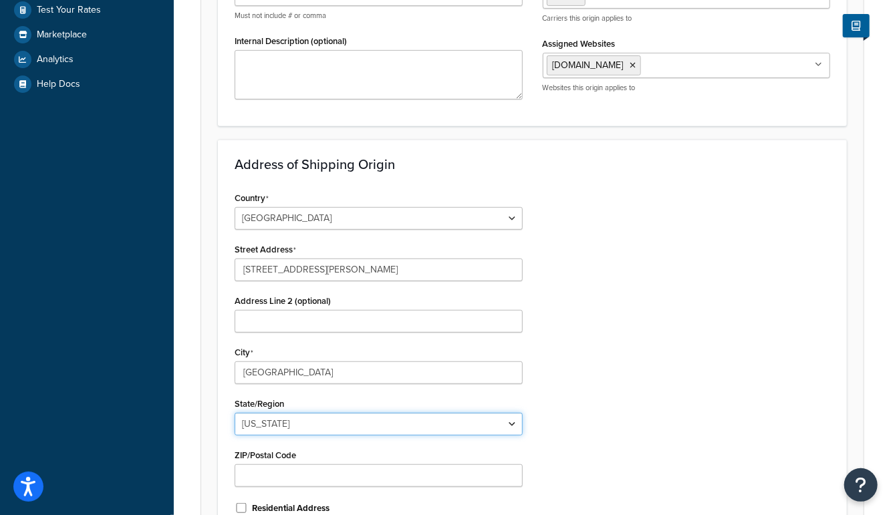
click at [280, 424] on select "Alabama Alaska American Samoa Arizona Arkansas Armed Forces Americas Armed Forc…" at bounding box center [379, 424] width 288 height 23
select select "17"
click at [235, 413] on select "Alabama Alaska American Samoa Arizona Arkansas Armed Forces Americas Armed Forc…" at bounding box center [379, 424] width 288 height 23
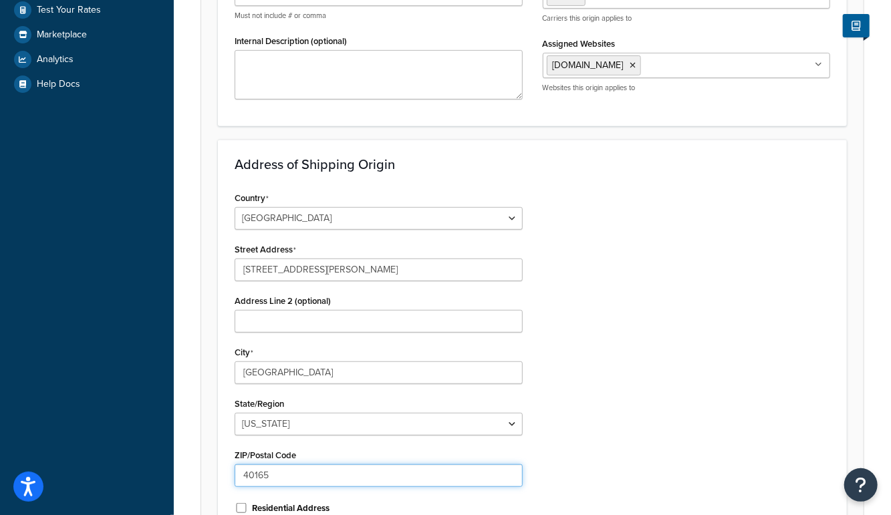
type input "40165"
click at [676, 368] on div "Country United States United Kingdom Afghanistan Åland Islands Albania Algeria …" at bounding box center [532, 357] width 615 height 339
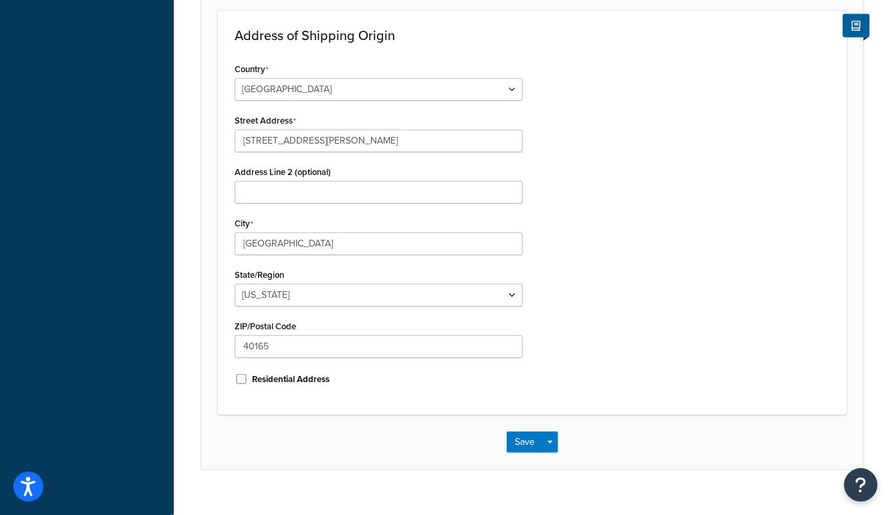
scroll to position [441, 0]
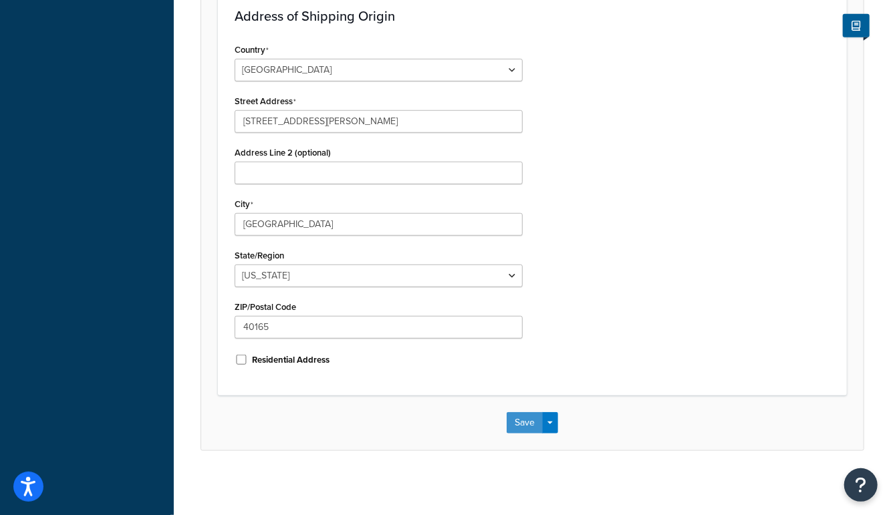
click at [521, 424] on button "Save" at bounding box center [525, 422] width 36 height 21
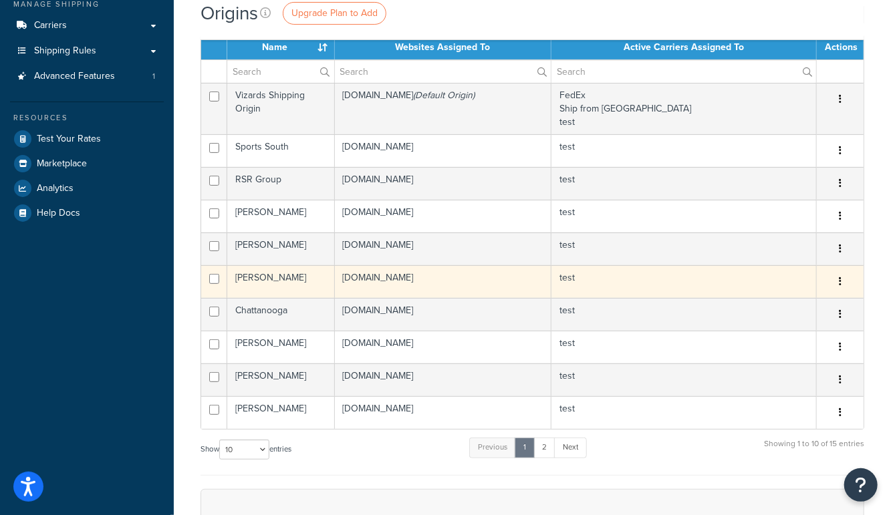
scroll to position [168, 0]
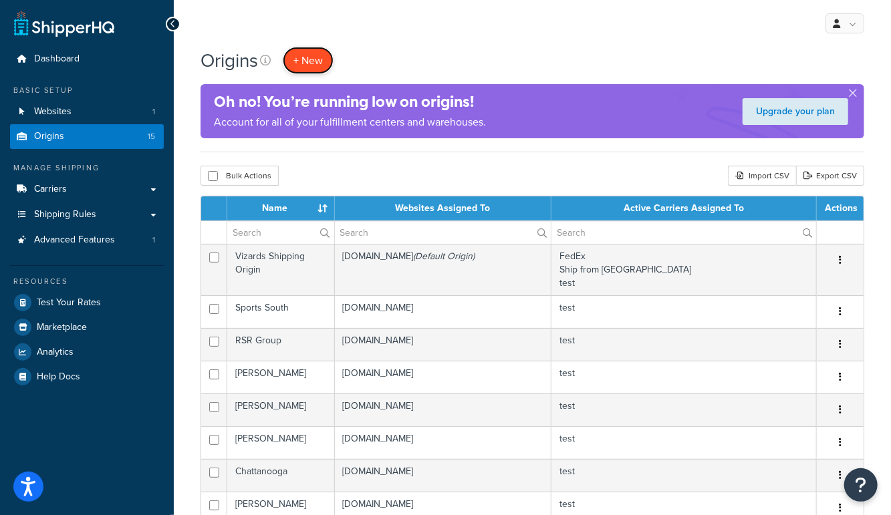
click at [309, 55] on span "+ New" at bounding box center [307, 60] width 29 height 15
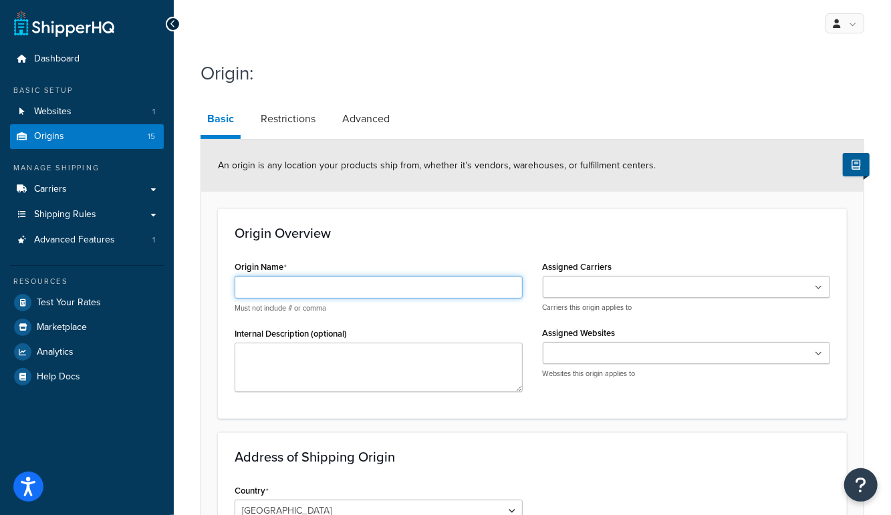
drag, startPoint x: 360, startPoint y: 285, endPoint x: 403, endPoint y: 290, distance: 43.1
click at [361, 285] on input "Origin Name" at bounding box center [379, 287] width 288 height 23
paste input "Gun Accessory Supply"
type input "Gun Accessory Supply"
click at [606, 287] on input "Assigned Carriers" at bounding box center [606, 288] width 118 height 15
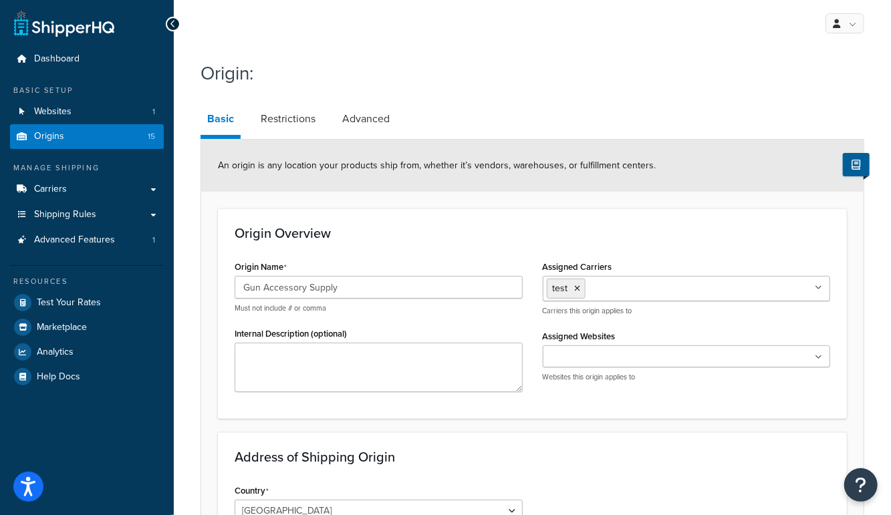
drag, startPoint x: 565, startPoint y: 394, endPoint x: 569, endPoint y: 373, distance: 21.8
click at [565, 394] on div "Origin Name Gun Accessory Supply Must not include # or comma Internal Descripti…" at bounding box center [532, 329] width 615 height 144
click at [571, 352] on input "Assigned Websites" at bounding box center [606, 357] width 118 height 15
click at [515, 425] on form "An origin is any location your products ship from, whether it’s vendors, wareho…" at bounding box center [532, 515] width 662 height 751
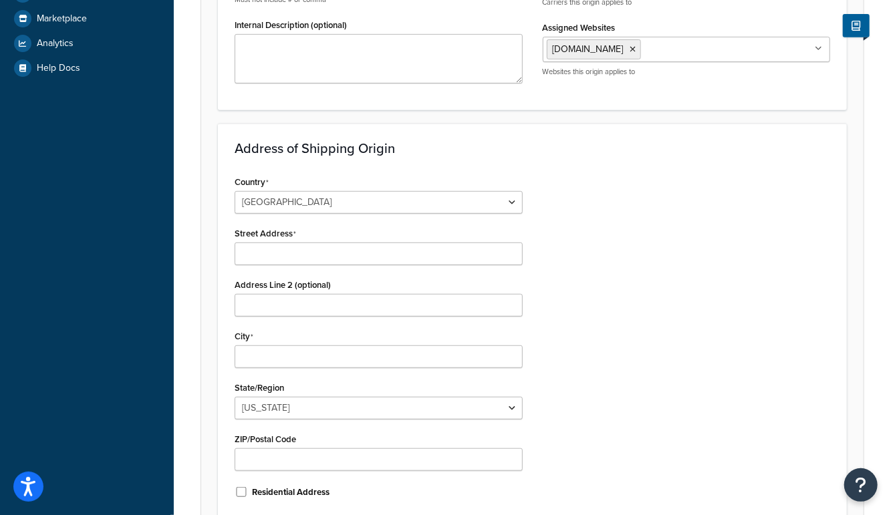
scroll to position [319, 0]
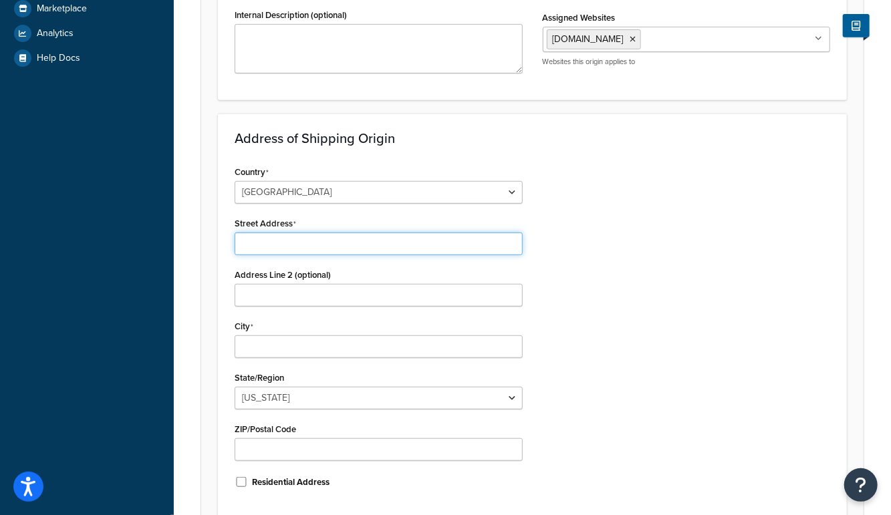
click at [291, 241] on input "Street Address" at bounding box center [379, 244] width 288 height 23
paste input "[STREET_ADDRESS]"
type input "[STREET_ADDRESS]"
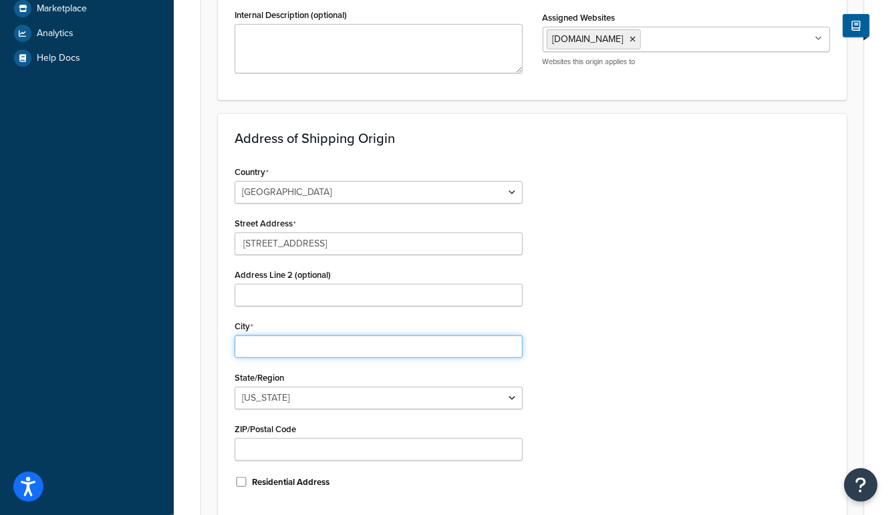
click at [265, 345] on input "City" at bounding box center [379, 346] width 288 height 23
type input "[GEOGRAPHIC_DATA]"
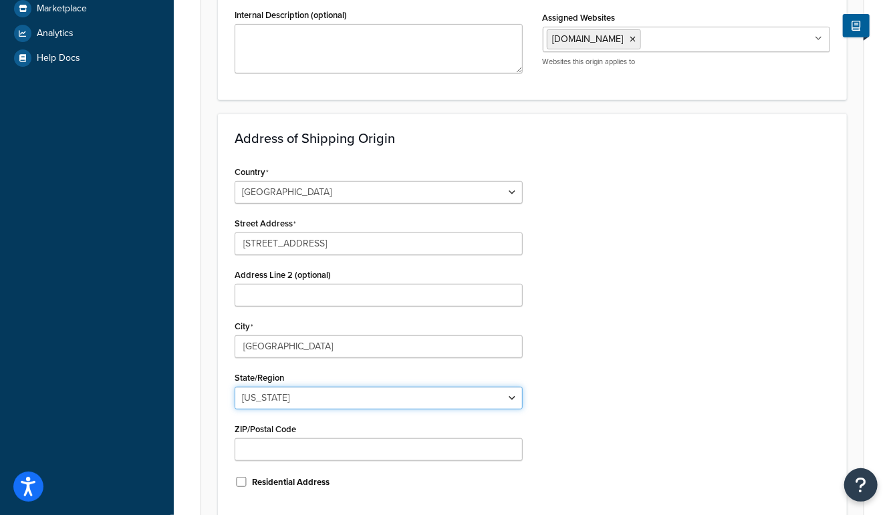
select select "19"
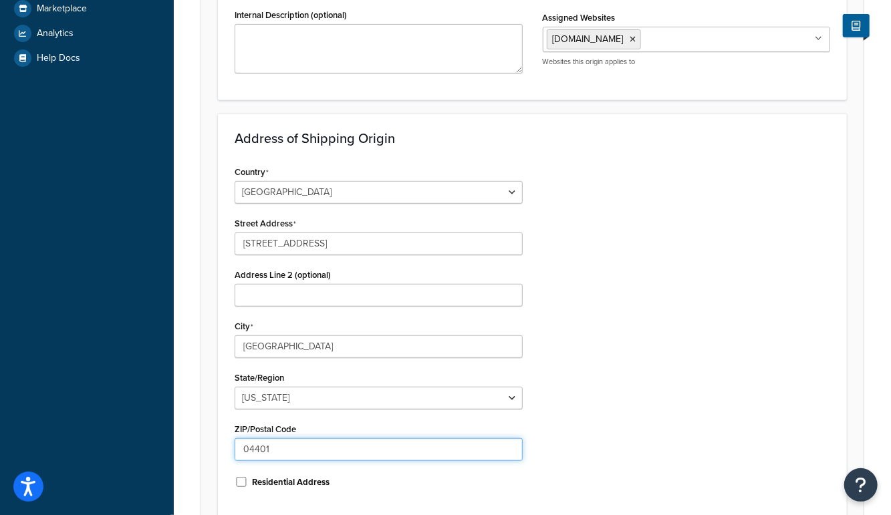
type input "04401"
click at [628, 380] on div "Country [GEOGRAPHIC_DATA] [GEOGRAPHIC_DATA] [GEOGRAPHIC_DATA] [GEOGRAPHIC_DATA]…" at bounding box center [532, 331] width 615 height 339
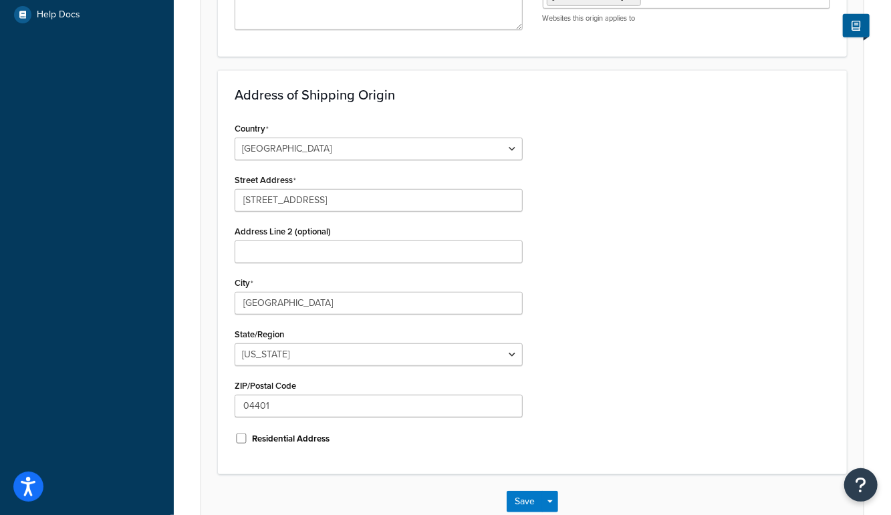
scroll to position [441, 0]
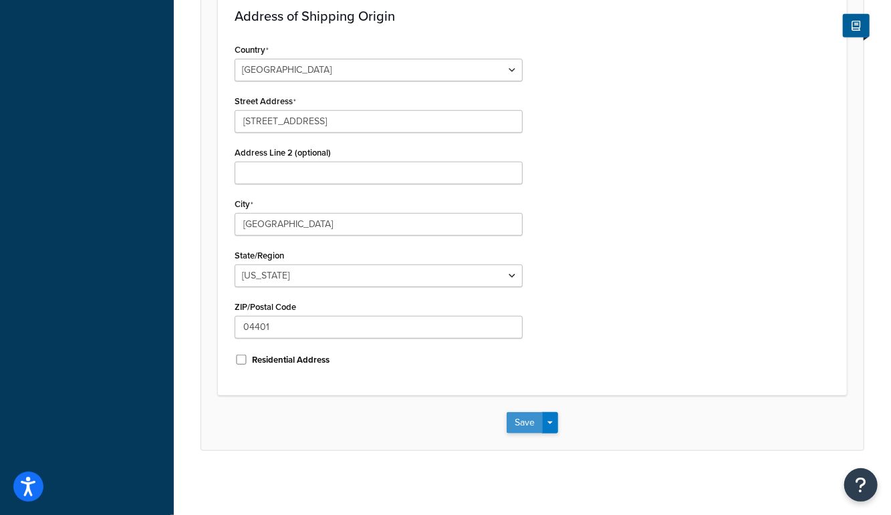
click at [518, 419] on button "Save" at bounding box center [525, 422] width 36 height 21
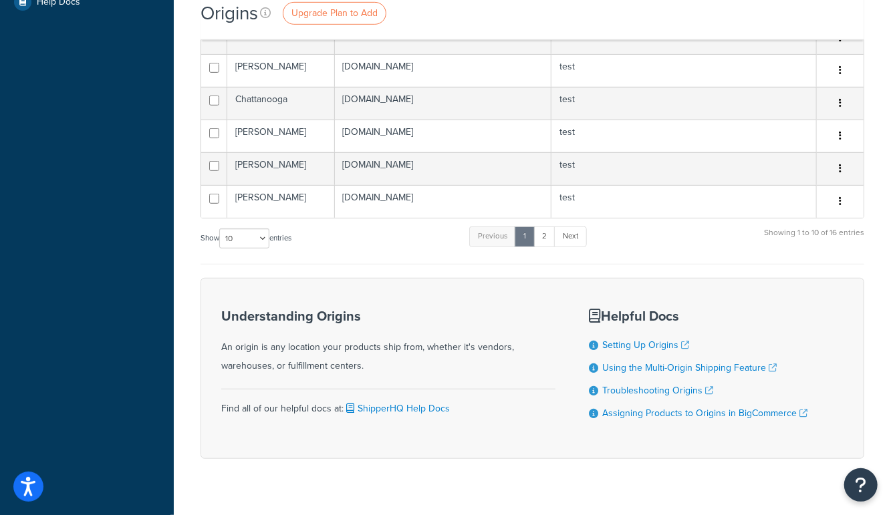
scroll to position [376, 0]
click at [225, 234] on select "10 15 25 50 100 1000" at bounding box center [244, 238] width 50 height 20
select select "100"
click at [221, 228] on select "10 15 25 50 100 1000" at bounding box center [244, 238] width 50 height 20
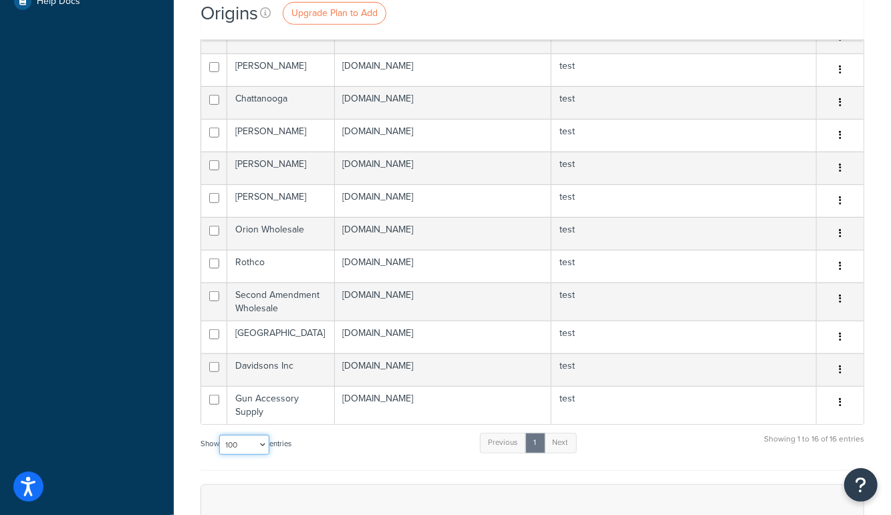
scroll to position [0, 0]
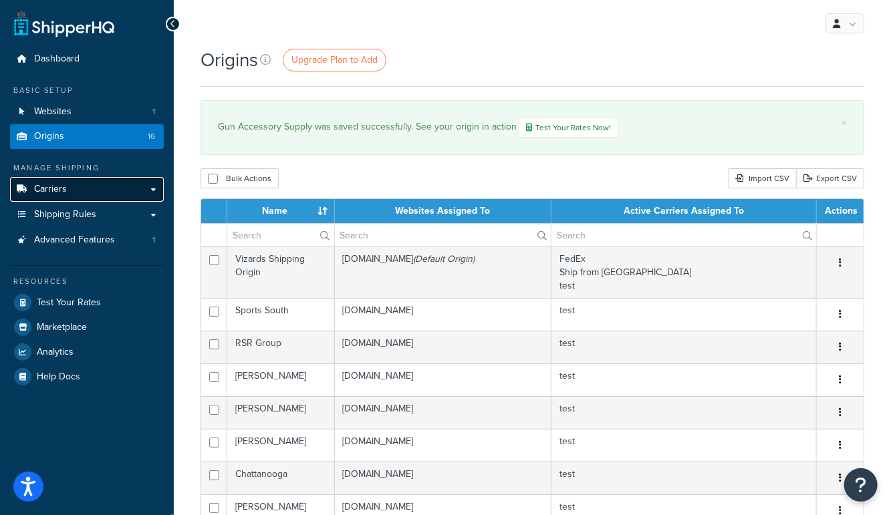
click at [56, 186] on span "Carriers" at bounding box center [50, 189] width 33 height 11
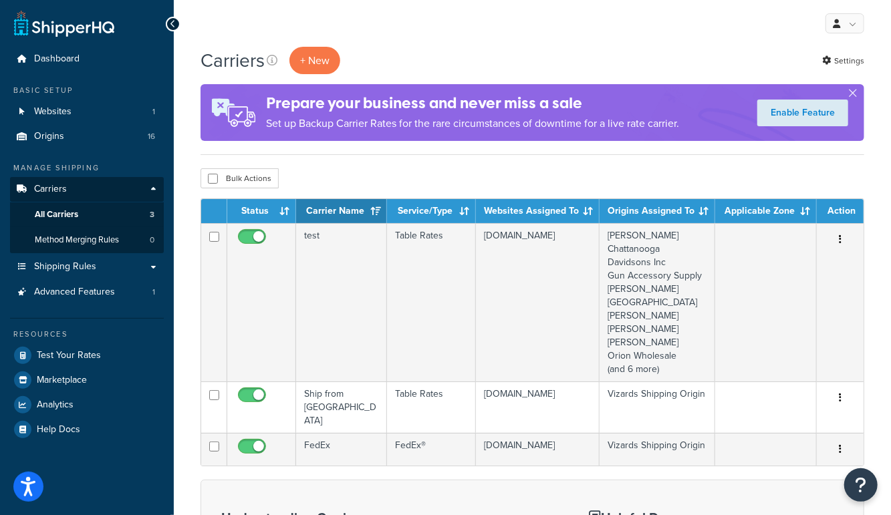
click at [188, 249] on div "Carriers + New Settings Prepare your business and never miss a sale Set up Back…" at bounding box center [532, 415] width 717 height 736
click at [69, 273] on span "Shipping Rules" at bounding box center [65, 266] width 62 height 11
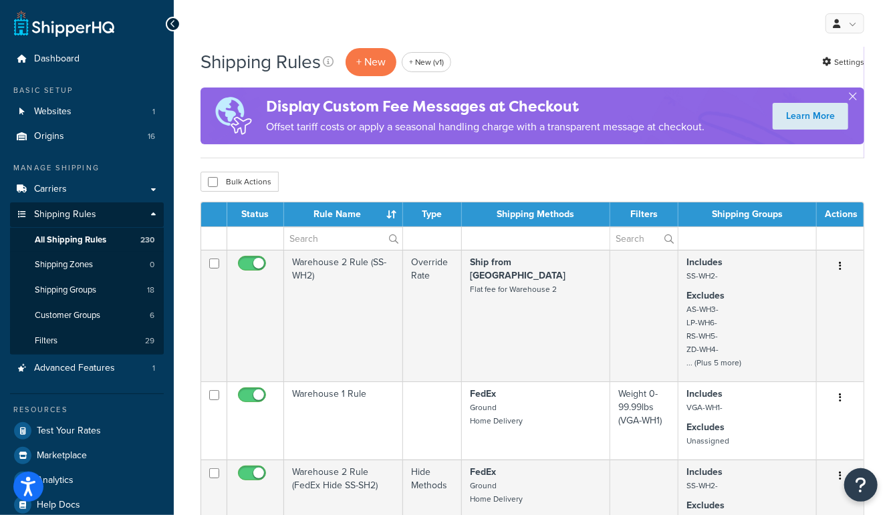
click at [388, 212] on th "Rule Name" at bounding box center [343, 214] width 119 height 24
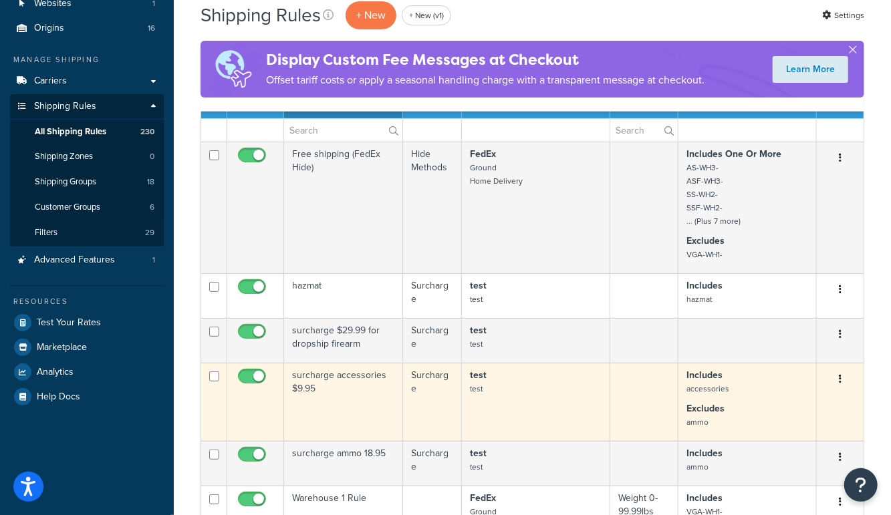
scroll to position [105, 0]
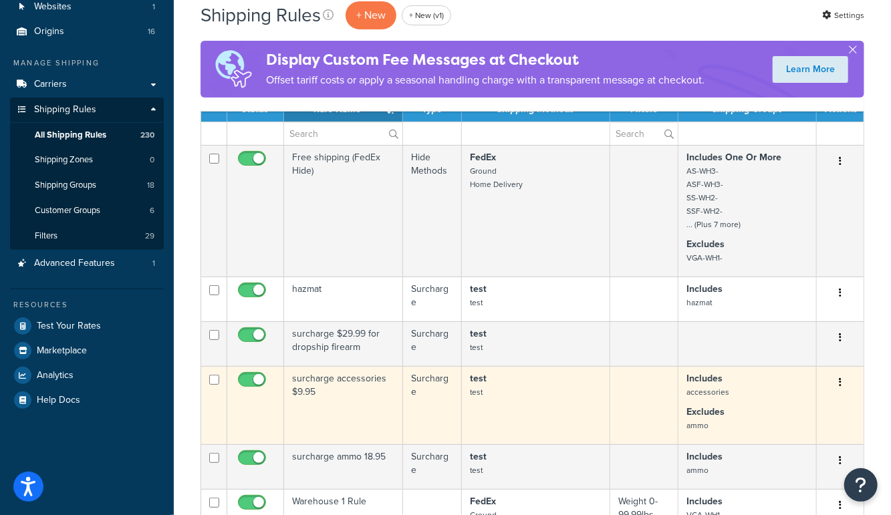
click at [348, 402] on td "surcharge accessories $9.95" at bounding box center [343, 405] width 119 height 78
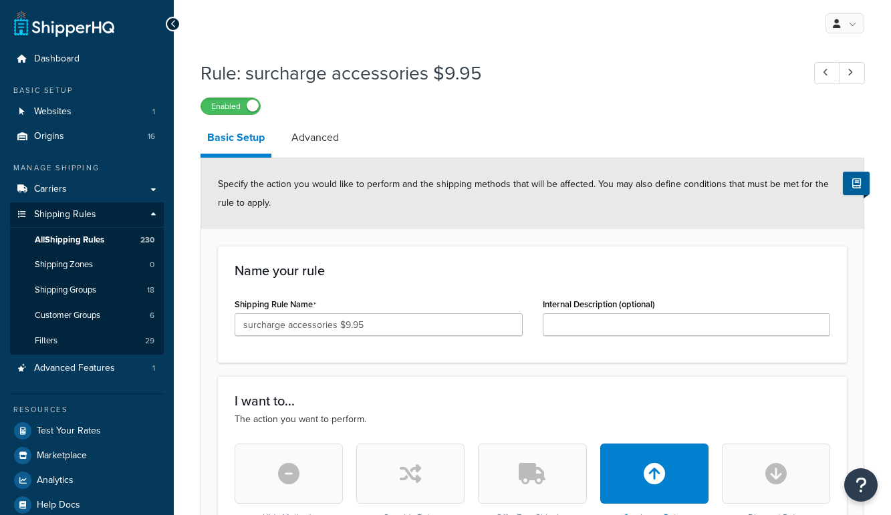
select select "LOCATION"
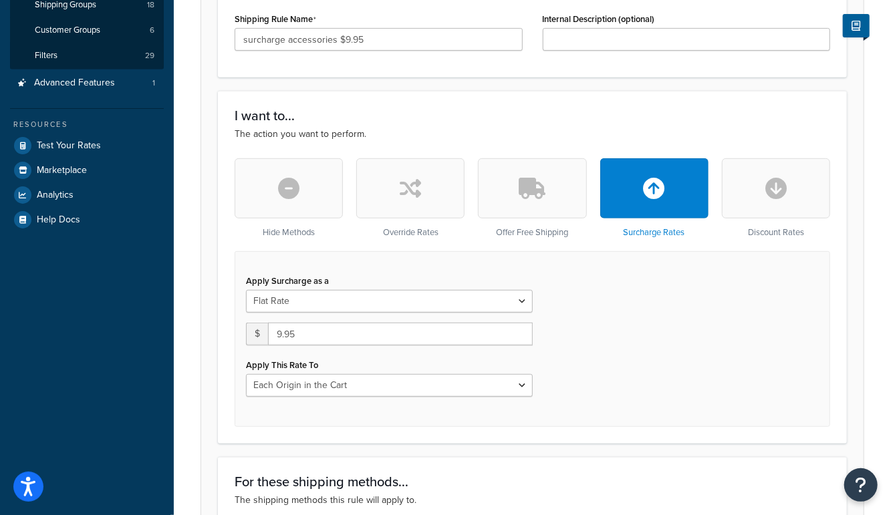
scroll to position [380, 0]
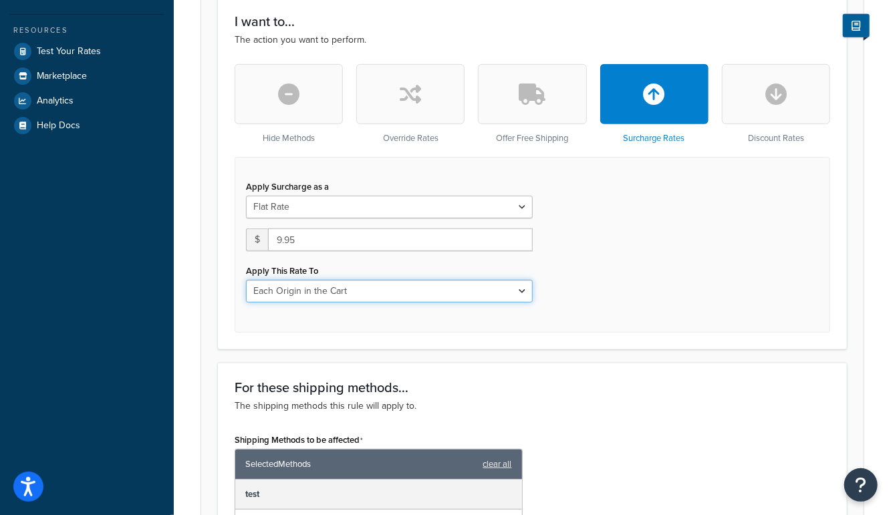
click at [321, 291] on select "Entire Cart Each Shipment in the Cart Each Origin in the Cart Each Shipping Gro…" at bounding box center [389, 291] width 287 height 23
click at [246, 280] on select "Entire Cart Each Shipment in the Cart Each Origin in the Cart Each Shipping Gro…" at bounding box center [389, 291] width 287 height 23
click at [501, 354] on form "Specify the action you would like to perform and the shipping methods that will…" at bounding box center [532, 393] width 662 height 1228
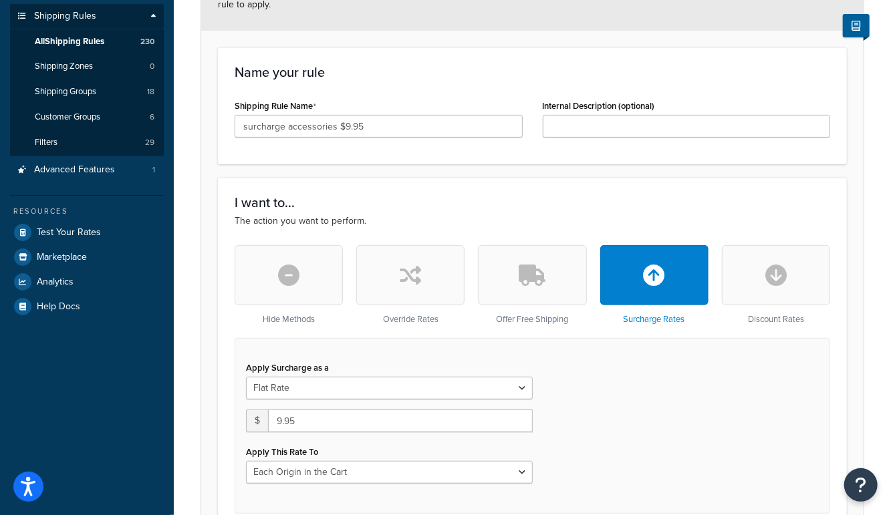
scroll to position [0, 0]
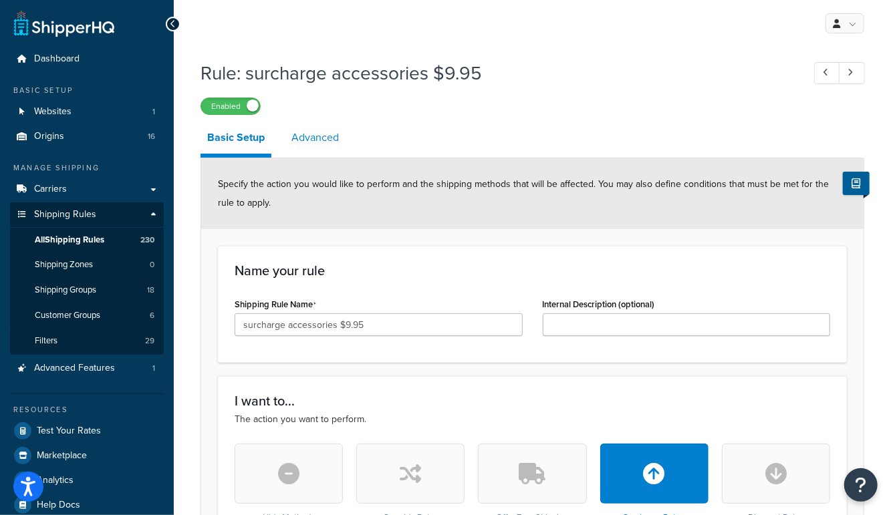
click at [325, 142] on link "Advanced" at bounding box center [315, 138] width 61 height 32
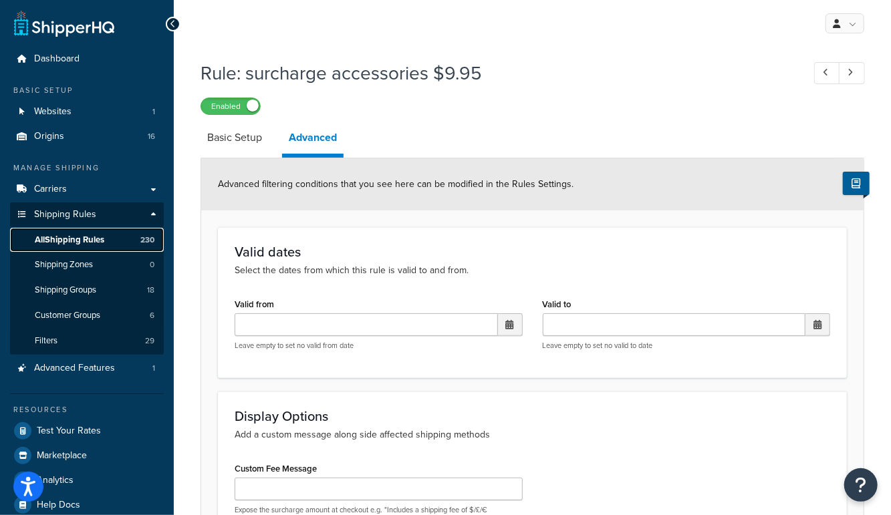
click at [108, 244] on link "All Shipping Rules 230" at bounding box center [87, 240] width 154 height 25
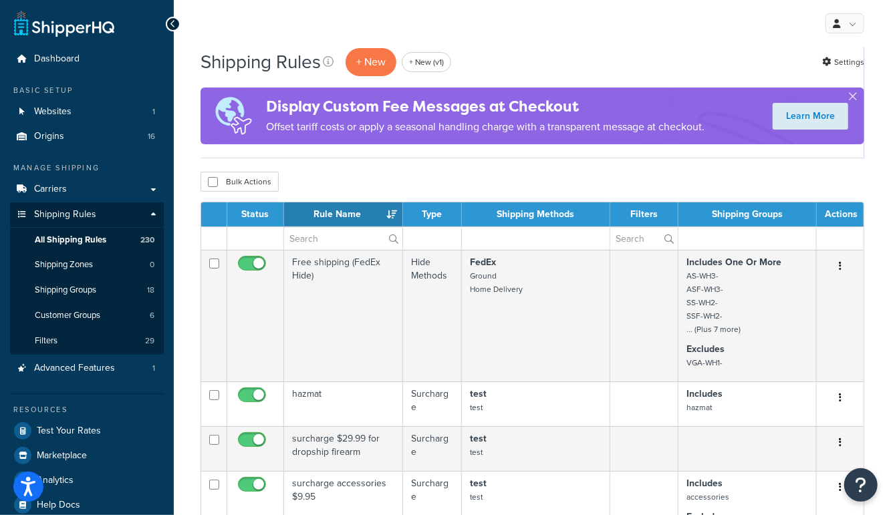
click at [837, 49] on div "Shipping Rules + New + New (v1) Settings" at bounding box center [532, 62] width 664 height 31
click at [835, 60] on link "Settings" at bounding box center [843, 62] width 42 height 19
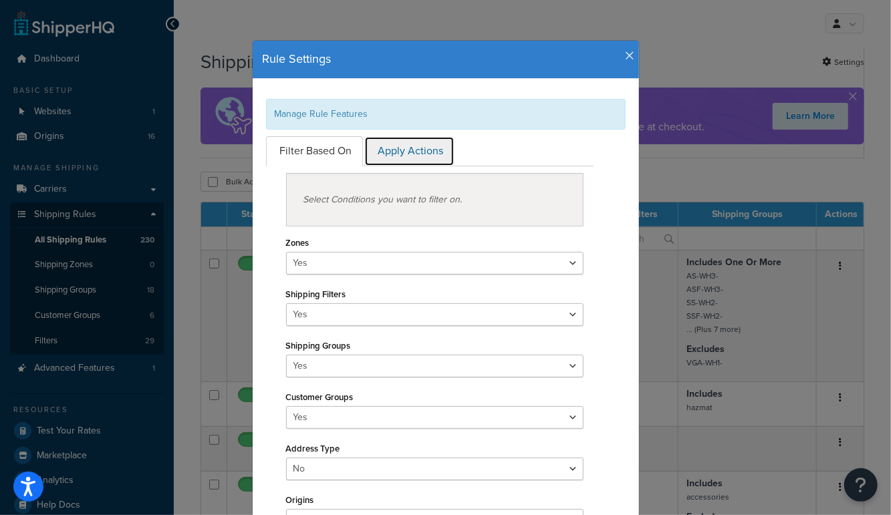
click at [386, 141] on link "Apply Actions" at bounding box center [409, 151] width 90 height 30
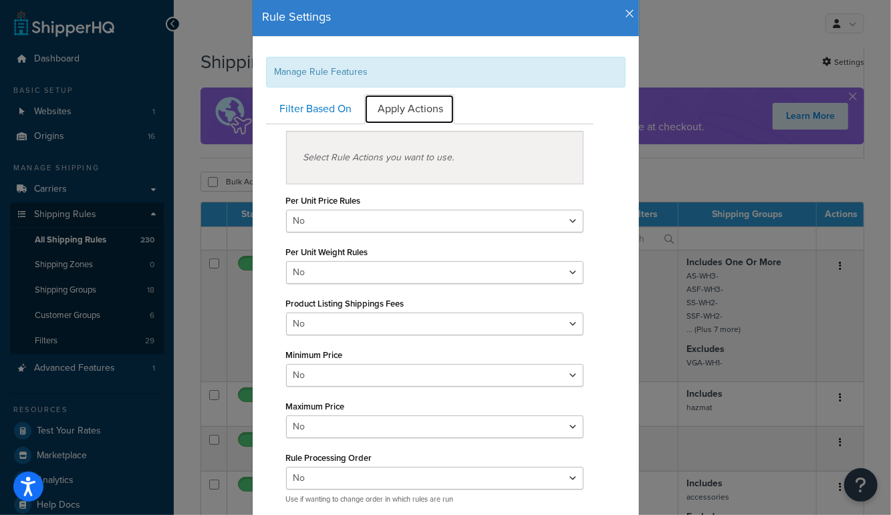
scroll to position [41, 0]
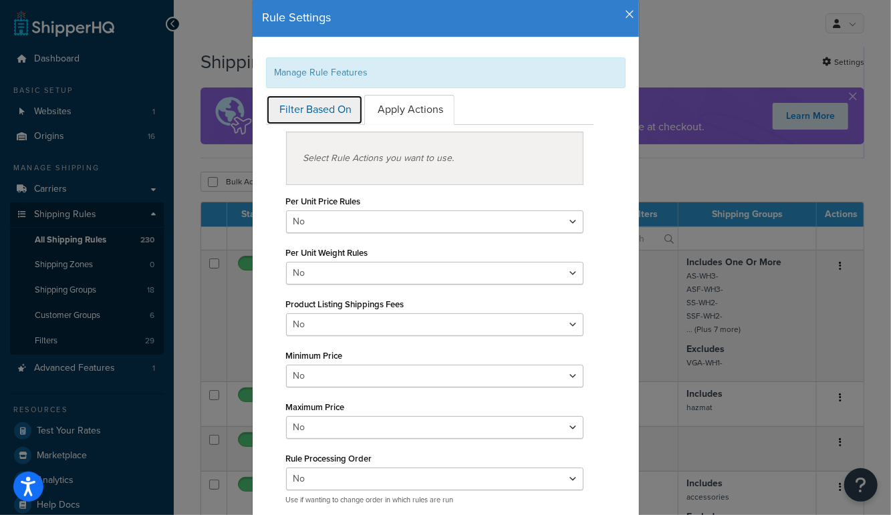
click at [323, 106] on link "Filter Based On" at bounding box center [314, 110] width 97 height 30
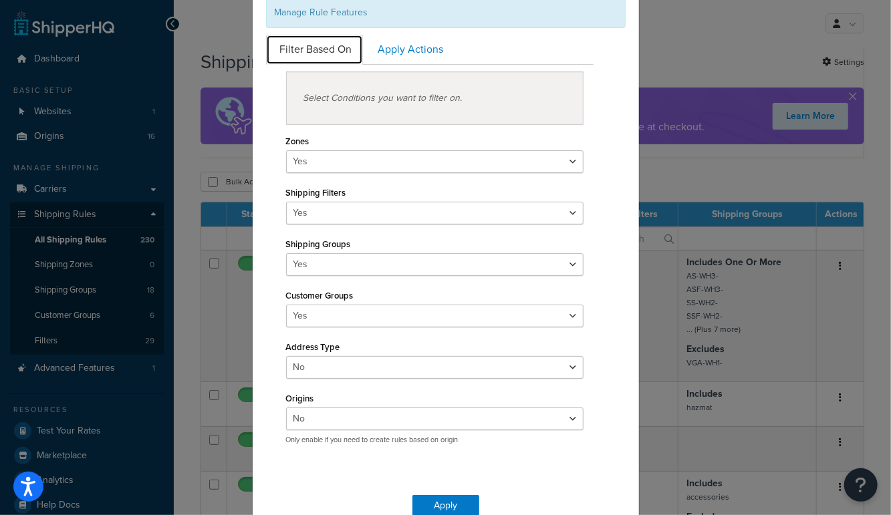
scroll to position [110, 0]
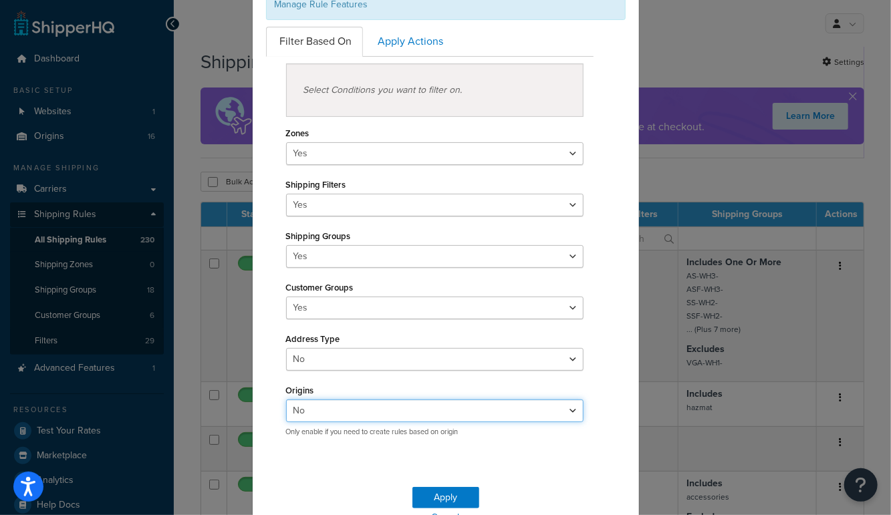
click at [305, 418] on select "Yes No" at bounding box center [435, 411] width 298 height 23
select select "true"
click at [286, 400] on select "Yes No" at bounding box center [435, 411] width 298 height 23
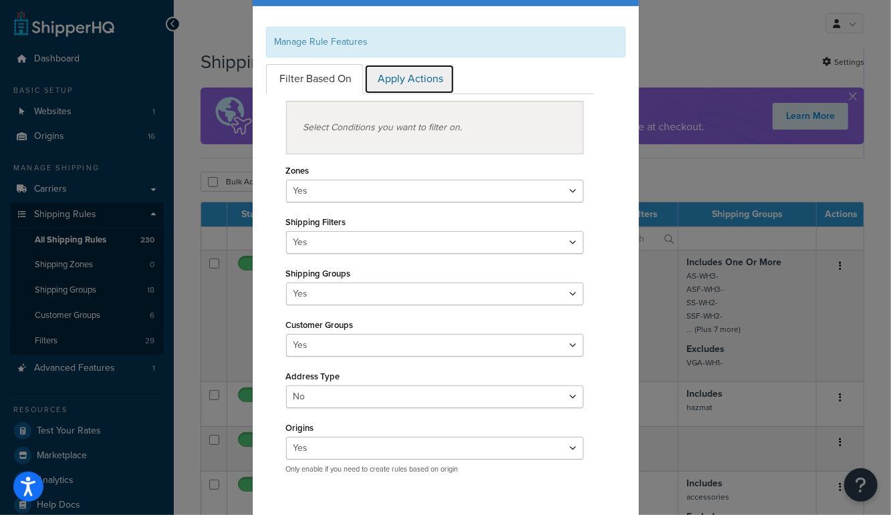
click at [392, 80] on link "Apply Actions" at bounding box center [409, 79] width 90 height 30
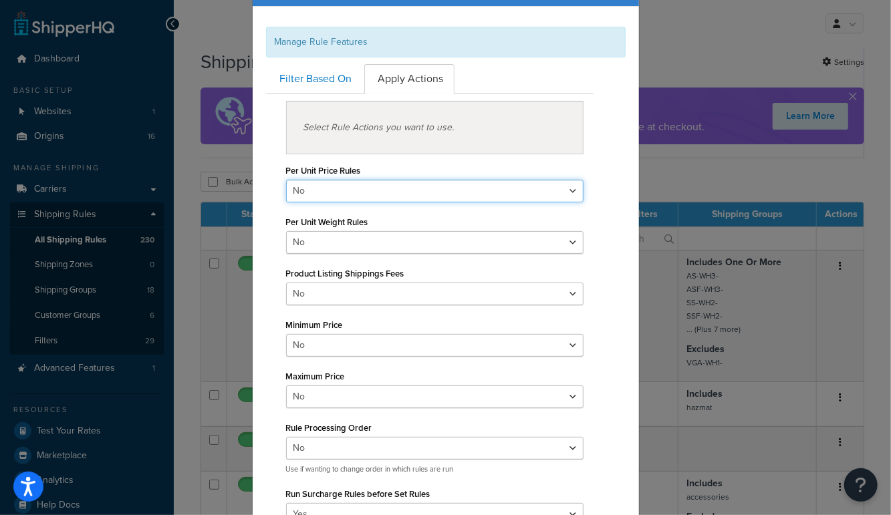
click at [331, 189] on select "Yes No" at bounding box center [435, 191] width 298 height 23
select select "true"
click at [286, 180] on select "Yes No" at bounding box center [435, 191] width 298 height 23
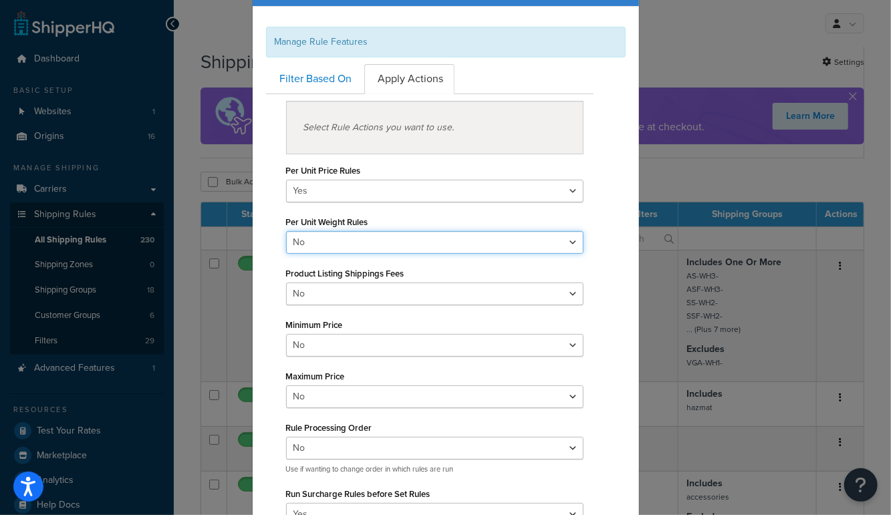
click at [327, 239] on select "Yes No" at bounding box center [435, 242] width 298 height 23
select select "true"
click at [286, 231] on select "Yes No" at bounding box center [435, 242] width 298 height 23
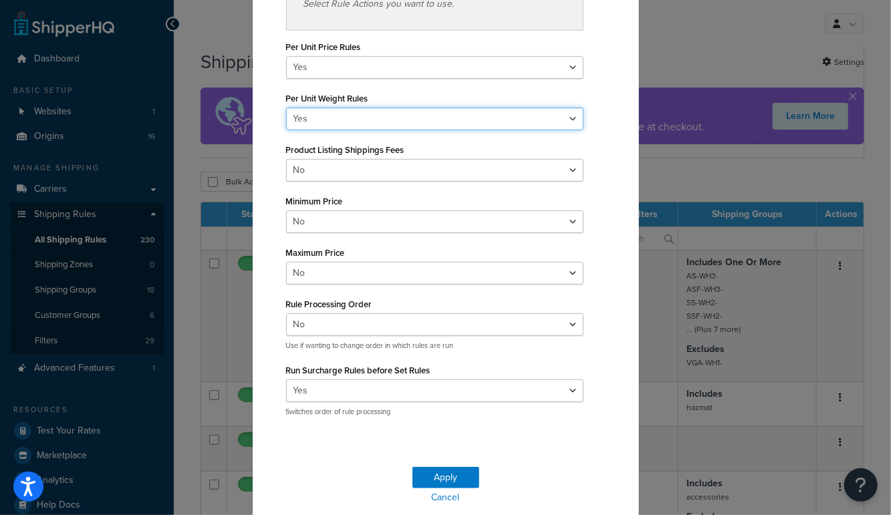
scroll to position [199, 0]
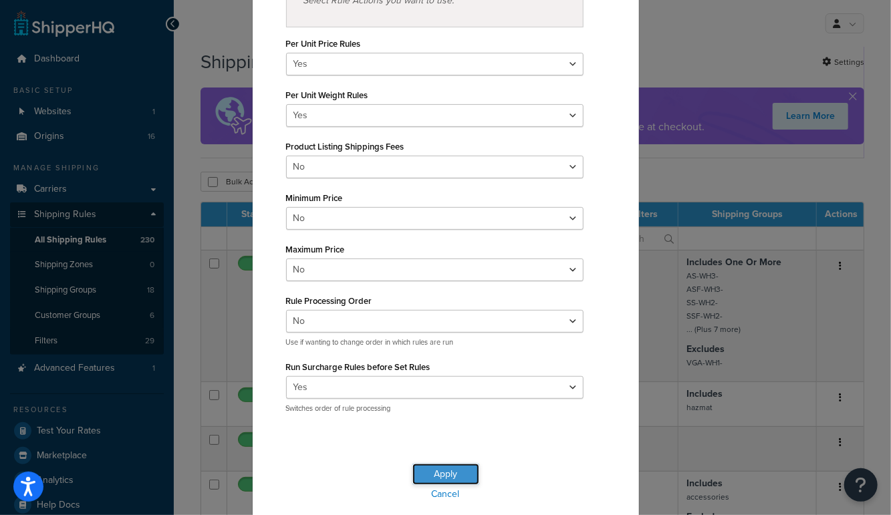
click at [431, 475] on button "Apply" at bounding box center [445, 474] width 67 height 21
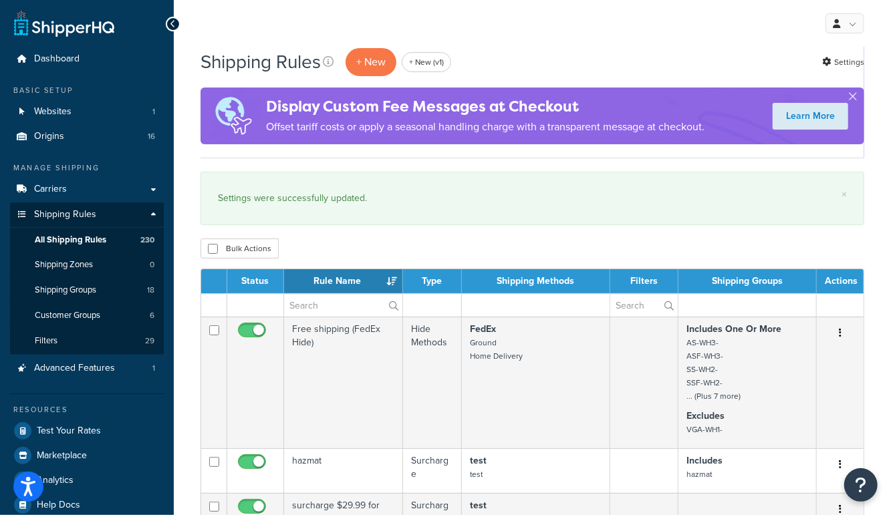
click at [488, 34] on div "My Profile Billing Global Settings Contact Us Logout" at bounding box center [532, 23] width 717 height 47
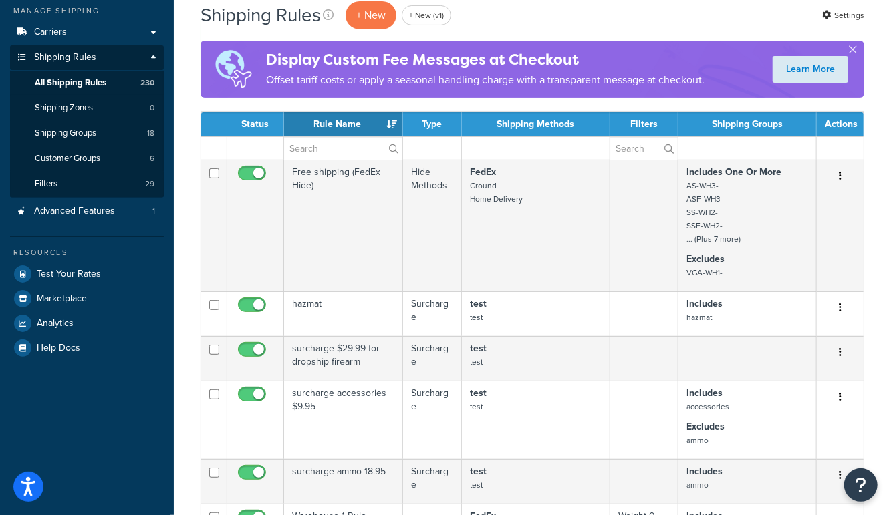
scroll to position [156, 0]
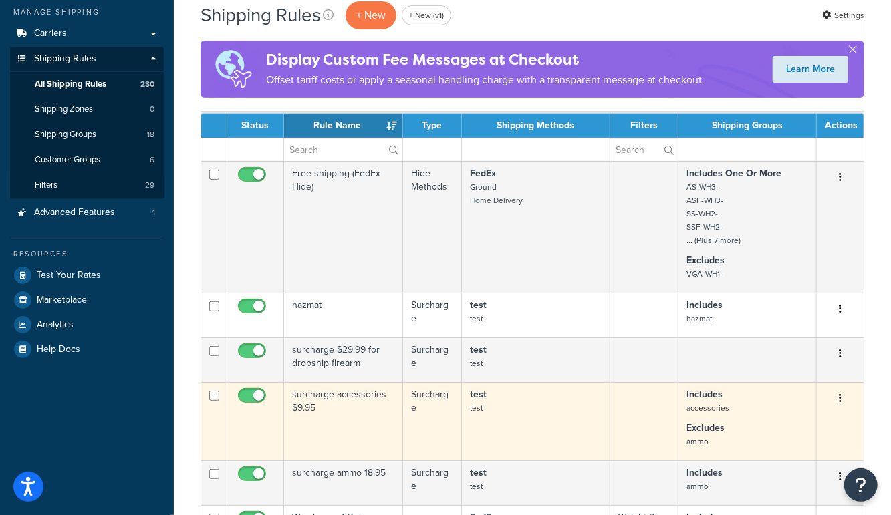
click at [343, 418] on td "surcharge accessories $9.95" at bounding box center [343, 421] width 119 height 78
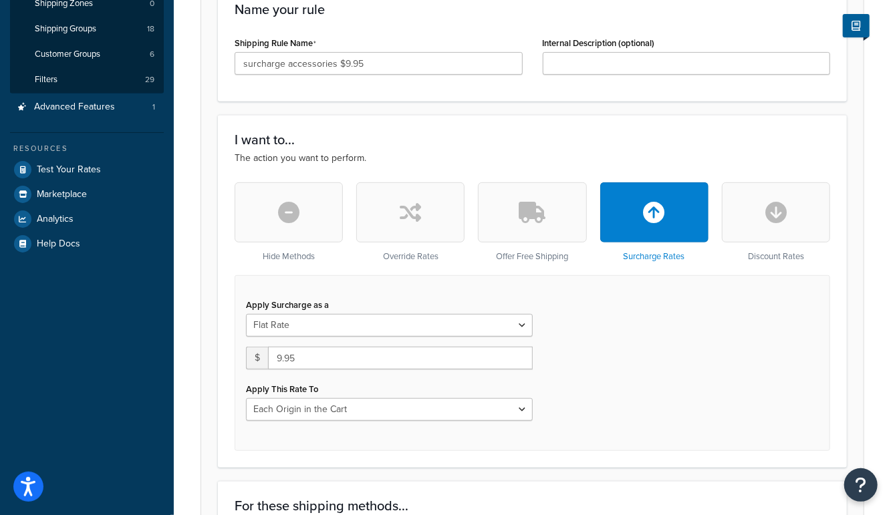
scroll to position [252, 0]
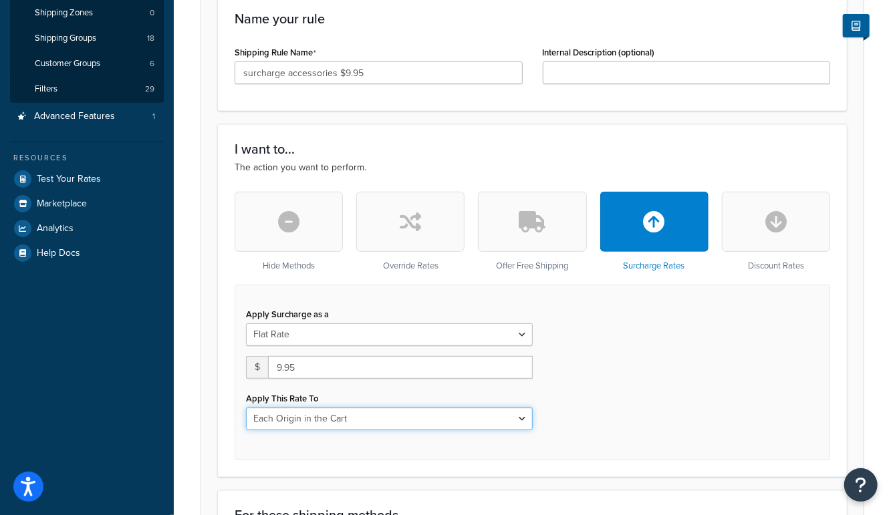
click at [321, 422] on select "Entire Cart Each Shipment in the Cart Each Origin in the Cart Each Shipping Gro…" at bounding box center [389, 419] width 287 height 23
select select "CART"
click at [246, 408] on select "Entire Cart Each Shipment in the Cart Each Origin in the Cart Each Shipping Gro…" at bounding box center [389, 419] width 287 height 23
click at [324, 418] on select "Entire Cart Each Shipment in the Cart Each Origin in the Cart Each Shipping Gro…" at bounding box center [389, 419] width 287 height 23
click at [321, 419] on select "Entire Cart Each Shipment in the Cart Each Origin in the Cart Each Shipping Gro…" at bounding box center [389, 419] width 287 height 23
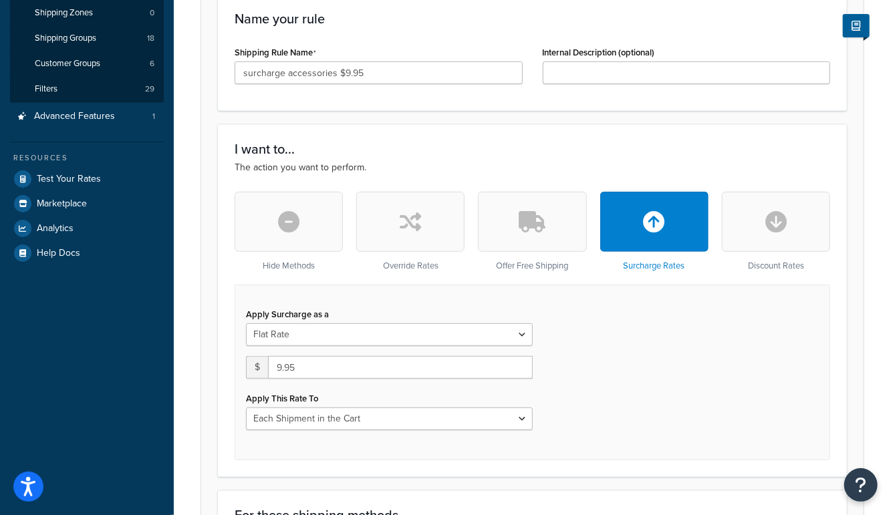
click at [427, 223] on button "button" at bounding box center [410, 222] width 108 height 60
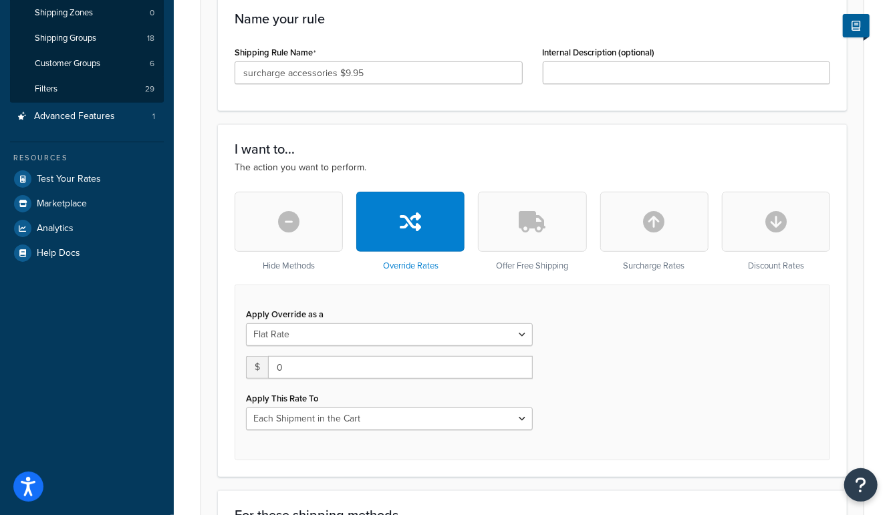
type input "0"
click at [300, 423] on select "Each Shipment in the Cart Each Origin in the Cart Each Shipping Group in the Ca…" at bounding box center [389, 419] width 287 height 23
select select "LOCATION"
click at [246, 408] on select "Each Shipment in the Cart Each Origin in the Cart Each Shipping Group in the Ca…" at bounding box center [389, 419] width 287 height 23
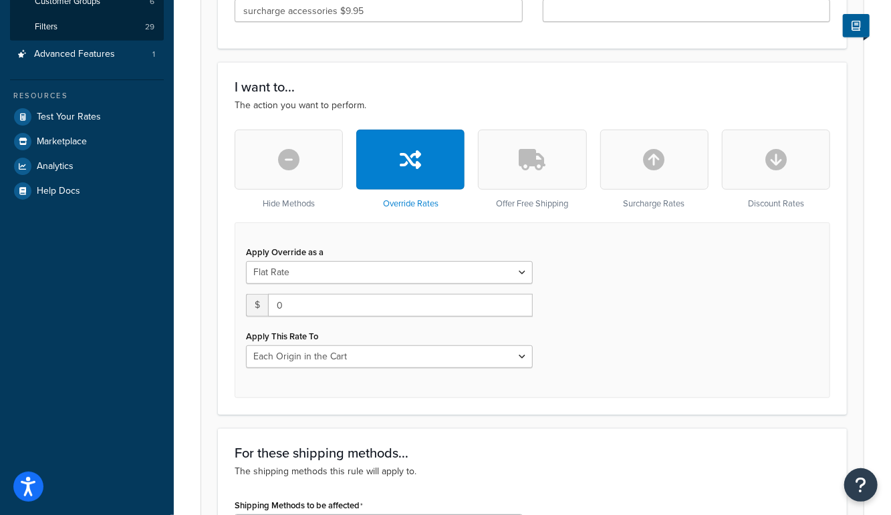
click at [534, 154] on icon "button" at bounding box center [532, 159] width 27 height 21
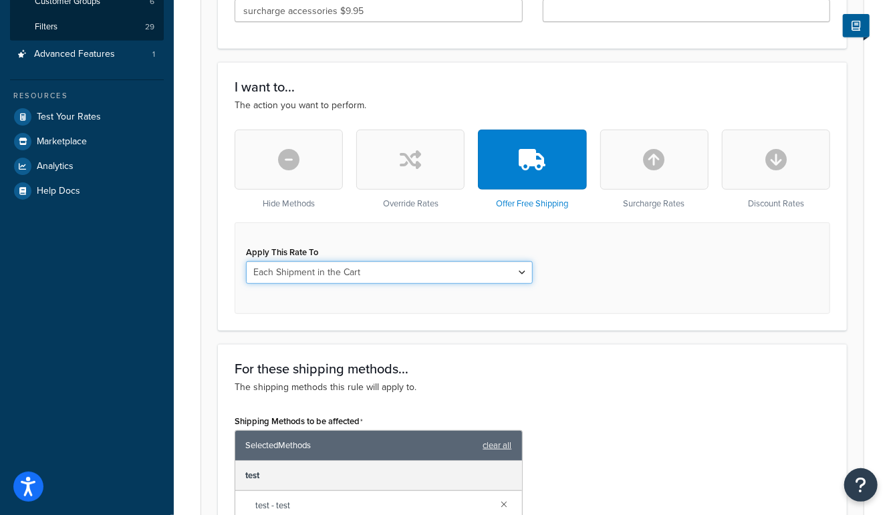
click at [317, 268] on select "Each Shipment in the Cart Each Origin in the Cart Each Shipping Group in the Ca…" at bounding box center [389, 272] width 287 height 23
select select "LOCATION"
click at [246, 261] on select "Each Shipment in the Cart Each Origin in the Cart Each Shipping Group in the Ca…" at bounding box center [389, 272] width 287 height 23
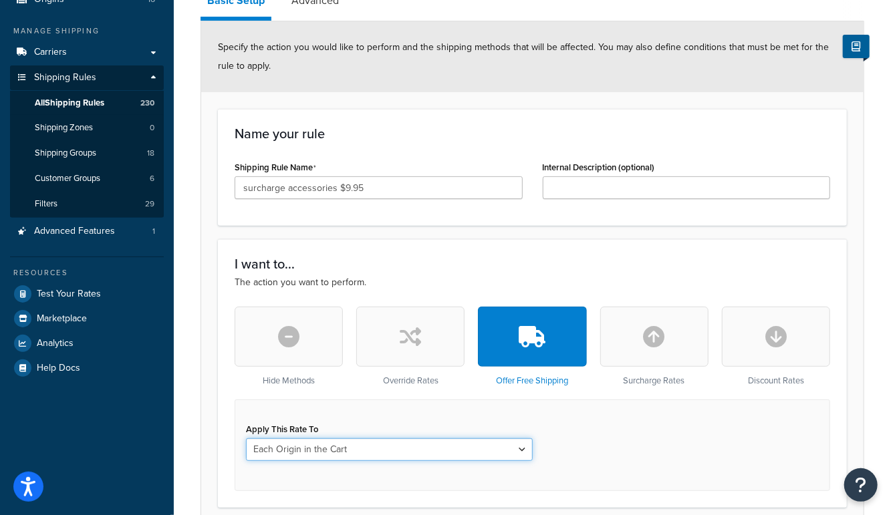
scroll to position [0, 0]
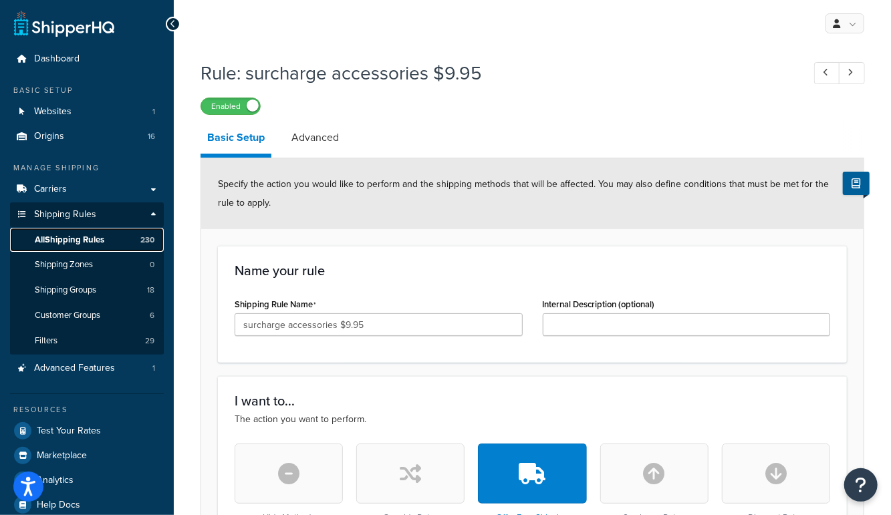
click at [76, 239] on span "All Shipping Rules" at bounding box center [70, 240] width 70 height 11
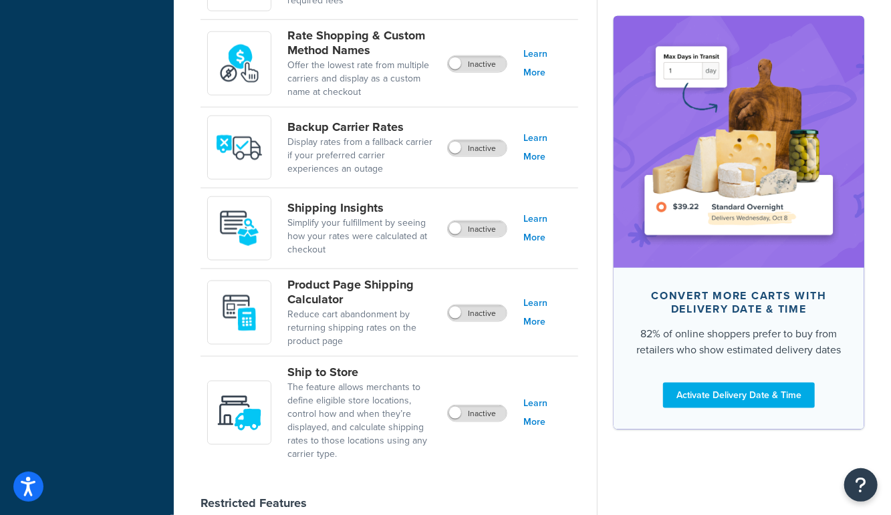
scroll to position [778, 0]
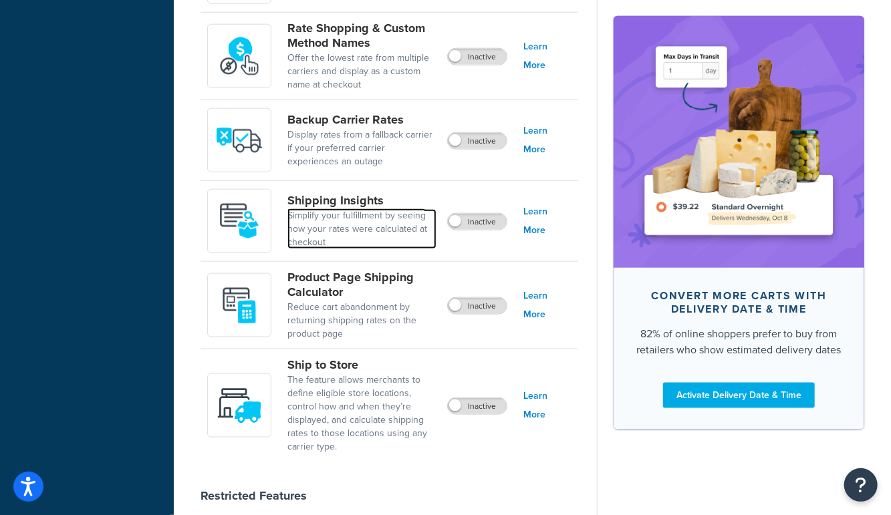
click at [293, 209] on link "Simplify your fulfillment by seeing how your rates were calculated at checkout" at bounding box center [361, 229] width 149 height 40
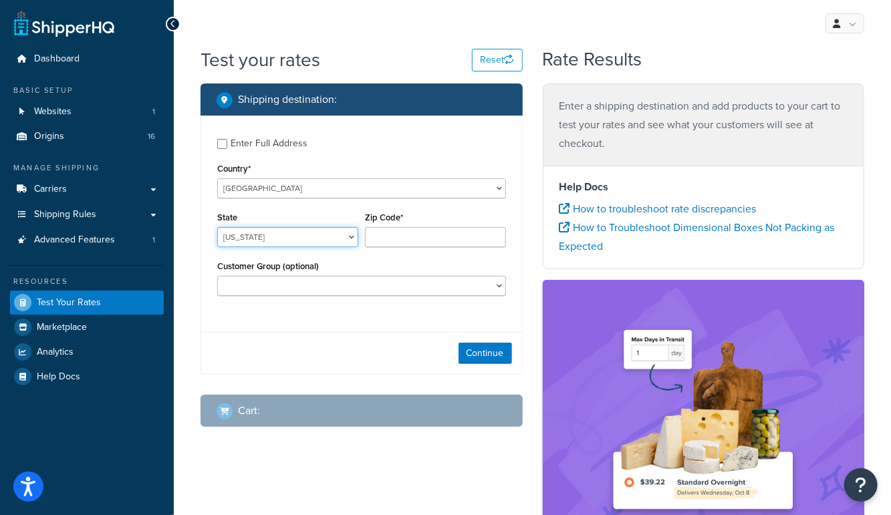
click at [273, 233] on select "[US_STATE] [US_STATE] [US_STATE] [US_STATE] [US_STATE] Armed Forces Americas Ar…" at bounding box center [287, 237] width 141 height 20
select select "[GEOGRAPHIC_DATA]"
click at [217, 227] on select "[US_STATE] [US_STATE] [US_STATE] [US_STATE] [US_STATE] Armed Forces Americas Ar…" at bounding box center [287, 237] width 141 height 20
type input "78745"
drag, startPoint x: 304, startPoint y: 353, endPoint x: 393, endPoint y: 354, distance: 88.9
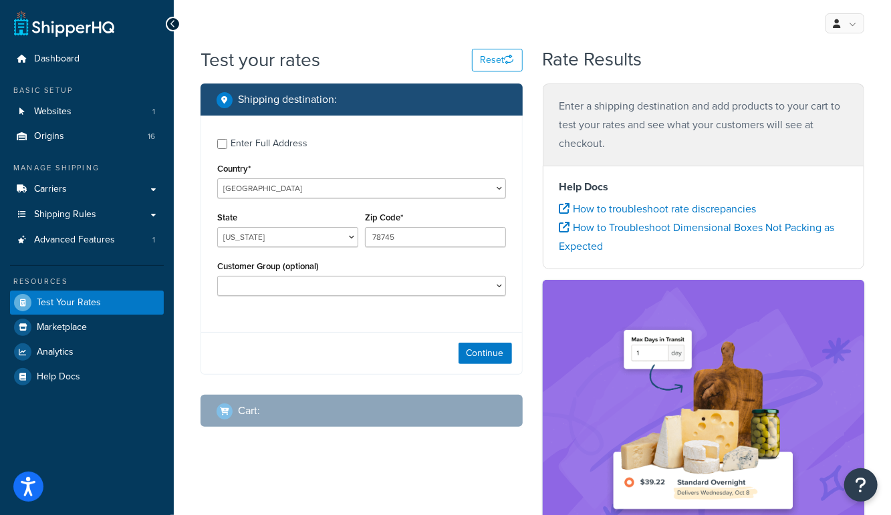
click at [307, 353] on div "Continue" at bounding box center [361, 353] width 321 height 42
click at [480, 359] on button "Continue" at bounding box center [484, 353] width 53 height 21
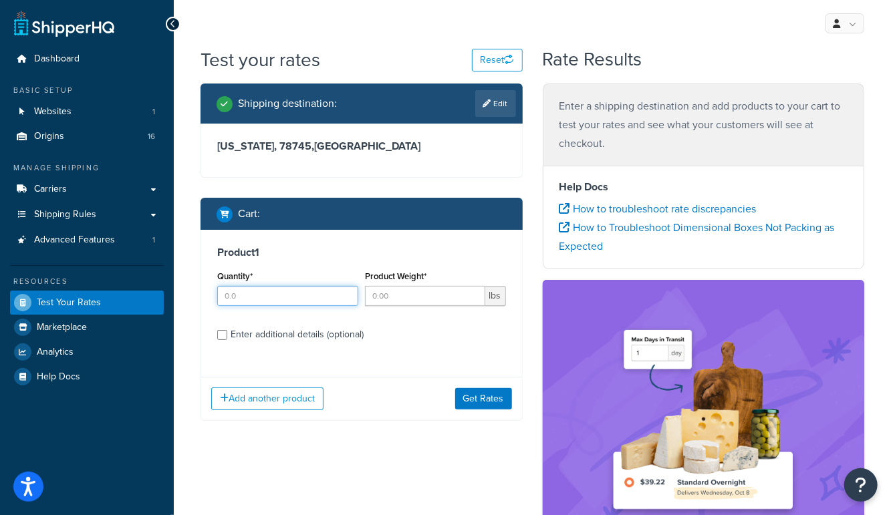
click at [273, 305] on input "Quantity*" at bounding box center [287, 296] width 141 height 20
type input "1"
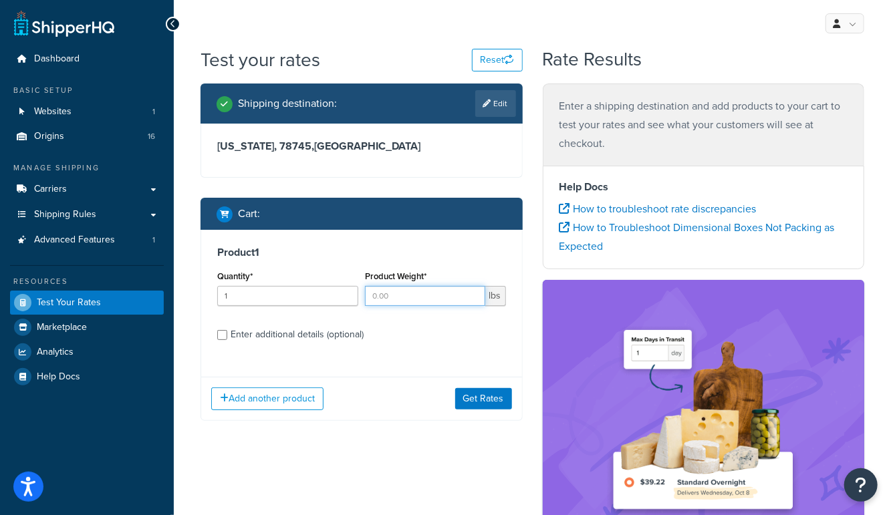
drag, startPoint x: 390, startPoint y: 300, endPoint x: 458, endPoint y: 373, distance: 99.8
click at [391, 300] on input "Product Weight*" at bounding box center [425, 296] width 120 height 20
type input "2"
click at [486, 397] on button "Get Rates" at bounding box center [483, 398] width 57 height 21
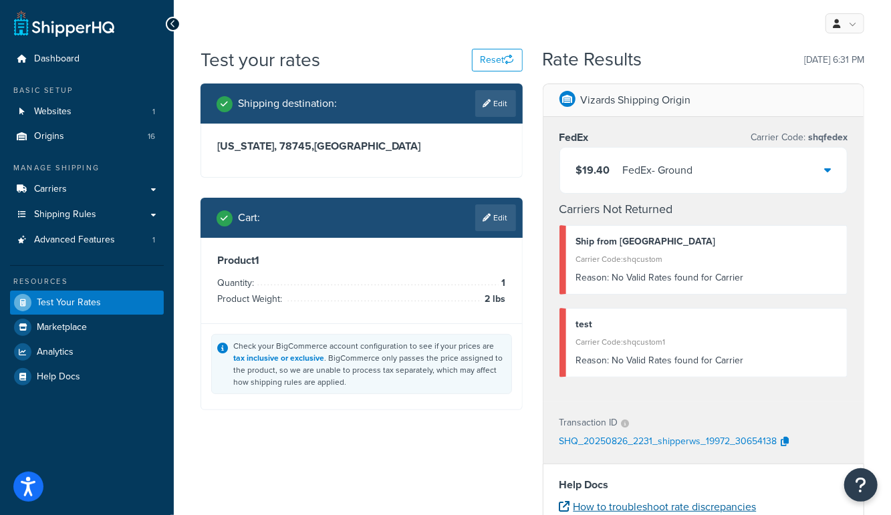
drag, startPoint x: 785, startPoint y: 436, endPoint x: 603, endPoint y: 501, distance: 193.8
click at [785, 437] on icon "button" at bounding box center [785, 441] width 8 height 9
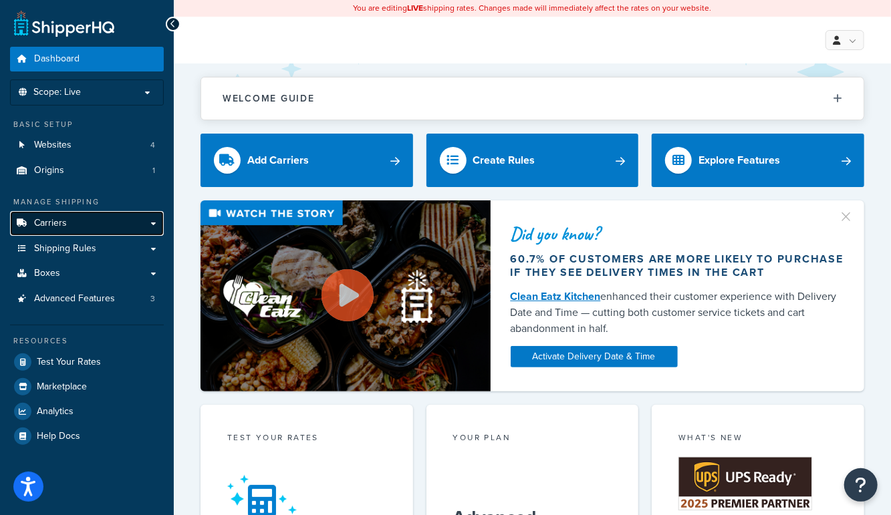
click at [61, 226] on span "Carriers" at bounding box center [50, 223] width 33 height 11
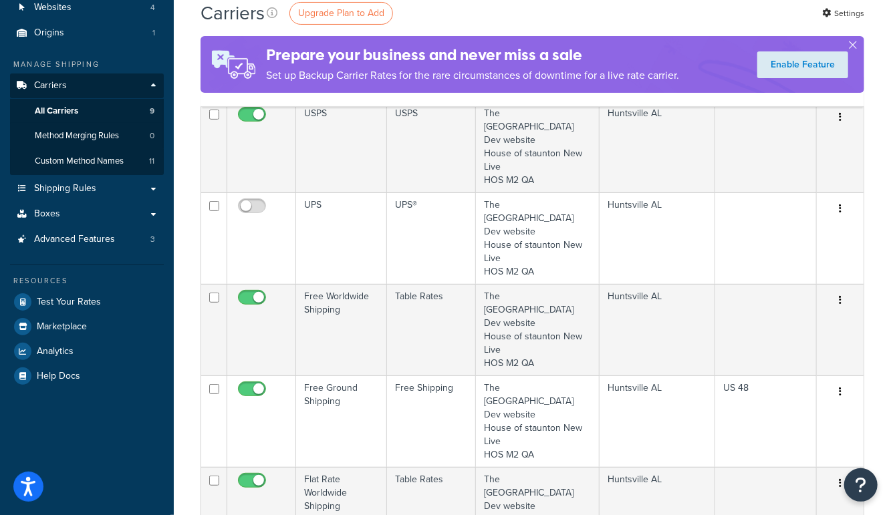
scroll to position [135, 0]
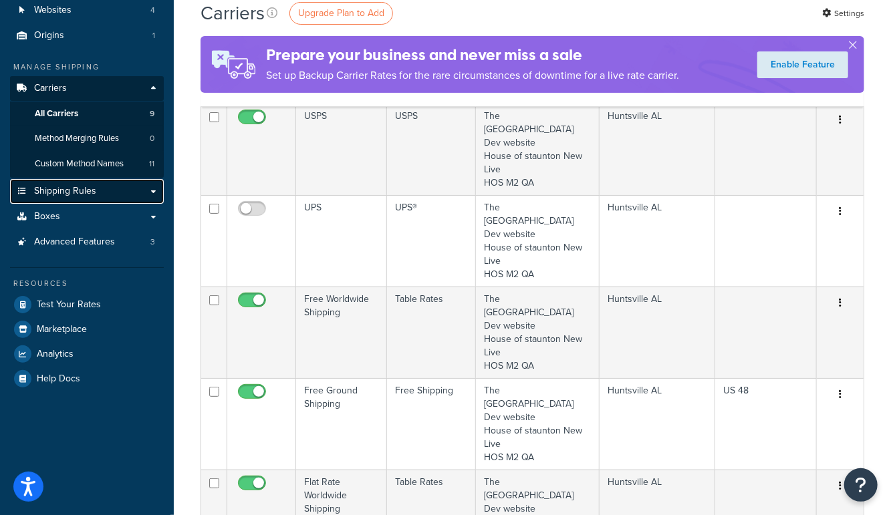
click at [70, 187] on span "Shipping Rules" at bounding box center [65, 191] width 62 height 11
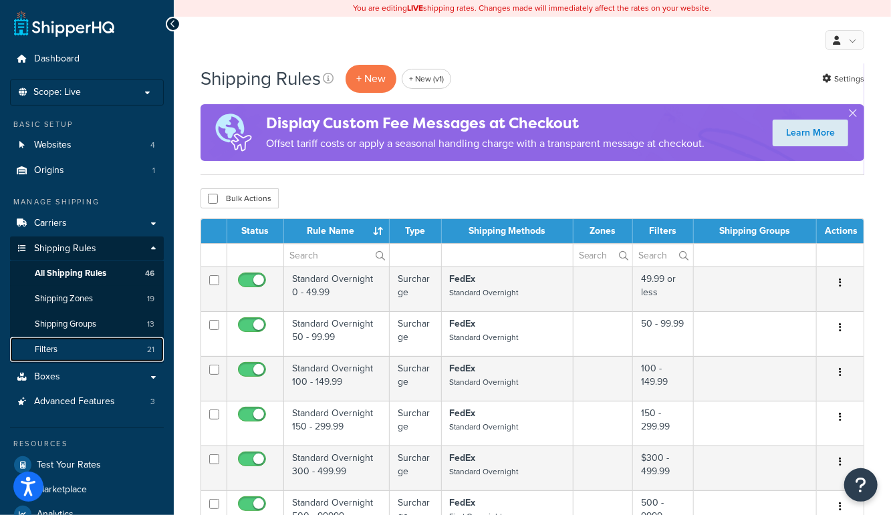
click at [49, 348] on span "Filters" at bounding box center [46, 349] width 23 height 11
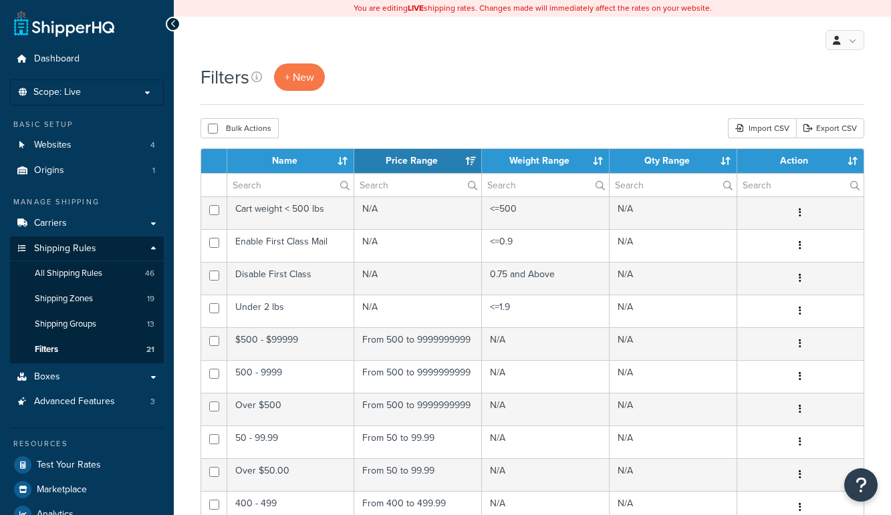
select select "15"
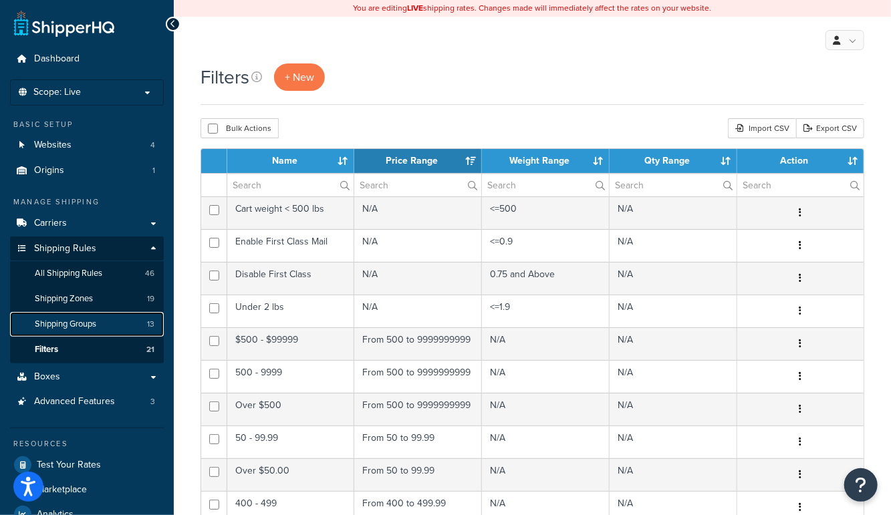
click at [63, 323] on span "Shipping Groups" at bounding box center [65, 324] width 61 height 11
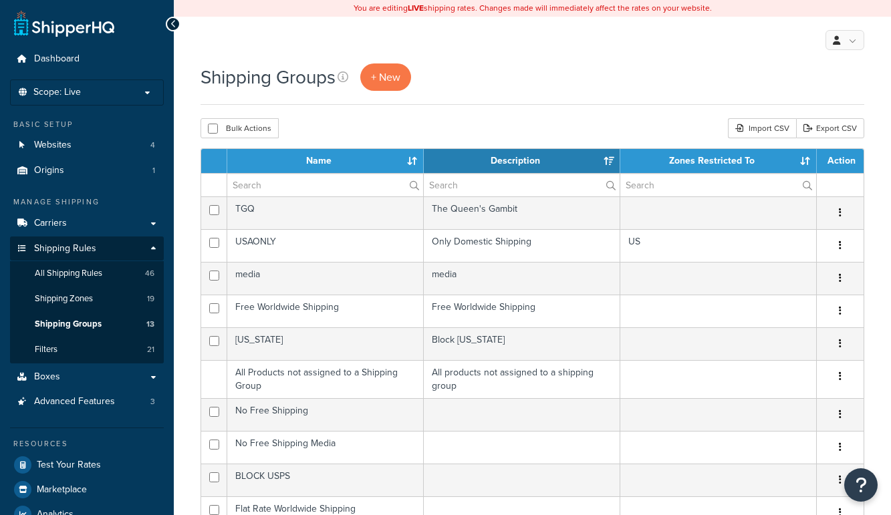
select select "15"
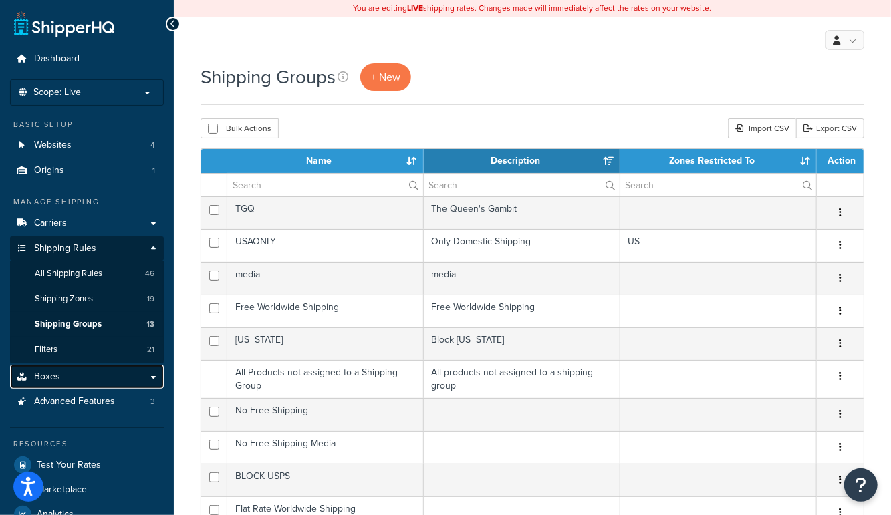
click at [62, 373] on link "Boxes" at bounding box center [87, 377] width 154 height 25
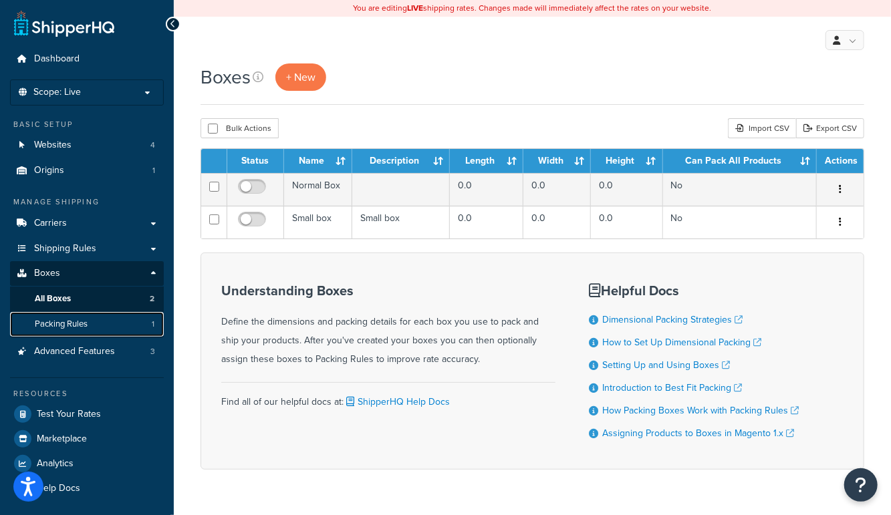
click at [73, 326] on span "Packing Rules" at bounding box center [61, 324] width 53 height 11
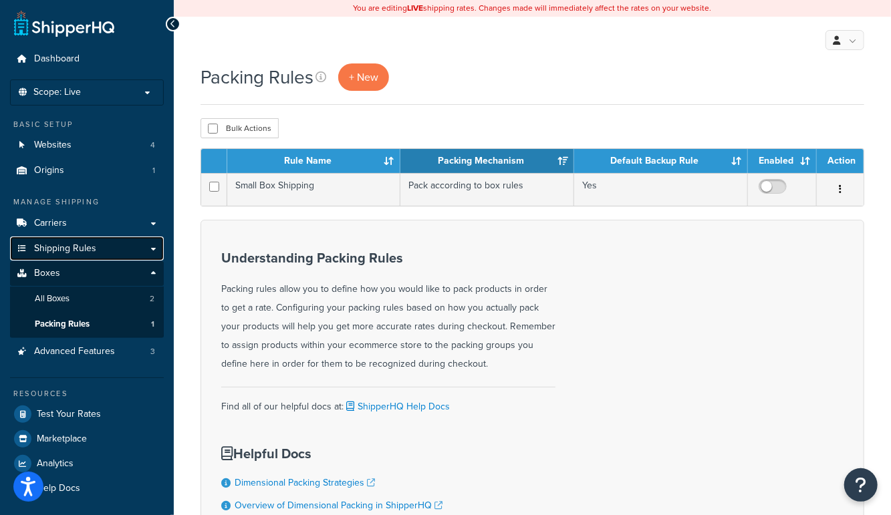
click at [56, 253] on span "Shipping Rules" at bounding box center [65, 248] width 62 height 11
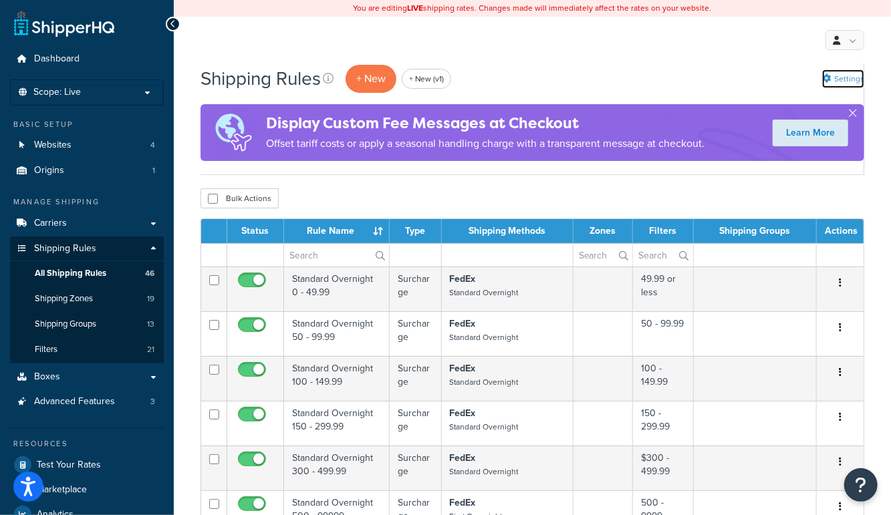
click at [841, 79] on link "Settings" at bounding box center [843, 79] width 42 height 19
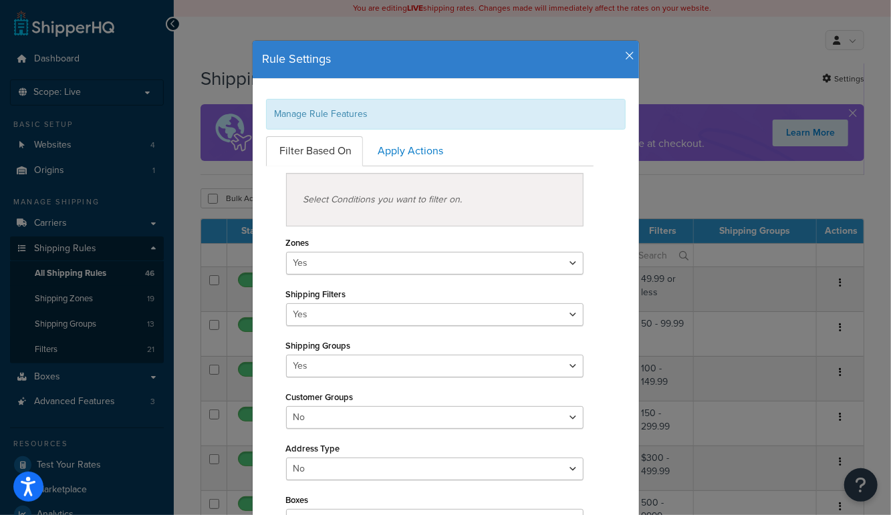
click at [629, 59] on icon "button" at bounding box center [630, 56] width 9 height 12
